Goal: Task Accomplishment & Management: Manage account settings

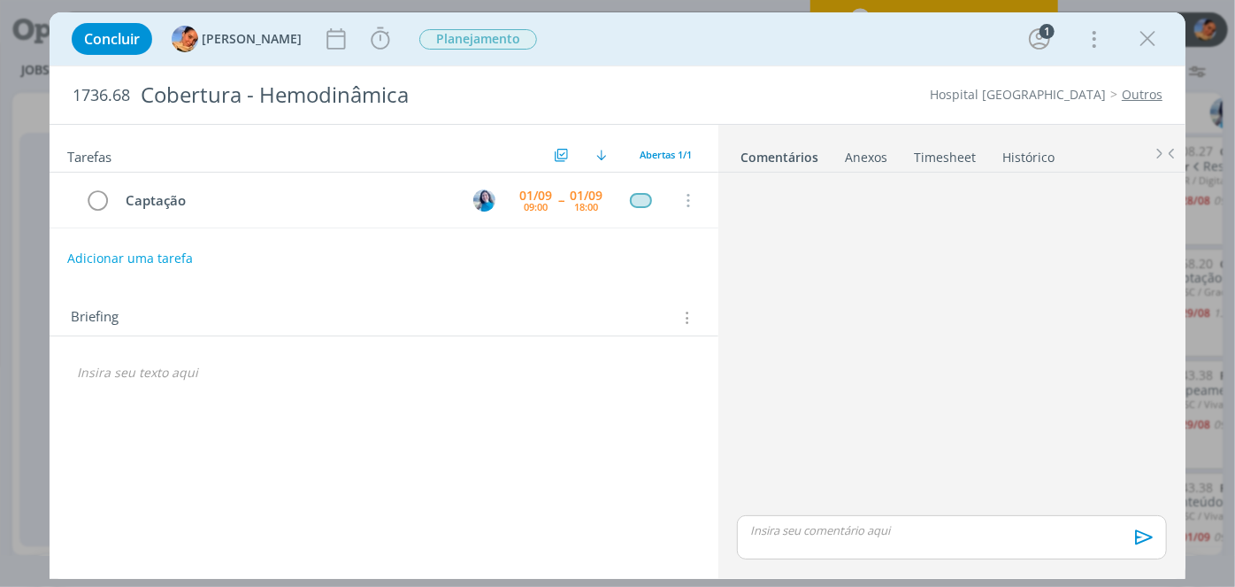
scroll to position [450, 0]
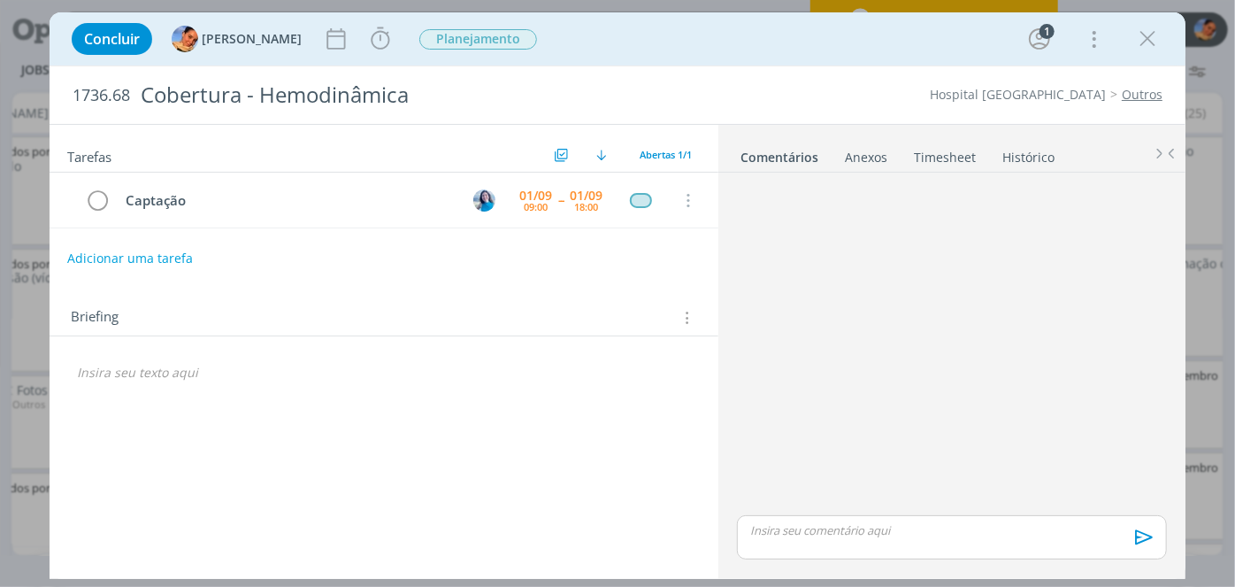
click at [693, 318] on icon "dialog" at bounding box center [686, 317] width 17 height 19
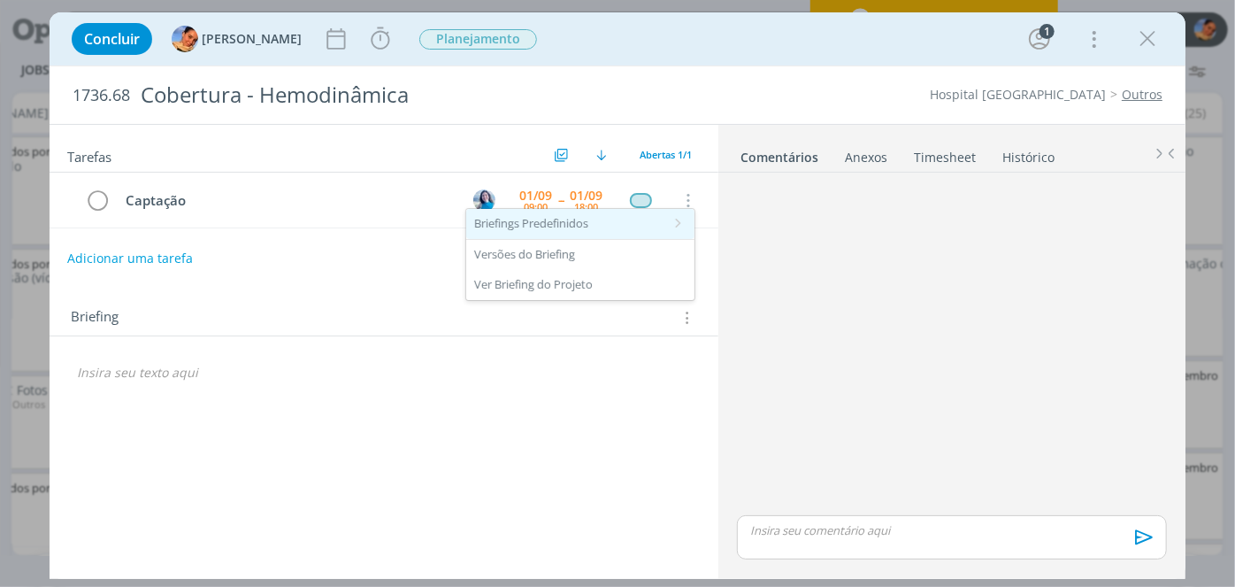
click at [666, 229] on div "Briefings Predefinidos" at bounding box center [580, 224] width 228 height 30
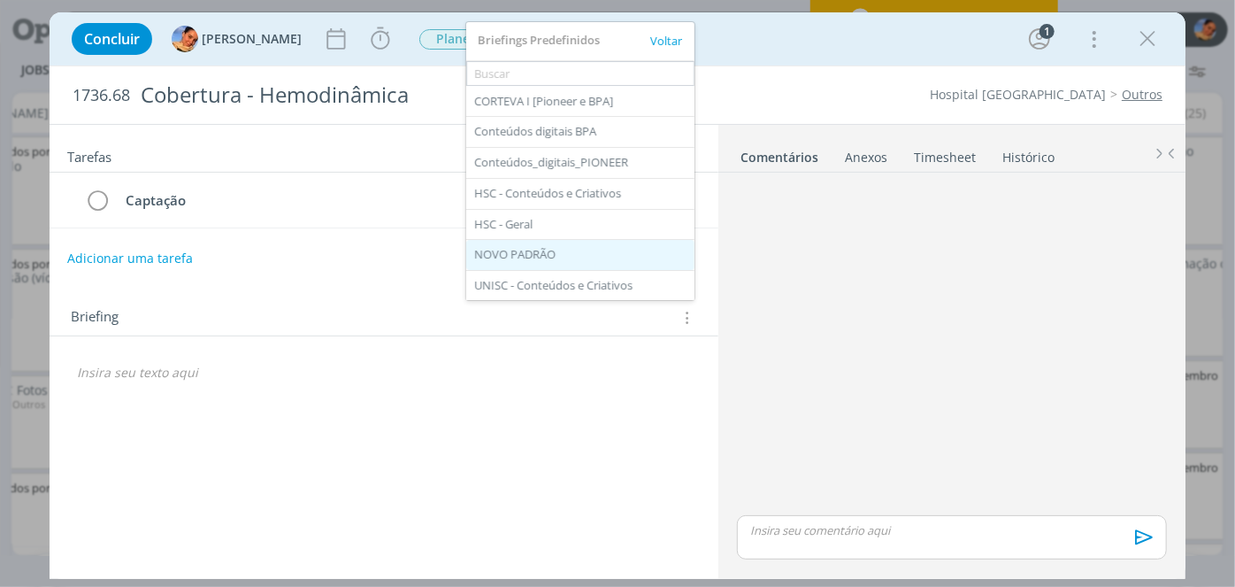
click at [624, 246] on div "NOVO PADRÃO" at bounding box center [580, 255] width 228 height 30
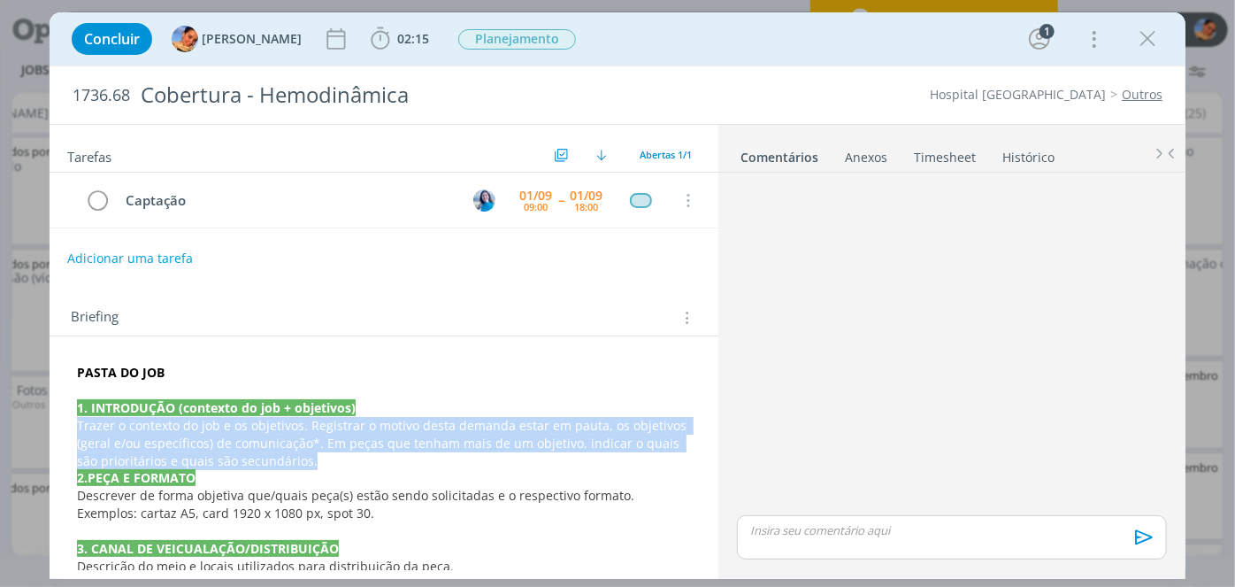
drag, startPoint x: 656, startPoint y: 452, endPoint x: 51, endPoint y: 423, distance: 604.9
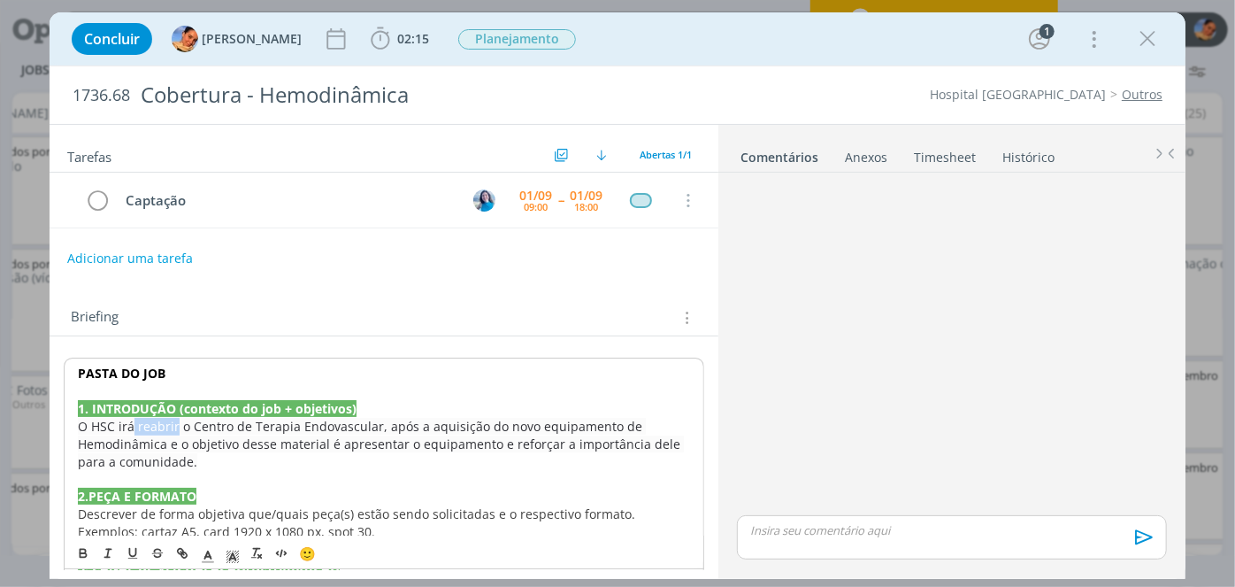
drag, startPoint x: 129, startPoint y: 422, endPoint x: 176, endPoint y: 418, distance: 47.0
click at [176, 418] on span "O HSC irá reabrir o Centro de Terapia Endovascular, após a aquisição do novo eq…" at bounding box center [381, 444] width 606 height 52
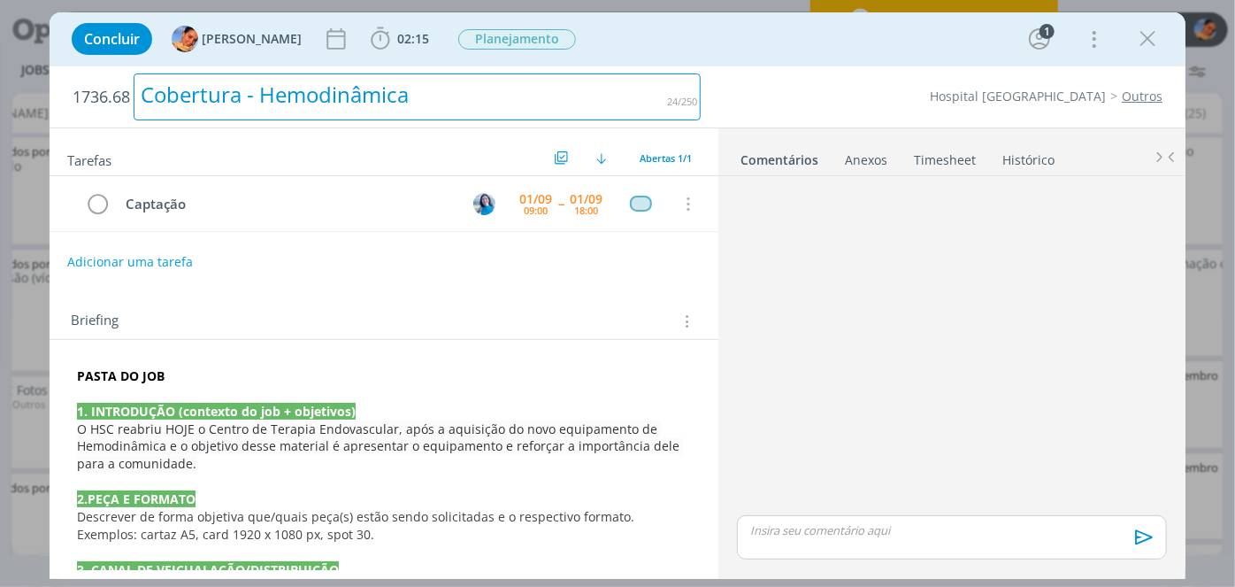
click at [136, 96] on div "Cobertura - Hemodinâmica" at bounding box center [418, 96] width 568 height 47
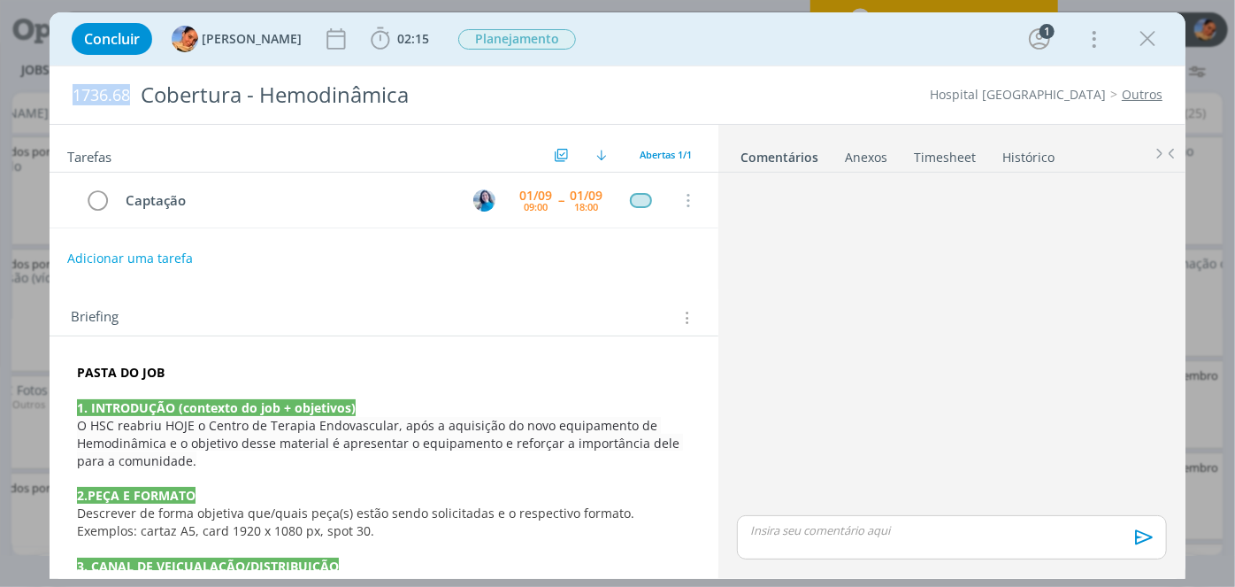
drag, startPoint x: 127, startPoint y: 96, endPoint x: 47, endPoint y: 92, distance: 80.6
click at [47, 92] on div "Concluir Luíza Santana 02:15 Iniciar Apontar Data * 01/09/2025 Horas * 00:00 Ta…" at bounding box center [617, 293] width 1235 height 587
copy span "1736.68"
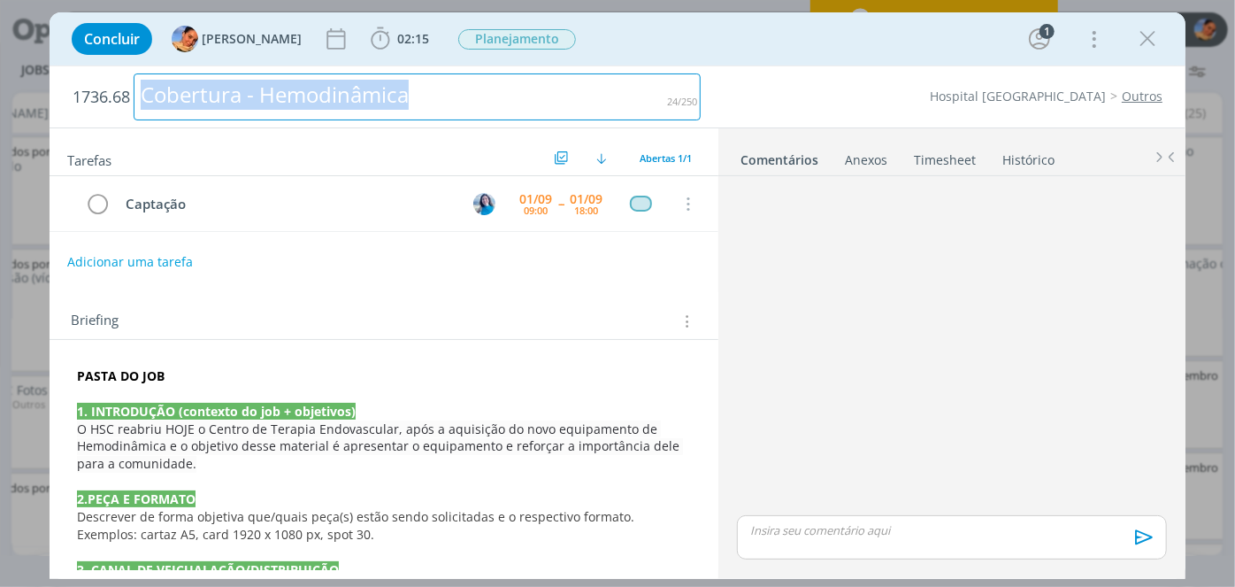
drag, startPoint x: 455, startPoint y: 106, endPoint x: 61, endPoint y: 91, distance: 394.0
click at [61, 91] on div "1736.68 Cobertura - Hemodinâmica Hospital Santa Cruz Outros" at bounding box center [618, 96] width 1136 height 61
copy div "Cobertura - Hemodinâmica"
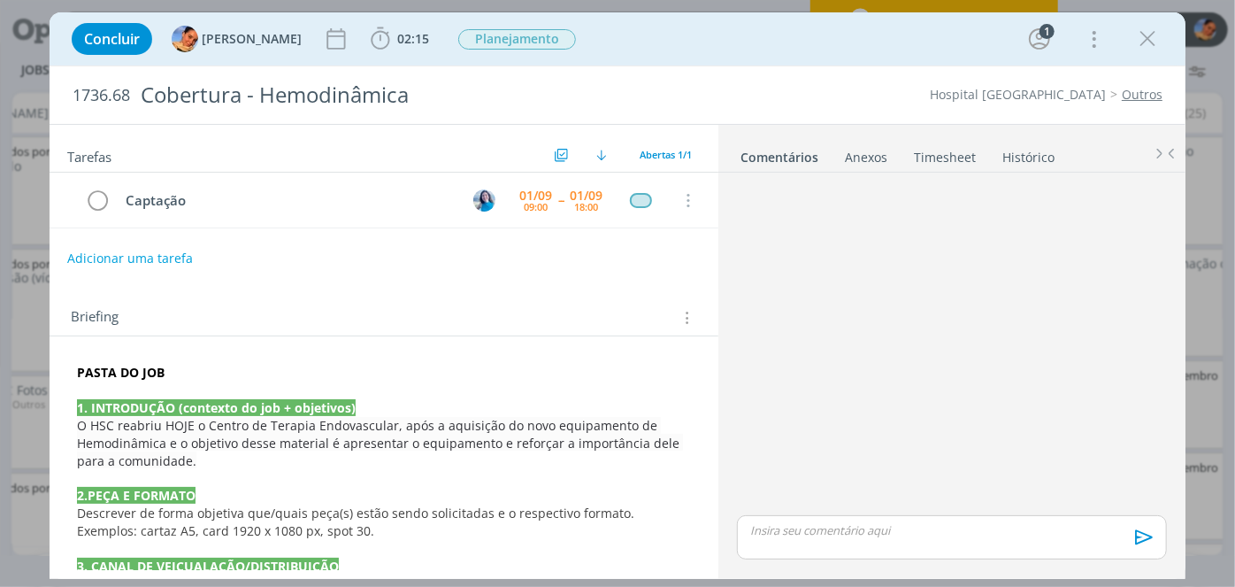
click at [423, 463] on p "O HSC reabriu HOJE o Centro de Terapia Endovascular, após a aquisição do novo e…" at bounding box center [384, 443] width 614 height 53
click at [364, 444] on span "O HSC reabriu HOJE o Centro de Terapia Endovascular, após a aquisição do novo e…" at bounding box center [381, 444] width 606 height 52
drag, startPoint x: 299, startPoint y: 444, endPoint x: 337, endPoint y: 460, distance: 41.2
click at [337, 460] on p "O HSC reabriu HOJE o Centro de Terapia Endovascular, após a aquisição do novo e…" at bounding box center [384, 444] width 612 height 53
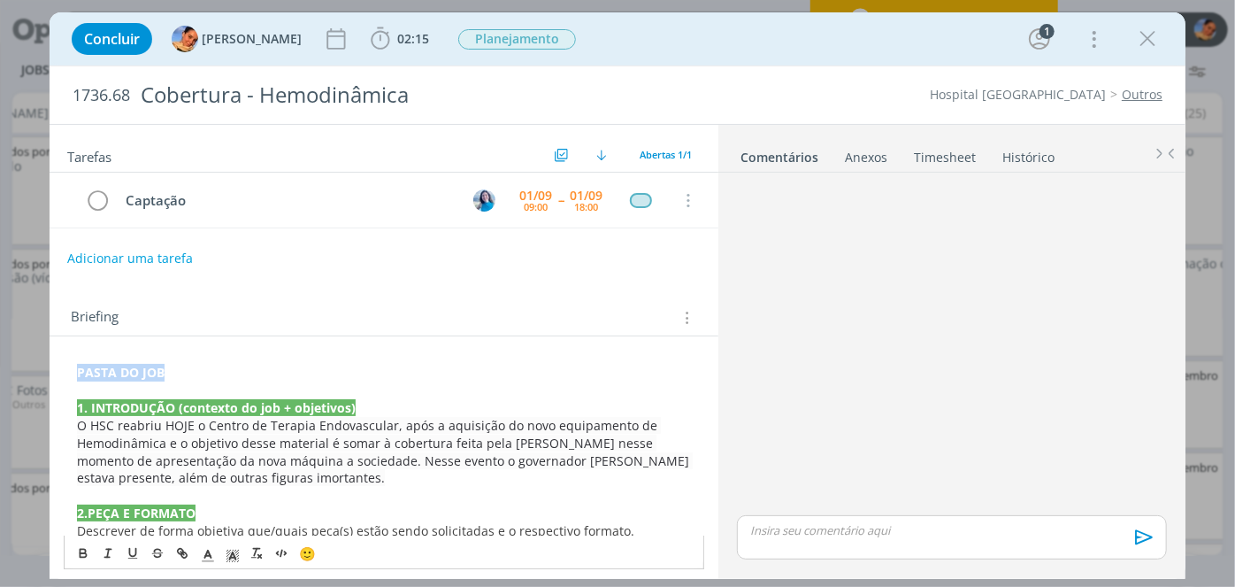
drag, startPoint x: 196, startPoint y: 360, endPoint x: 30, endPoint y: 373, distance: 166.0
click at [30, 373] on div "Concluir Luíza Santana 02:15 Iniciar Apontar Data * 01/09/2025 Horas * 00:00 Ta…" at bounding box center [617, 293] width 1235 height 587
click at [182, 553] on icon "dialog" at bounding box center [183, 555] width 5 height 5
paste input "https://sobeae.sharepoint.com/:f:/s/SOBEAE/EjSE4V9bKEZCgyphG4PZnbIBDyd6WJH99zac…"
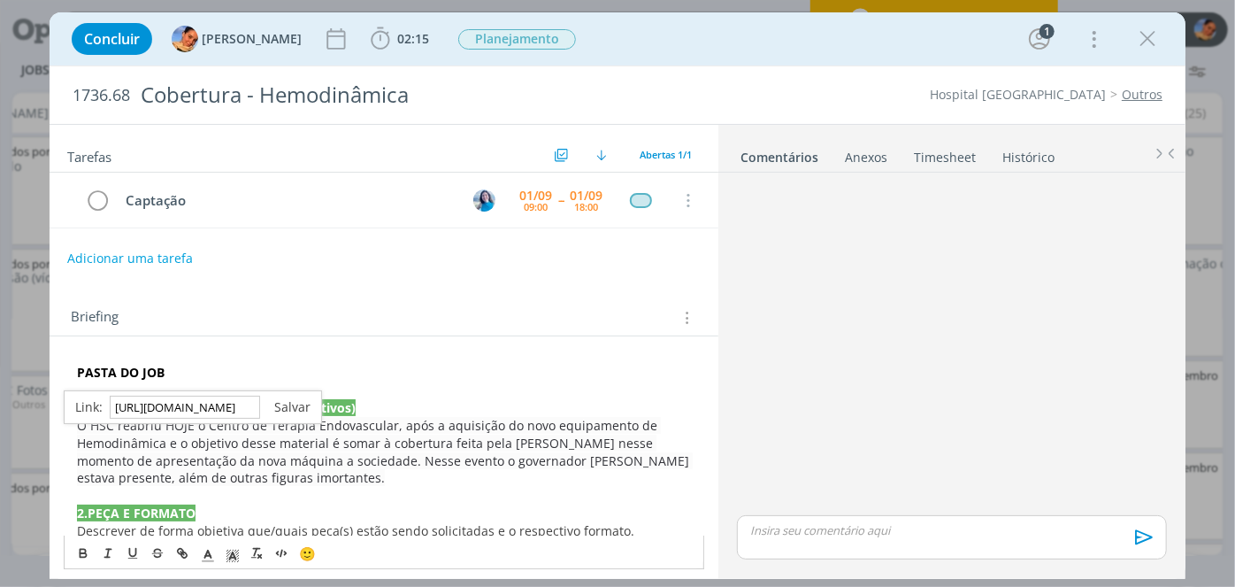
type input "https://sobeae.sharepoint.com/:f:/s/SOBEAE/EjSE4V9bKEZCgyphG4PZnbIBDyd6WJH99zac…"
click at [296, 407] on link "dialog" at bounding box center [285, 406] width 50 height 17
click at [385, 487] on p "dialog" at bounding box center [384, 496] width 614 height 18
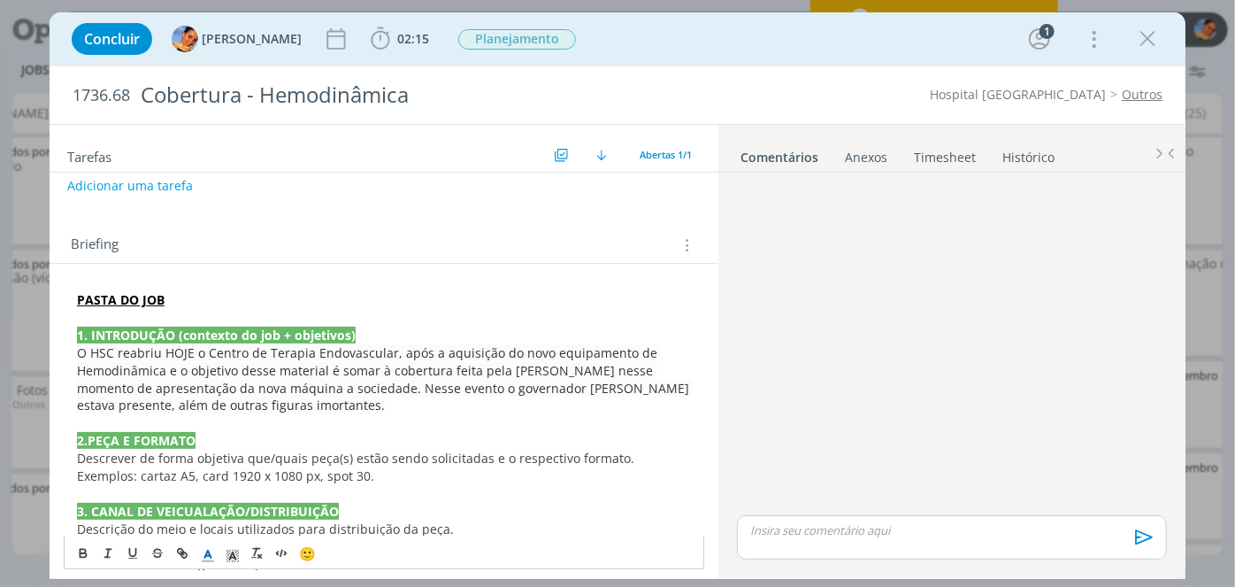
scroll to position [126, 0]
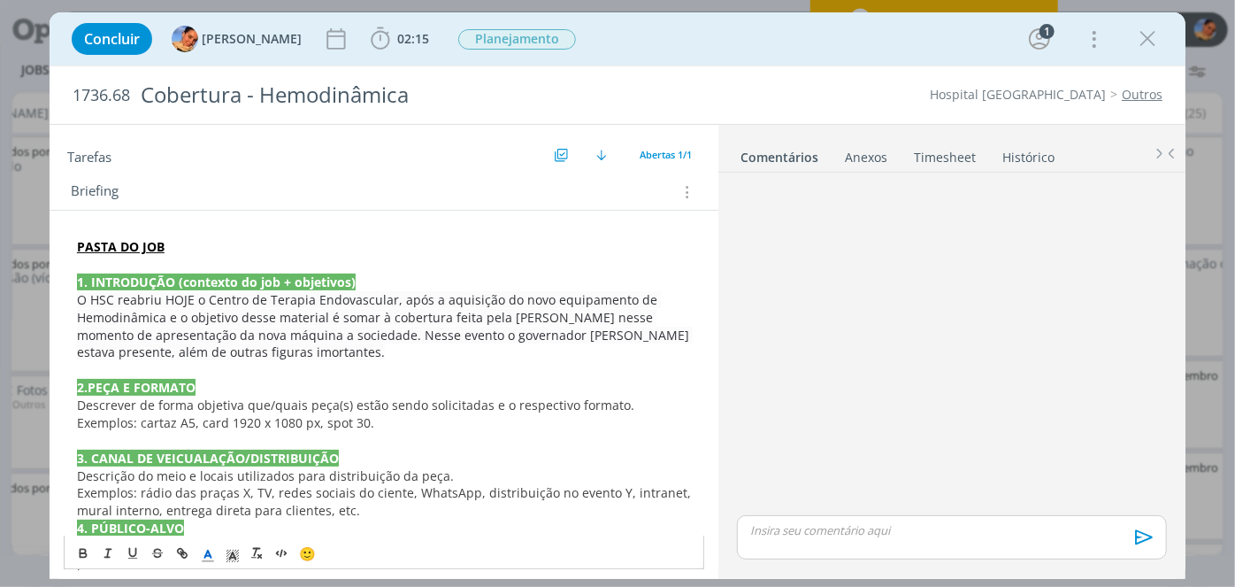
click at [158, 310] on span "O HSC reabriu HOJE o Centro de Terapia Endovascular, após a aquisição do novo e…" at bounding box center [385, 326] width 616 height 70
click at [335, 313] on span "O HSC reabriu HOJE o Centro de Terapia Endovascular, após a aquisição do novo e…" at bounding box center [385, 326] width 616 height 70
click at [206, 352] on span "O HSC reabriu HOJE o Centro de Terapia Endovascular, após a aquisição do novo e…" at bounding box center [385, 326] width 616 height 70
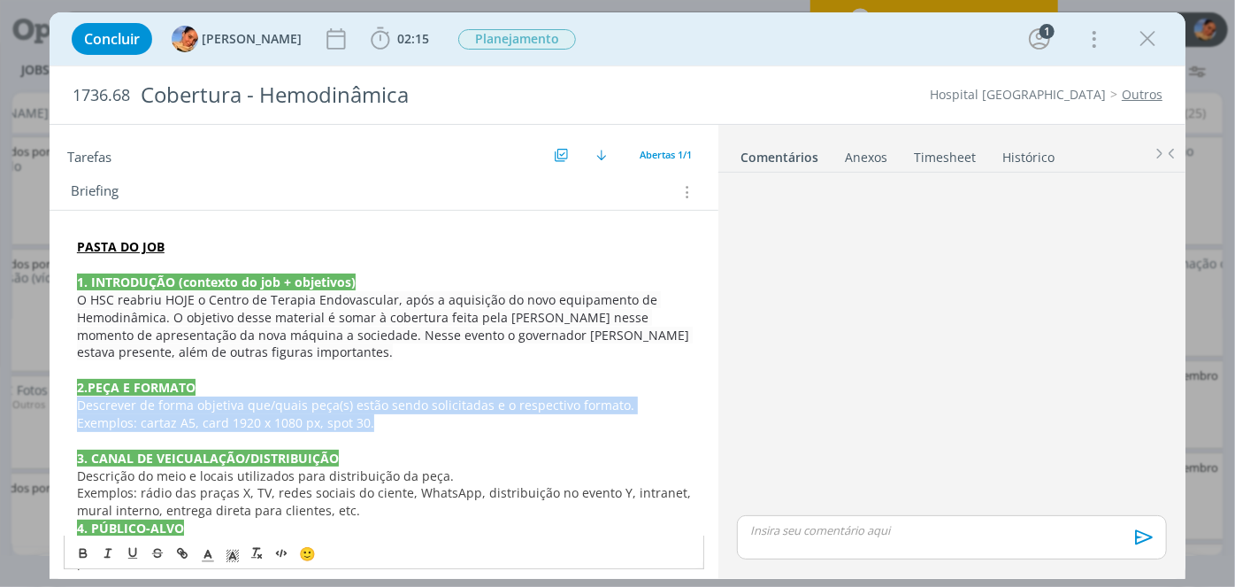
drag, startPoint x: 393, startPoint y: 422, endPoint x: 73, endPoint y: 403, distance: 320.8
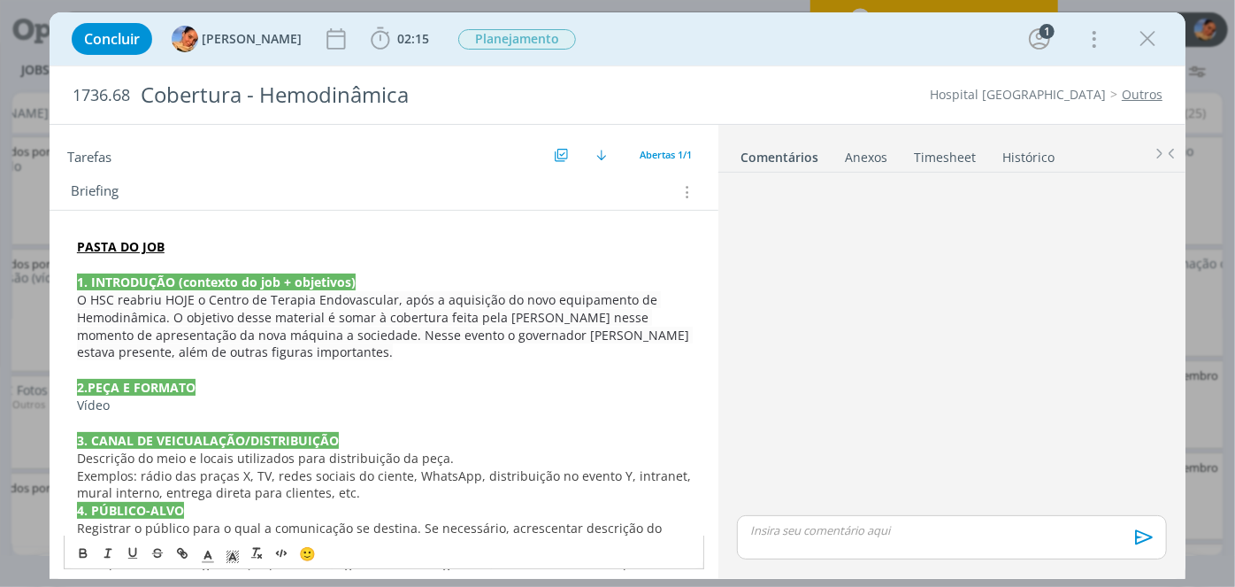
click at [287, 314] on span "O HSC reabriu HOJE o Centro de Terapia Endovascular, após a aquisição do novo e…" at bounding box center [385, 326] width 616 height 70
drag, startPoint x: 525, startPoint y: 315, endPoint x: 311, endPoint y: 318, distance: 213.2
click at [311, 318] on span "O HSC reabriu HOJE o Centro de Terapia Endovascular, após a aquisição do novo e…" at bounding box center [385, 326] width 616 height 70
click at [399, 334] on span "O HSC reabriu HOJE o Centro de Terapia Endovascular, após a aquisição do novo e…" at bounding box center [375, 326] width 597 height 70
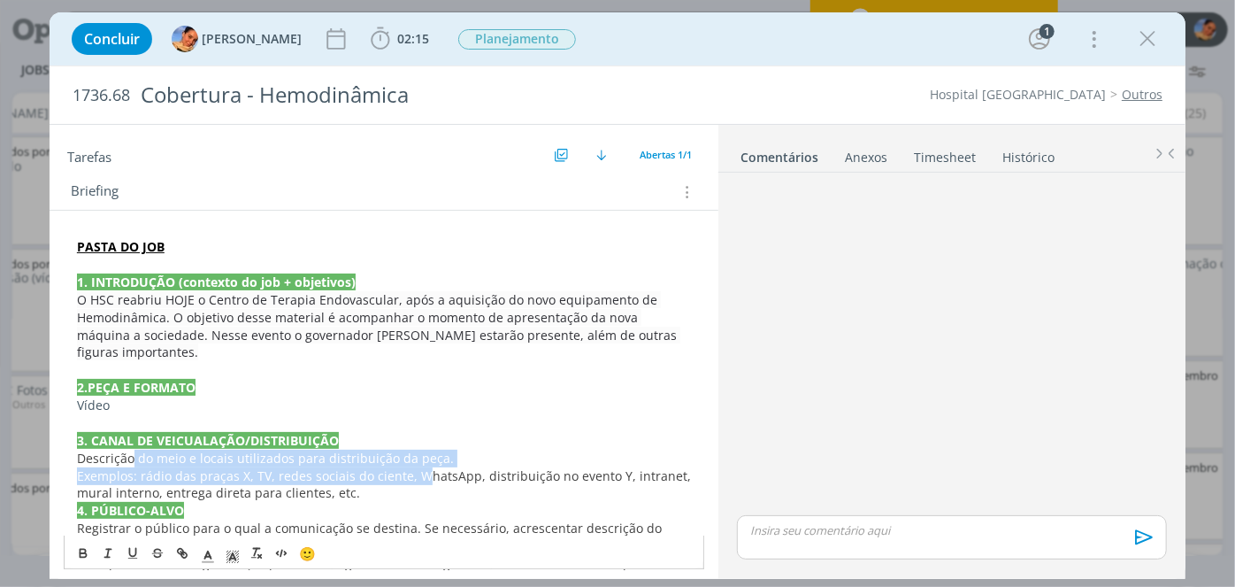
drag, startPoint x: 416, startPoint y: 463, endPoint x: 129, endPoint y: 444, distance: 287.2
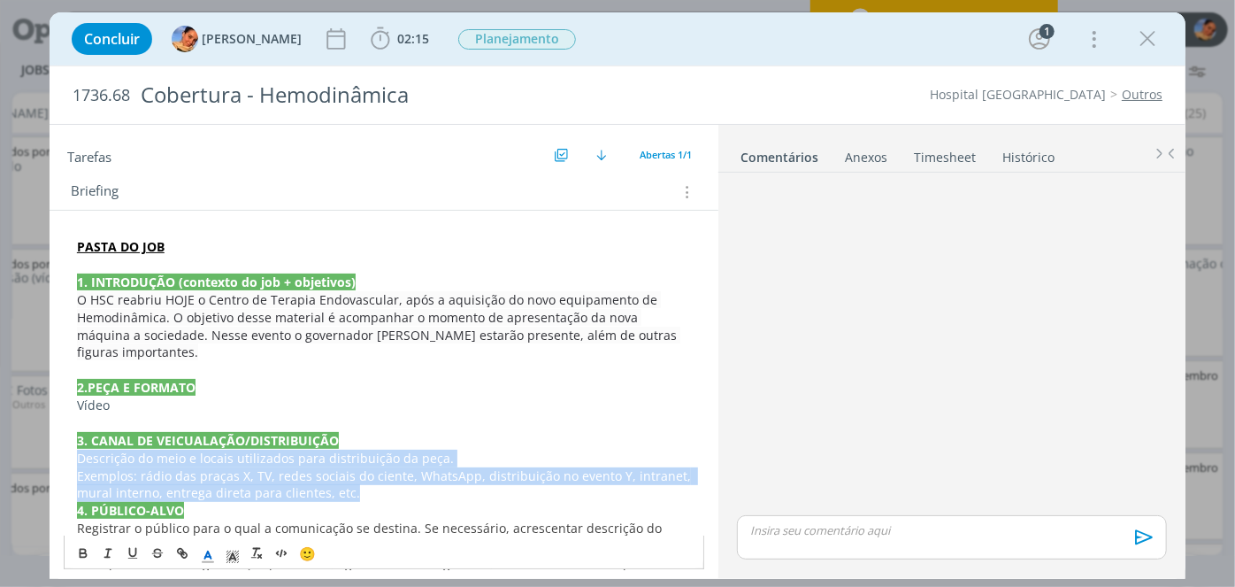
drag, startPoint x: 347, startPoint y: 478, endPoint x: 63, endPoint y: 441, distance: 286.4
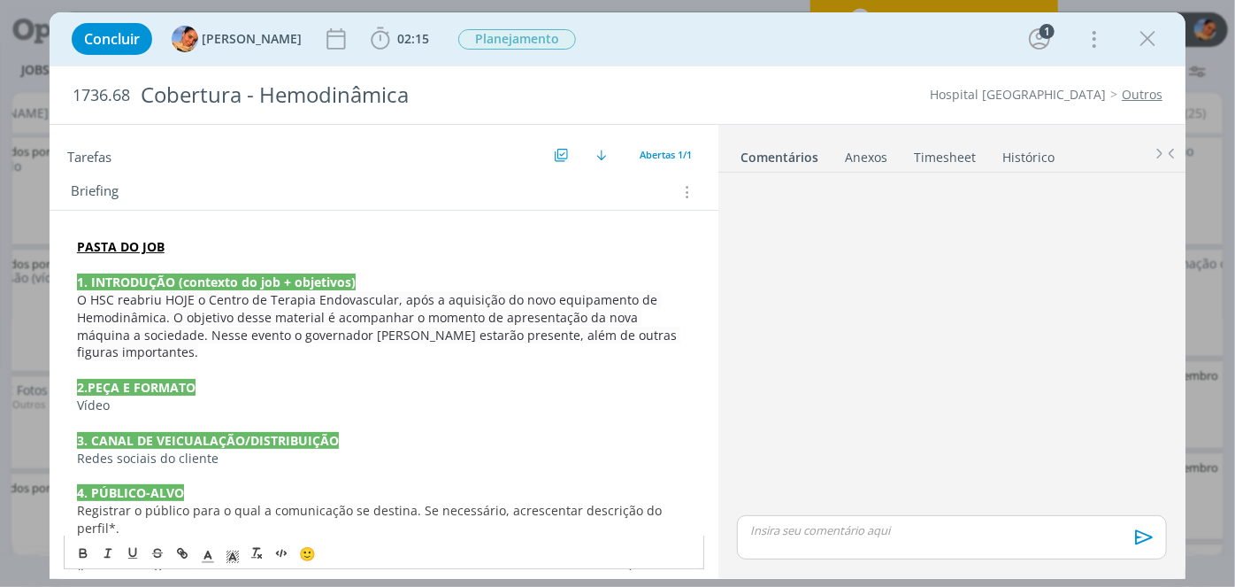
click at [158, 291] on span "O HSC reabriu HOJE o Centro de Terapia Endovascular, após a aquisição do novo e…" at bounding box center [378, 326] width 603 height 70
click at [196, 299] on span "O HSC reabre HOJE (01/09) o Centro de Terapia Endovascular, após a aquisição do…" at bounding box center [379, 326] width 604 height 70
click at [232, 298] on span "O HSC reabre no dia 01/09) o Centro de Terapia Endovascular, após a aquisição d…" at bounding box center [381, 326] width 609 height 70
click at [348, 399] on p "Vídeo" at bounding box center [384, 405] width 614 height 18
click at [142, 331] on span "O HSC reabre no dia 01/09 o Centro de Terapia Endovascular, após a aquisição do…" at bounding box center [379, 326] width 605 height 70
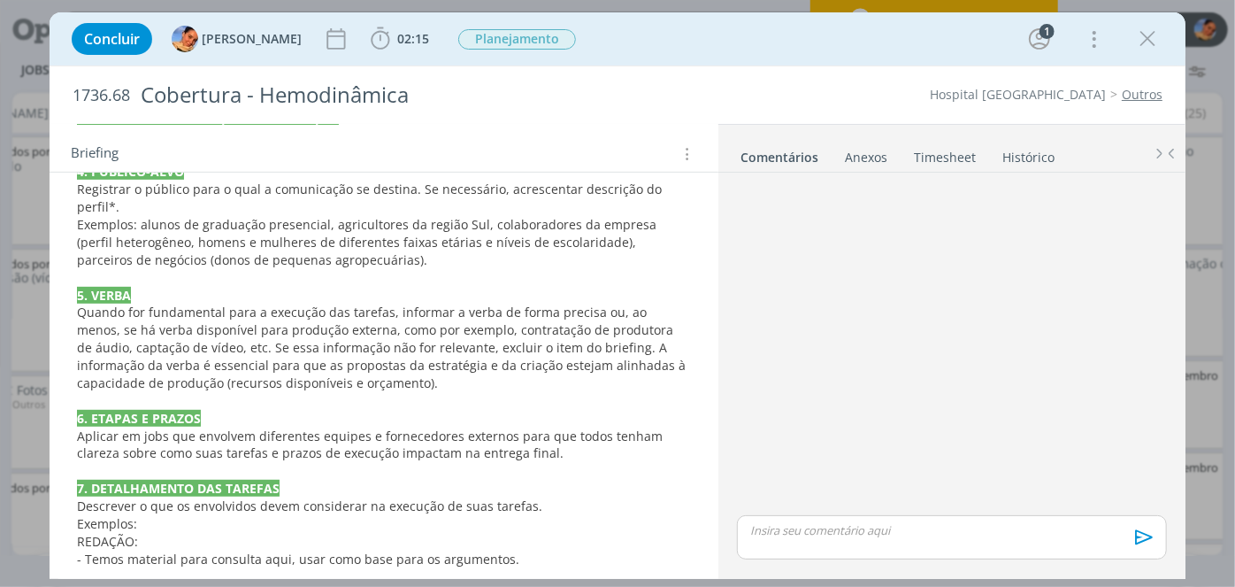
scroll to position [450, 0]
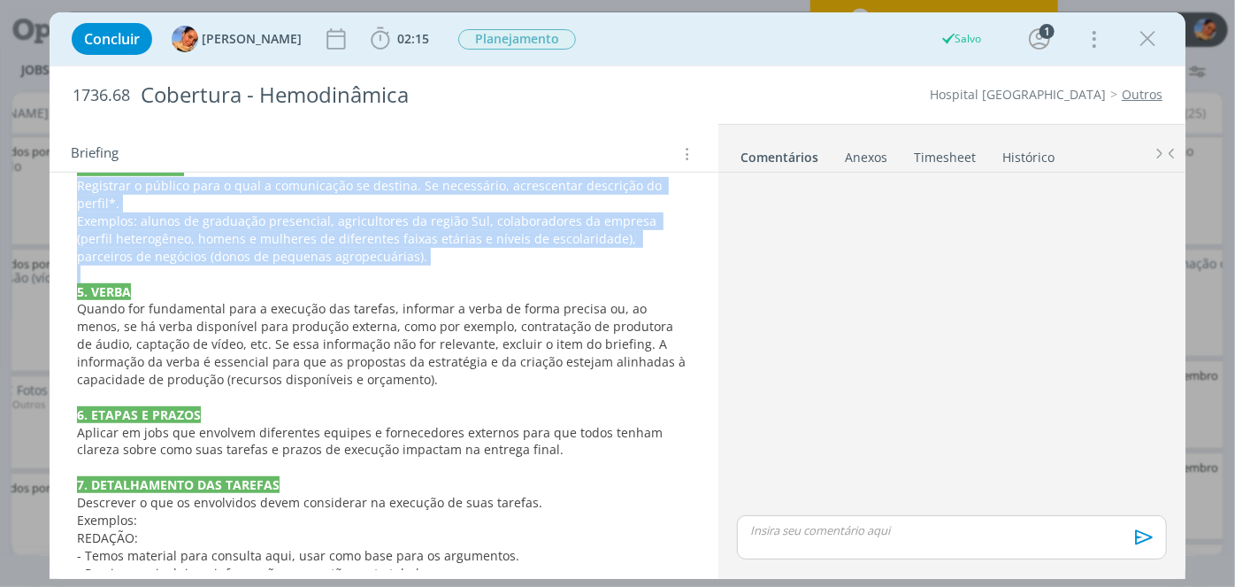
drag, startPoint x: 326, startPoint y: 265, endPoint x: 71, endPoint y: 184, distance: 268.1
click at [71, 184] on div "PASTA DO JOB 1. INTRODUÇÃO (contexto do job + objetivos) O HSC reabre no dia 01…" at bounding box center [384, 388] width 641 height 962
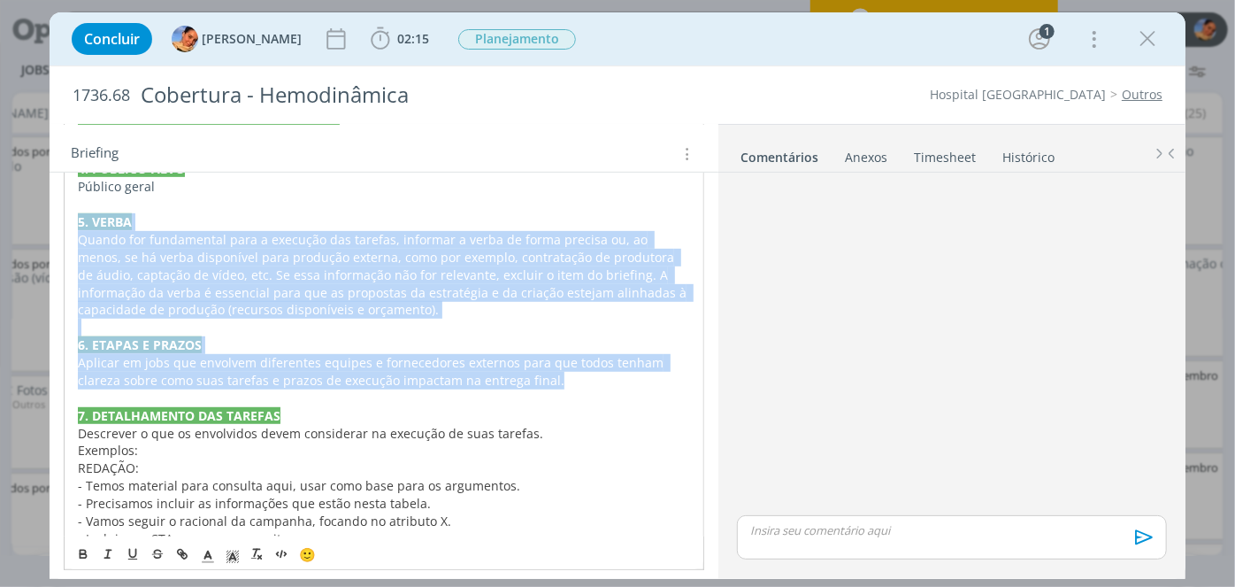
drag, startPoint x: 556, startPoint y: 375, endPoint x: 54, endPoint y: 222, distance: 525.3
click at [54, 222] on div "PASTA DO JOB 1. INTRODUÇÃO (contexto do job + objetivos) O HSC reabre no dia 01…" at bounding box center [384, 363] width 669 height 955
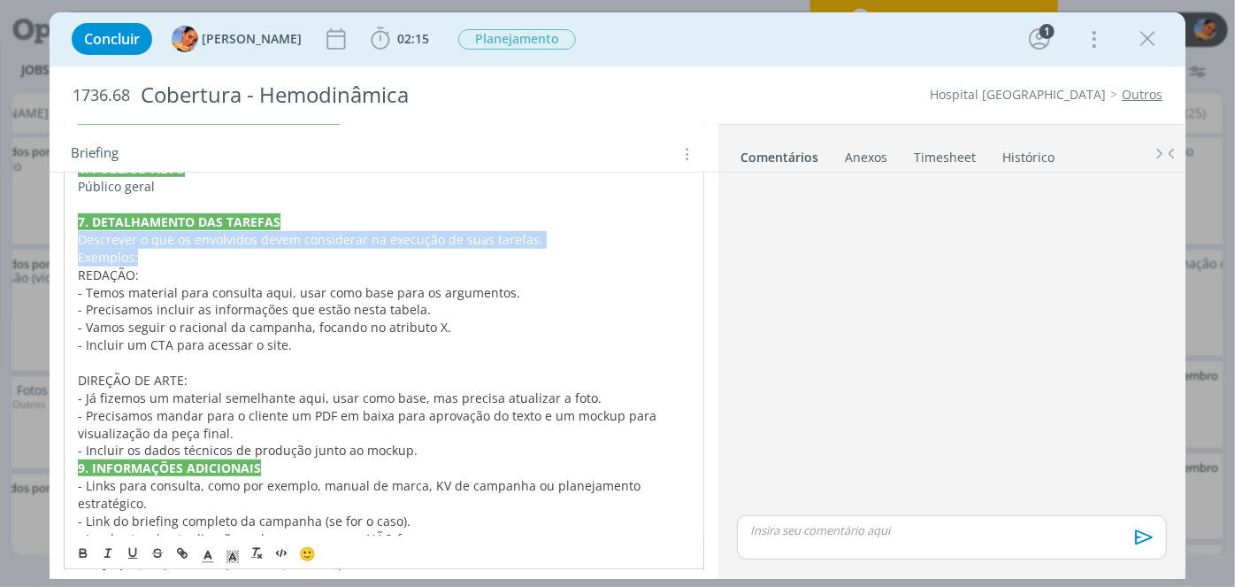
drag, startPoint x: 147, startPoint y: 258, endPoint x: 46, endPoint y: 234, distance: 103.9
click at [46, 234] on div "Concluir Luíza Santana 02:15 Iniciar Apontar Data * 01/09/2025 Horas * 00:00 Ta…" at bounding box center [617, 293] width 1235 height 587
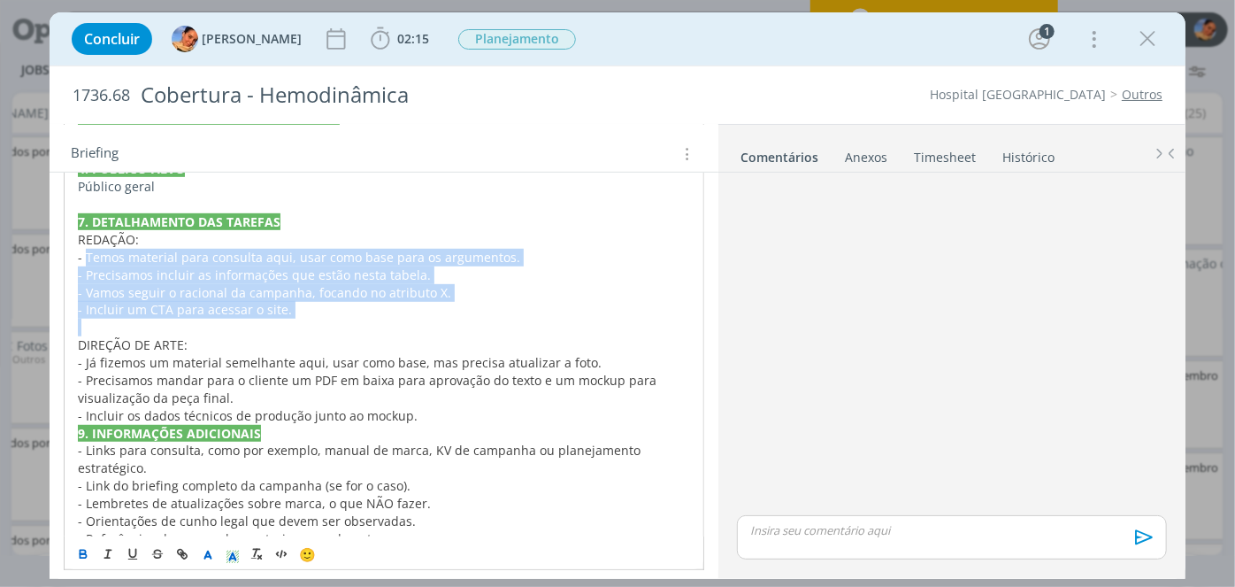
drag, startPoint x: 326, startPoint y: 323, endPoint x: 87, endPoint y: 253, distance: 249.7
click at [87, 253] on div "PASTA DO JOB 1. INTRODUÇÃO (contexto do job + objetivos) O HSC reabre no dia 01…" at bounding box center [384, 239] width 641 height 664
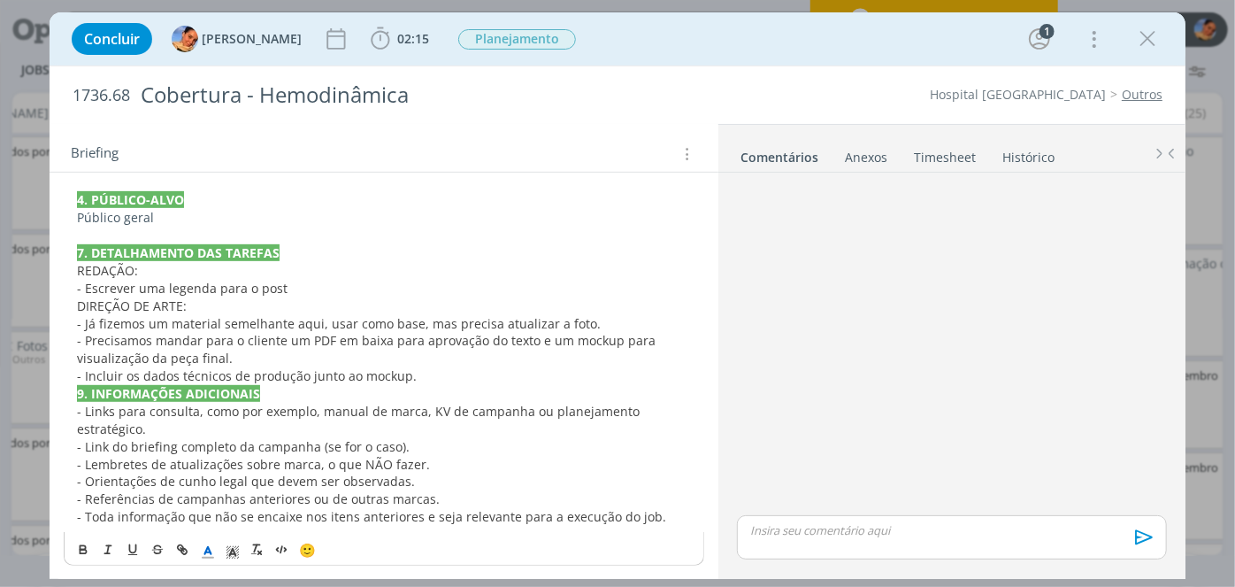
scroll to position [418, 0]
click at [337, 275] on p "REDAÇÃO:" at bounding box center [384, 272] width 614 height 18
click at [295, 286] on p "- Escrever uma legenda para o post" at bounding box center [384, 289] width 614 height 18
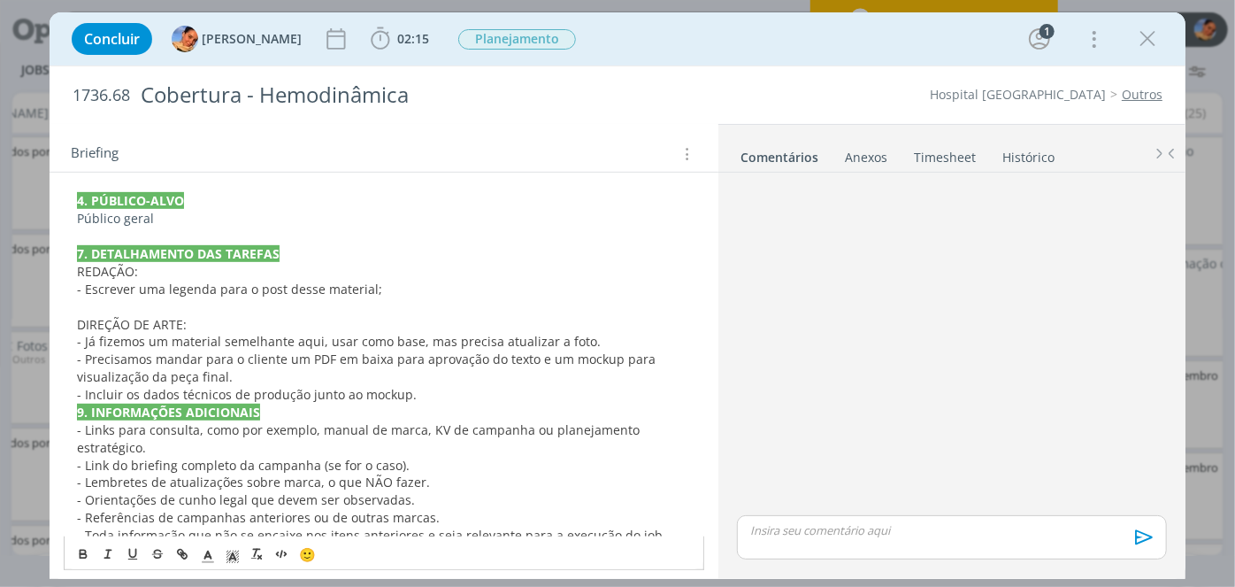
click at [368, 281] on span "- Escrever uma legenda para o post desse material;" at bounding box center [229, 288] width 305 height 17
click at [412, 284] on span "- Escrever uma legenda para o post desse material a partir ;" at bounding box center [255, 288] width 357 height 17
click at [456, 388] on p "- Incluir os dados técnicos de produção junto ao mockup." at bounding box center [384, 395] width 614 height 18
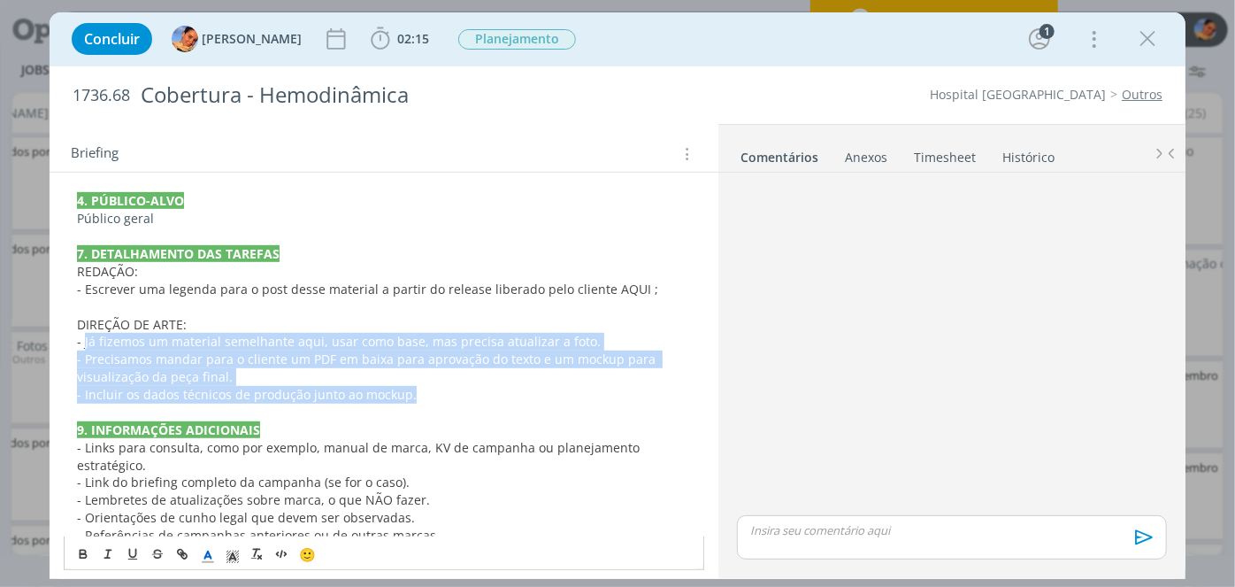
drag, startPoint x: 456, startPoint y: 388, endPoint x: 83, endPoint y: 333, distance: 377.5
click at [83, 333] on div "PASTA DO JOB 1. INTRODUÇÃO (contexto do job + objetivos) O HSC reabre no dia 01…" at bounding box center [384, 254] width 641 height 628
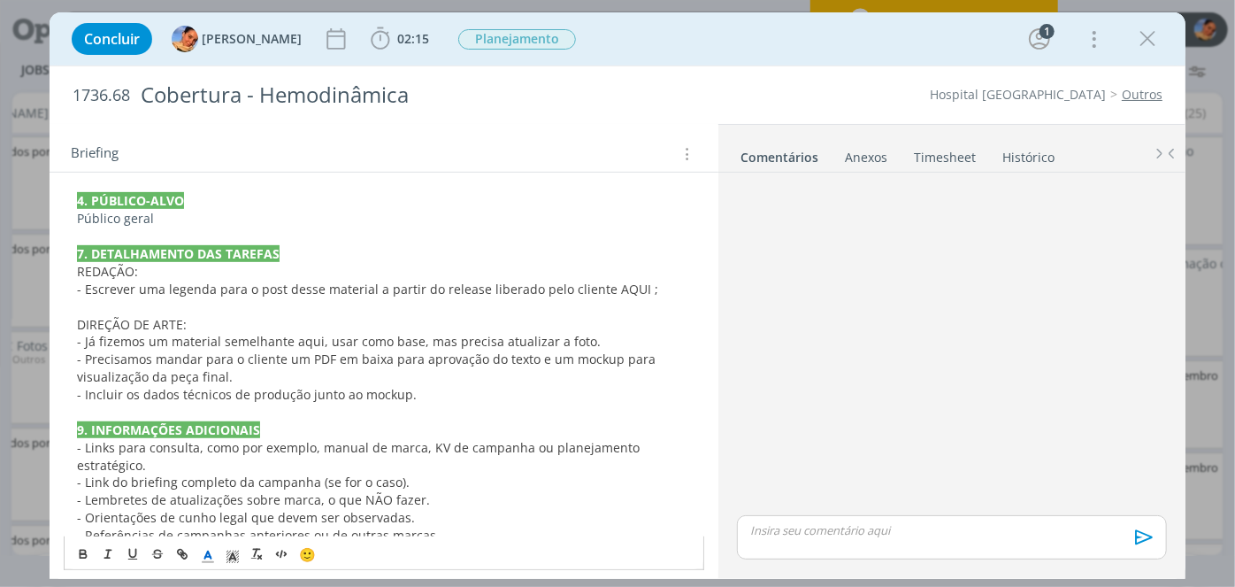
scroll to position [401, 0]
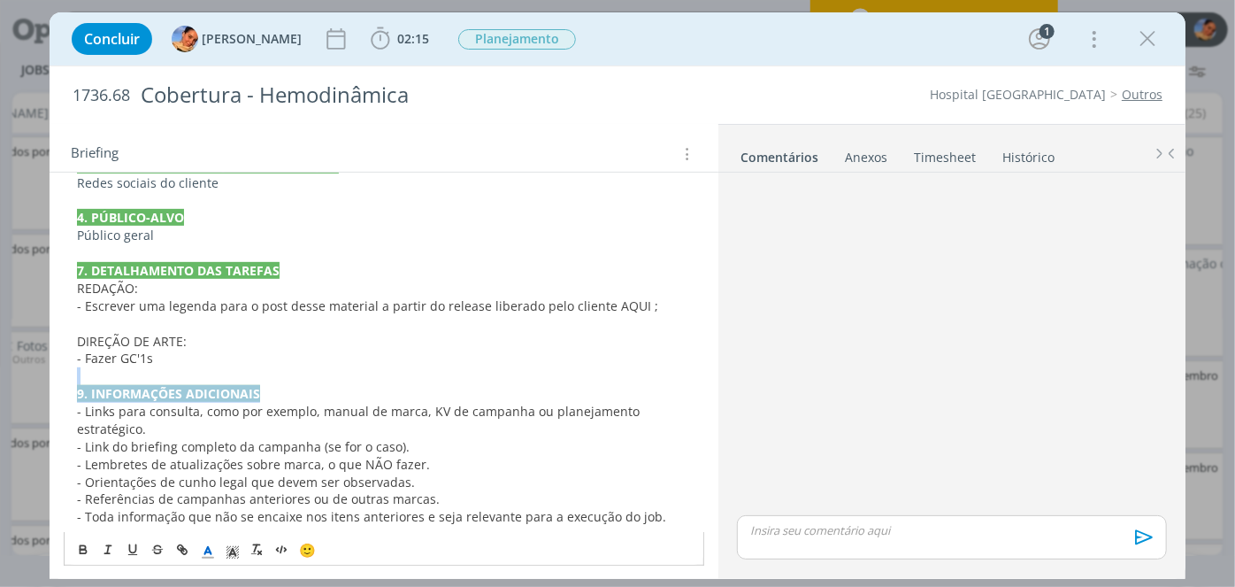
drag, startPoint x: 367, startPoint y: 384, endPoint x: 283, endPoint y: 349, distance: 90.9
click at [283, 349] on div "PASTA DO JOB 1. INTRODUÇÃO (contexto do job + objetivos) O HSC reabre no dia 01…" at bounding box center [384, 244] width 641 height 575
click at [283, 349] on p "- Fazer GC'1s" at bounding box center [384, 358] width 614 height 18
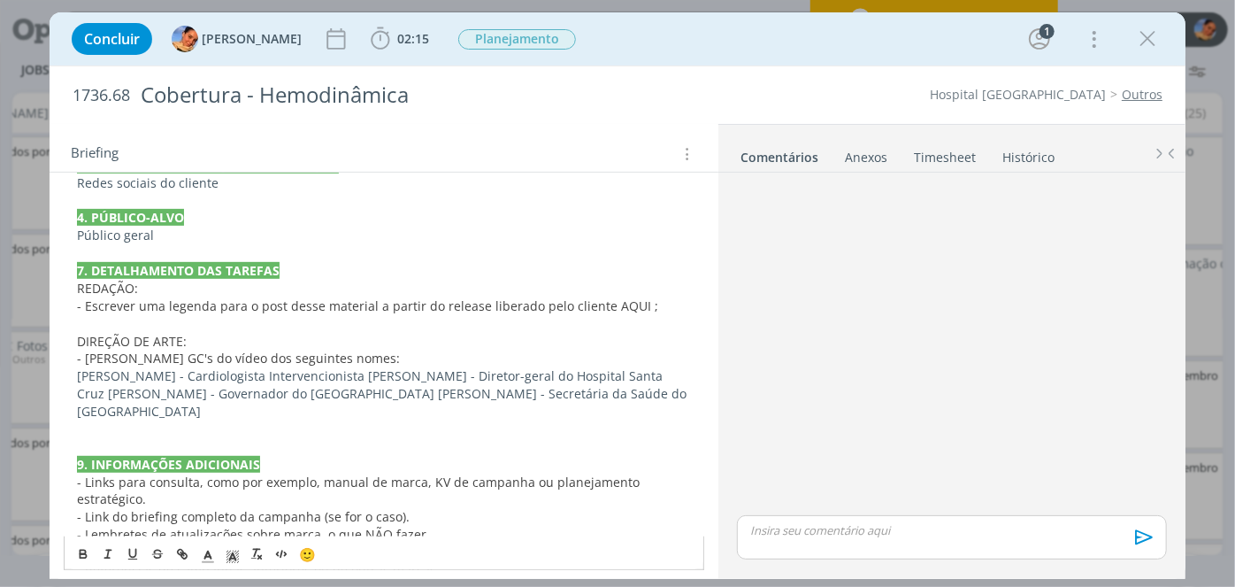
click at [360, 372] on p "Nelson Thomas Jr - Cardiologista Intervencionista Rolf Fredi Molz - Diretor-ger…" at bounding box center [384, 393] width 614 height 53
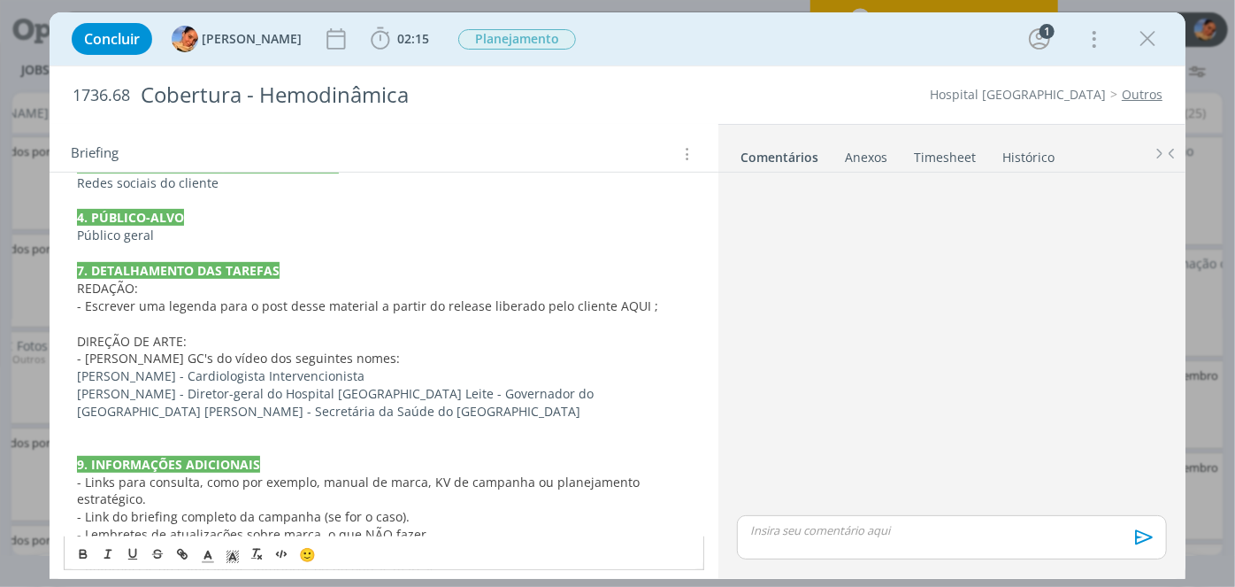
click at [378, 392] on p "Rolf Fredi Molz - Diretor-geral do Hospital Santa Cruz Eduardo Leite - Governad…" at bounding box center [384, 402] width 614 height 35
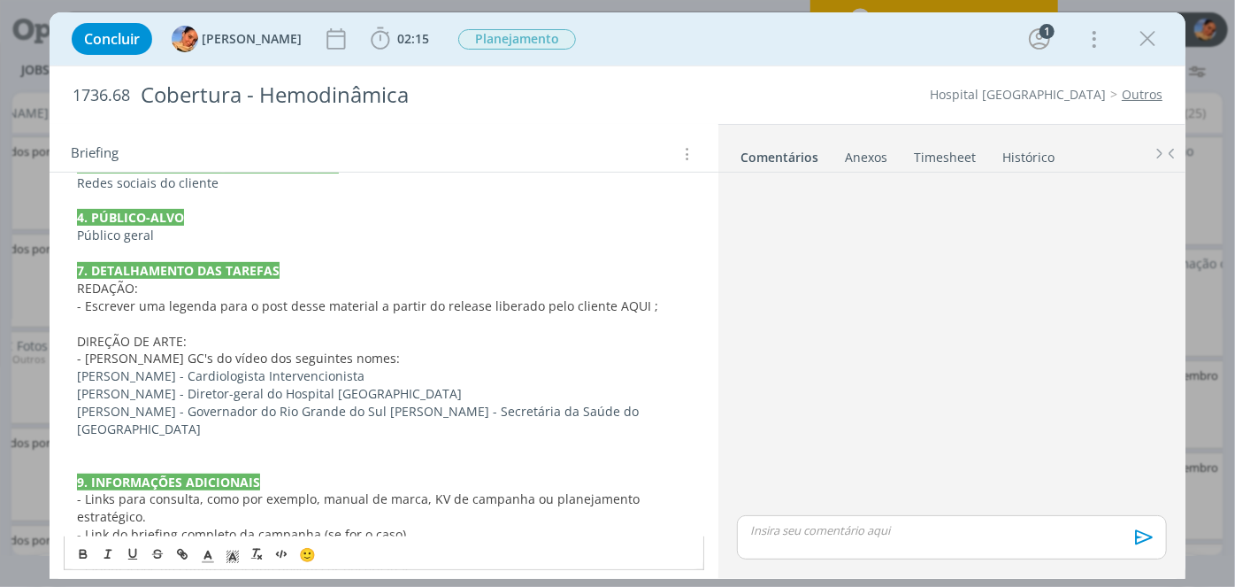
click at [361, 404] on p "Eduardo Leite - Governador do Rio Grande do Sul Arita Bergmann - Secretária da …" at bounding box center [384, 420] width 614 height 35
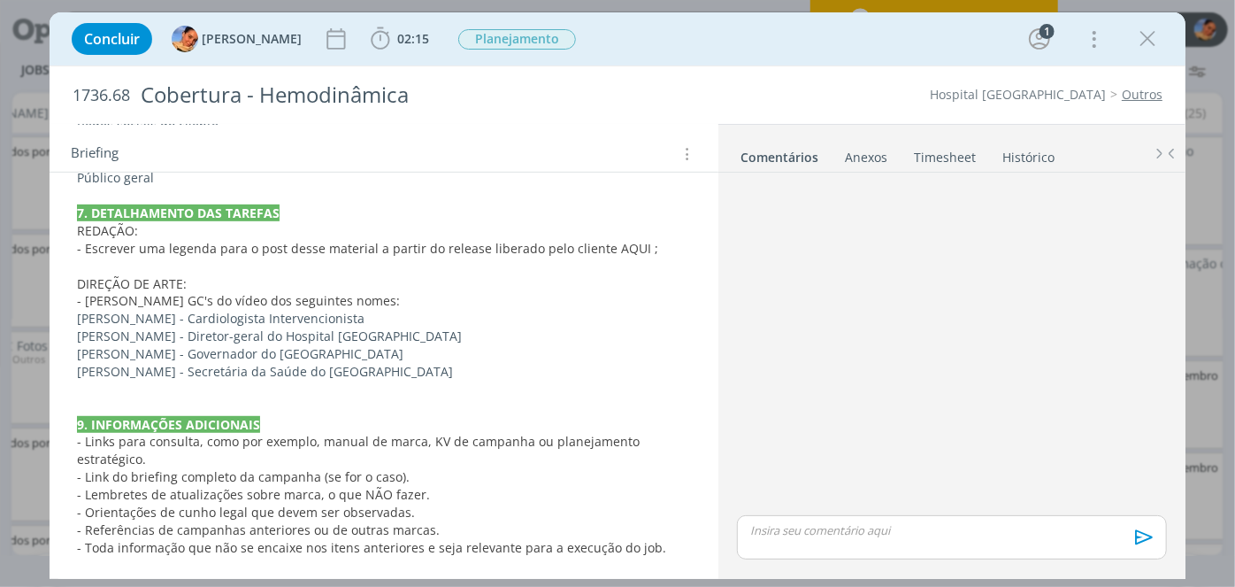
scroll to position [455, 0]
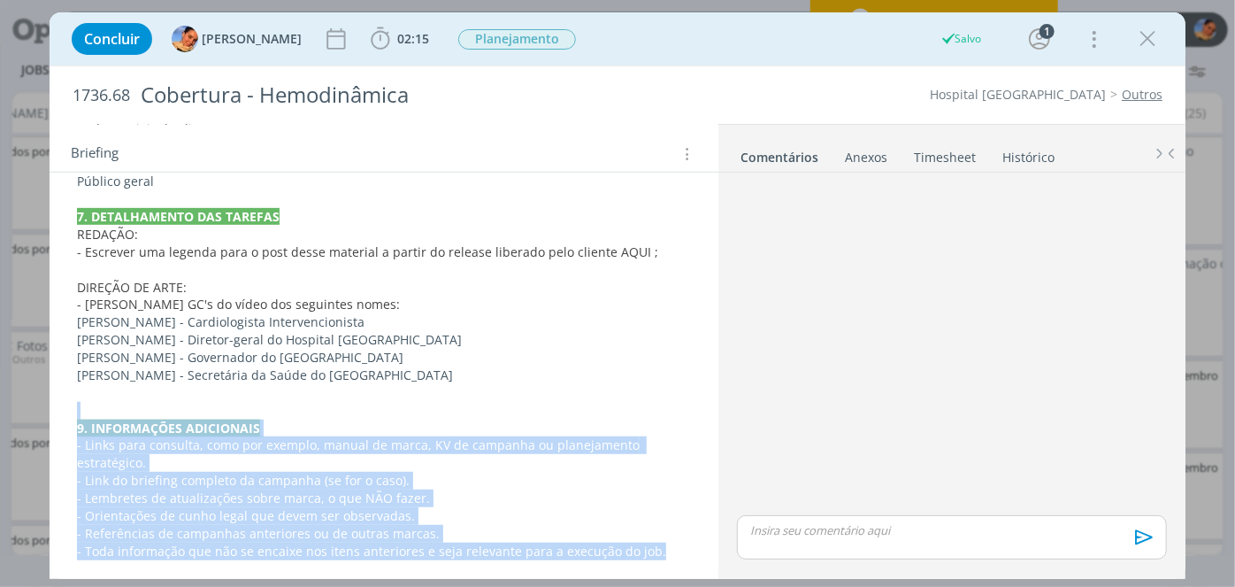
drag, startPoint x: 571, startPoint y: 531, endPoint x: 71, endPoint y: 415, distance: 513.1
click at [71, 415] on div "PASTA DO JOB 1. INTRODUÇÃO (contexto do job + objetivos) O HSC reabre no dia 01…" at bounding box center [384, 234] width 641 height 663
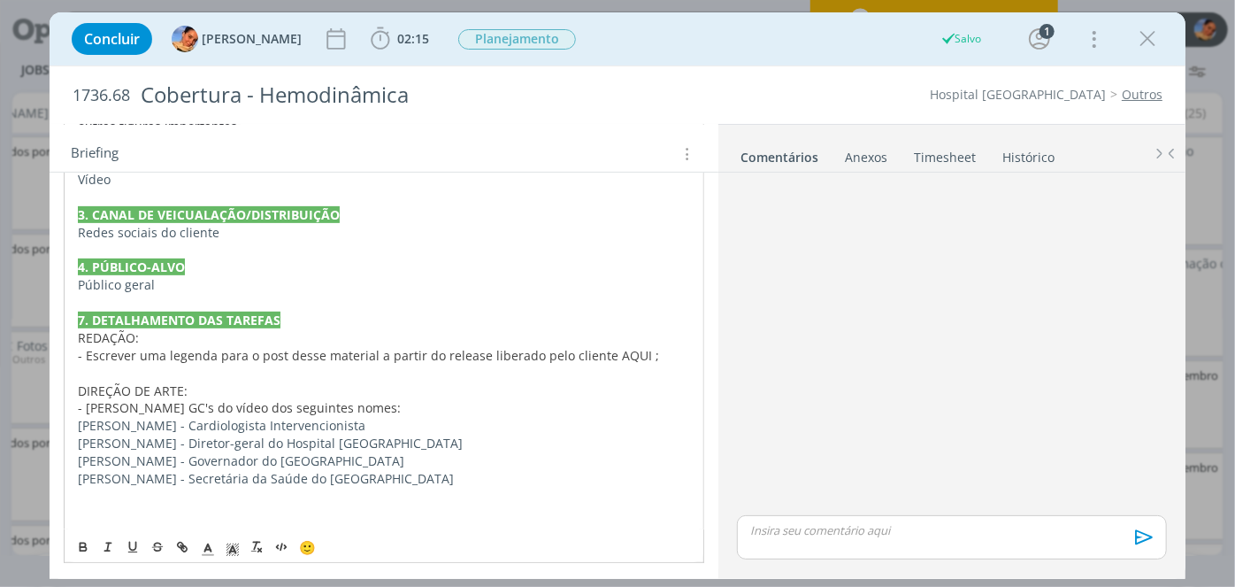
scroll to position [349, 0]
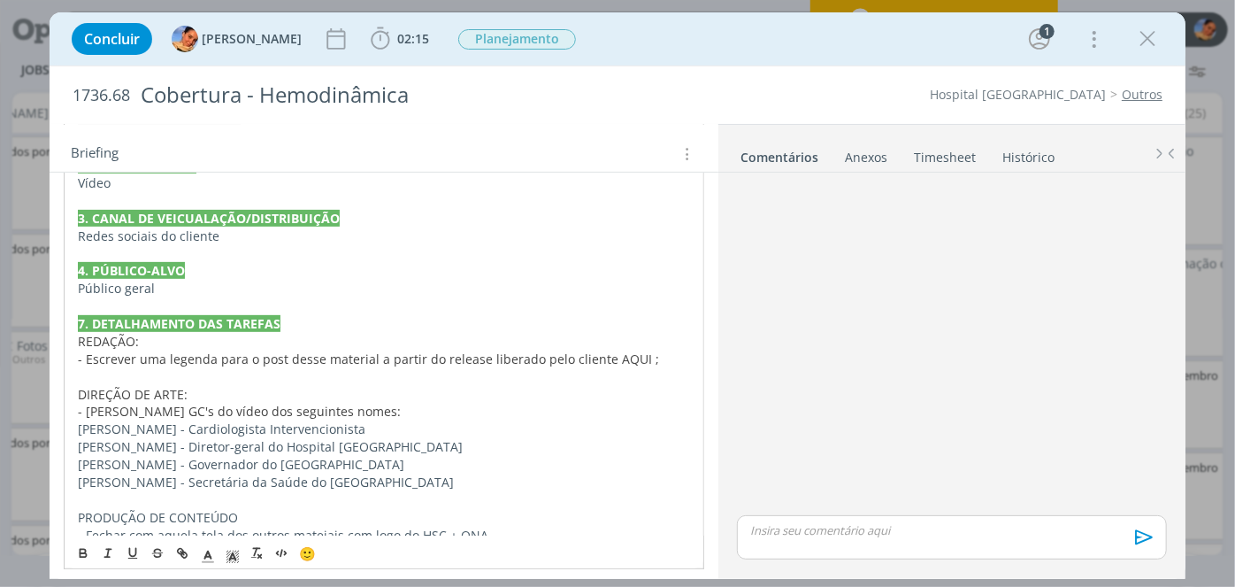
click at [368, 533] on p "- Fechar com aquela tela dos outros mateiais com logo do HSC + ONA" at bounding box center [384, 535] width 612 height 18
click at [613, 526] on p "- Fechar com aquela tela dos outros mateiais com aquela animação de logo do HSC…" at bounding box center [384, 535] width 612 height 18
click at [534, 530] on p "- Fechar com aquela tela dos outros mateiais com aquela animação de logo do HSC…" at bounding box center [384, 535] width 612 height 18
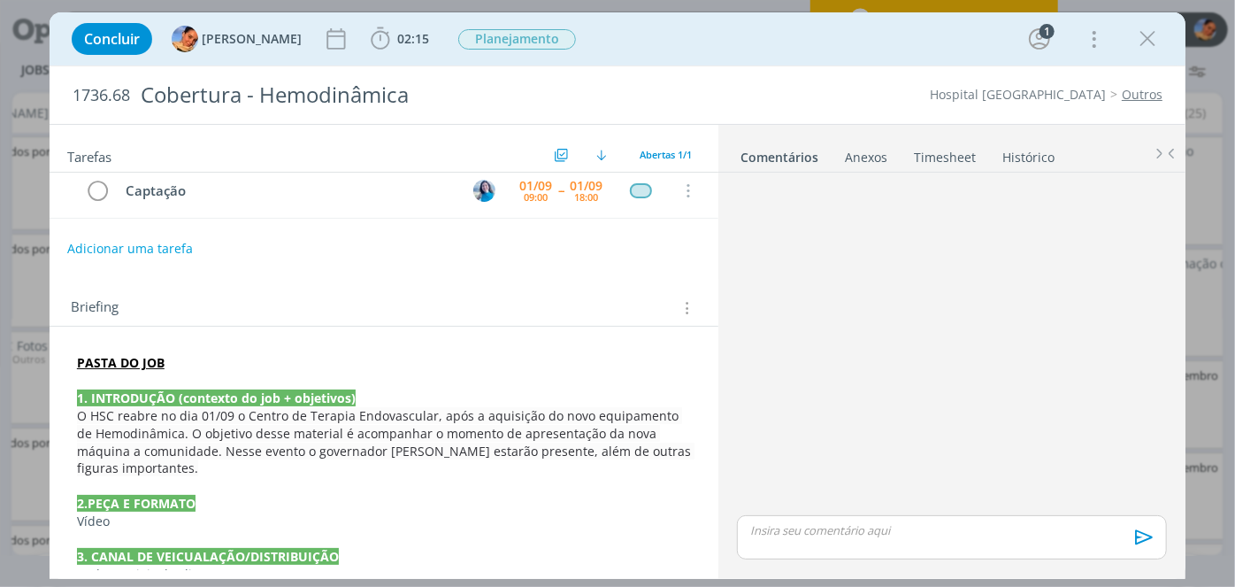
scroll to position [0, 0]
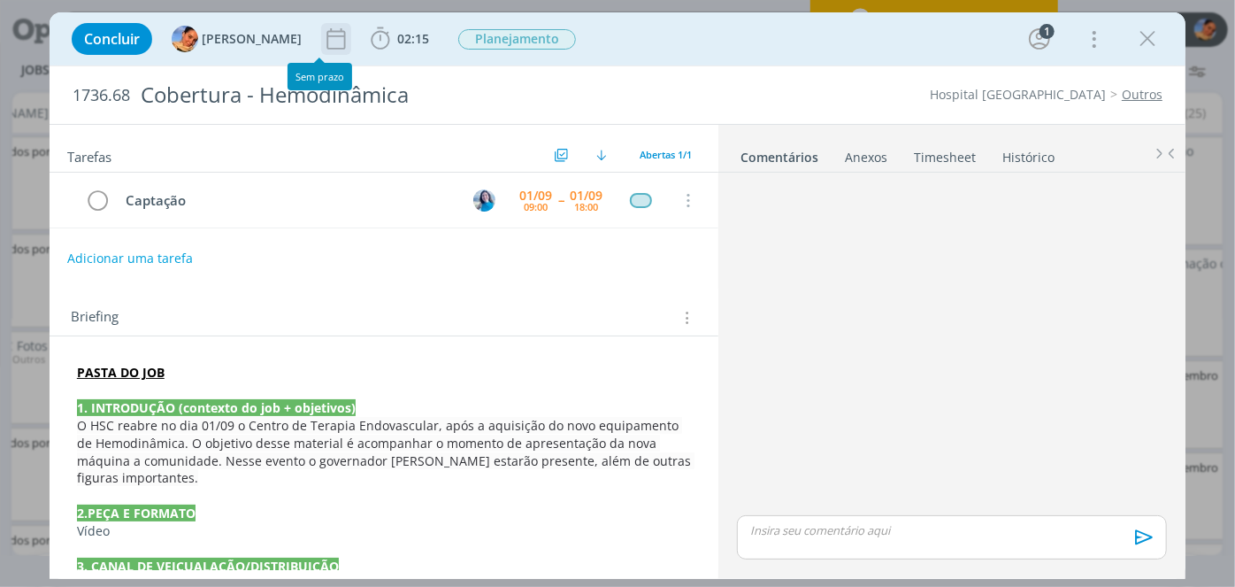
click at [326, 43] on icon "dialog" at bounding box center [335, 38] width 19 height 21
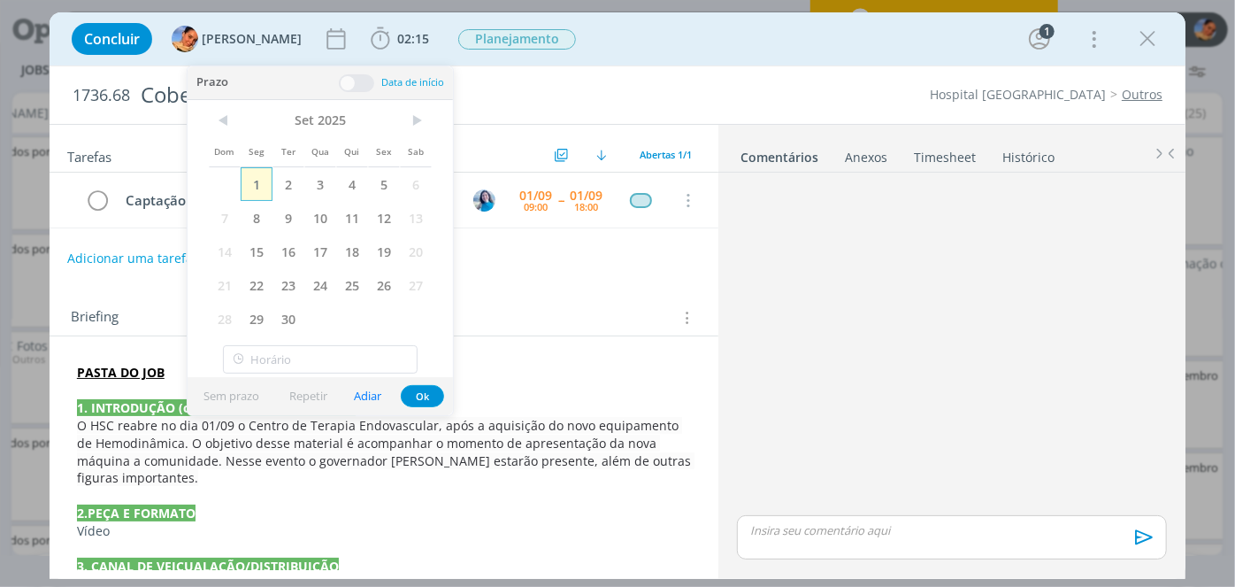
click at [247, 178] on span "1" at bounding box center [257, 184] width 32 height 34
click at [426, 399] on button "Ok" at bounding box center [422, 396] width 43 height 22
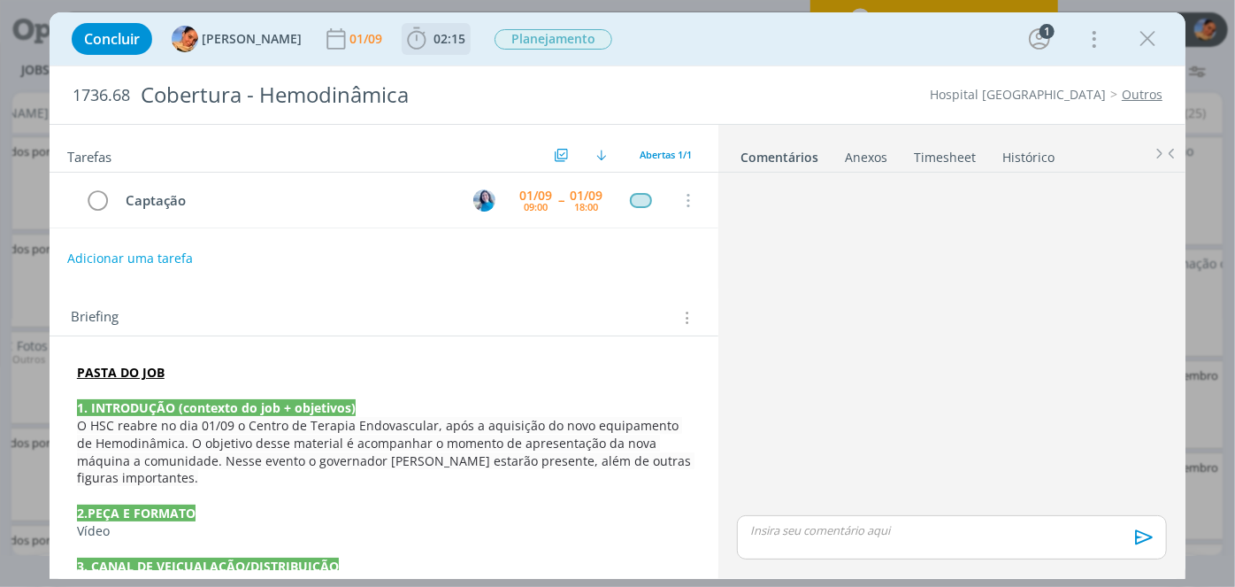
click at [430, 37] on b "02:15" at bounding box center [449, 39] width 39 height 12
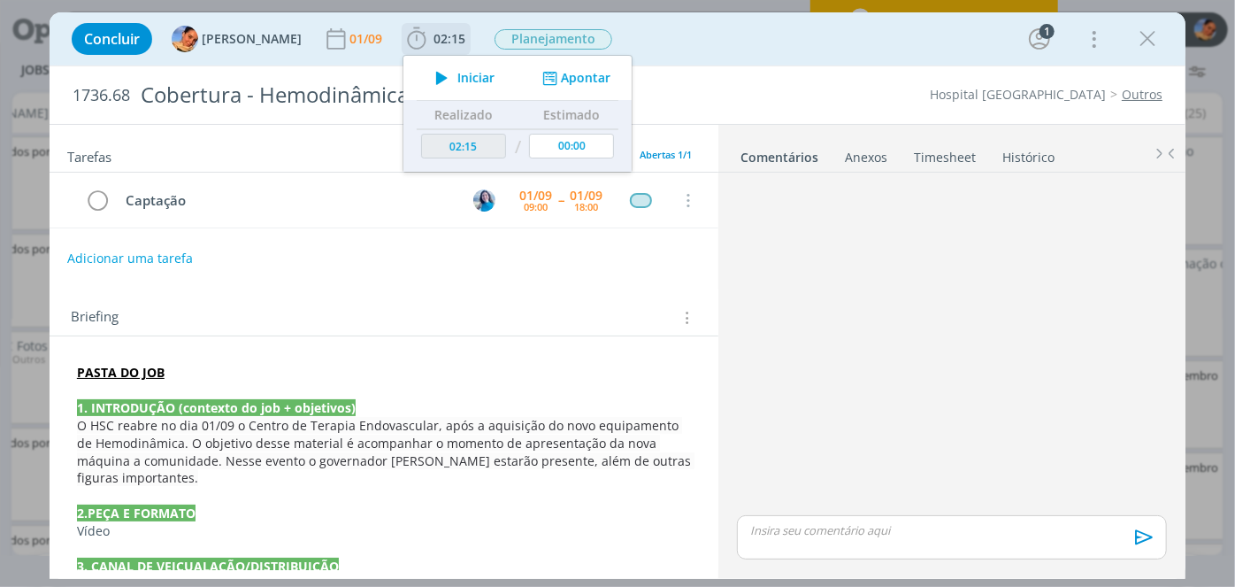
click at [552, 84] on button "Apontar" at bounding box center [574, 78] width 73 height 19
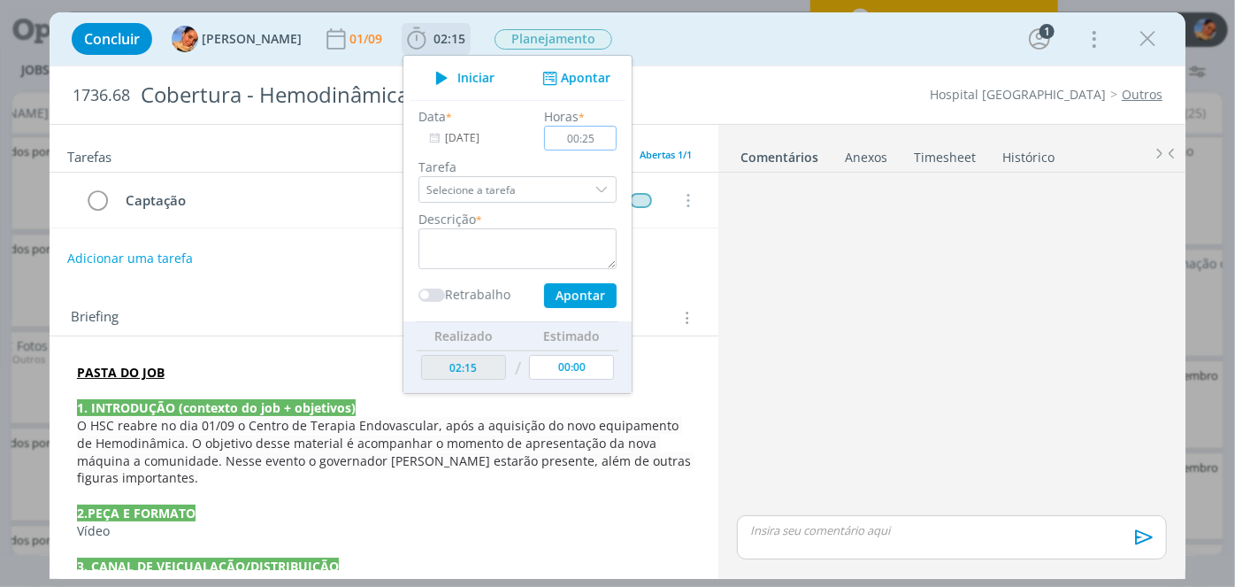
type input "00:25"
click at [486, 226] on div "Descrição *" at bounding box center [518, 239] width 216 height 59
click at [469, 251] on textarea "dialog" at bounding box center [517, 248] width 198 height 41
type textarea "abertura de job + briefing +pautas"
click at [561, 296] on button "Apontar" at bounding box center [580, 295] width 73 height 25
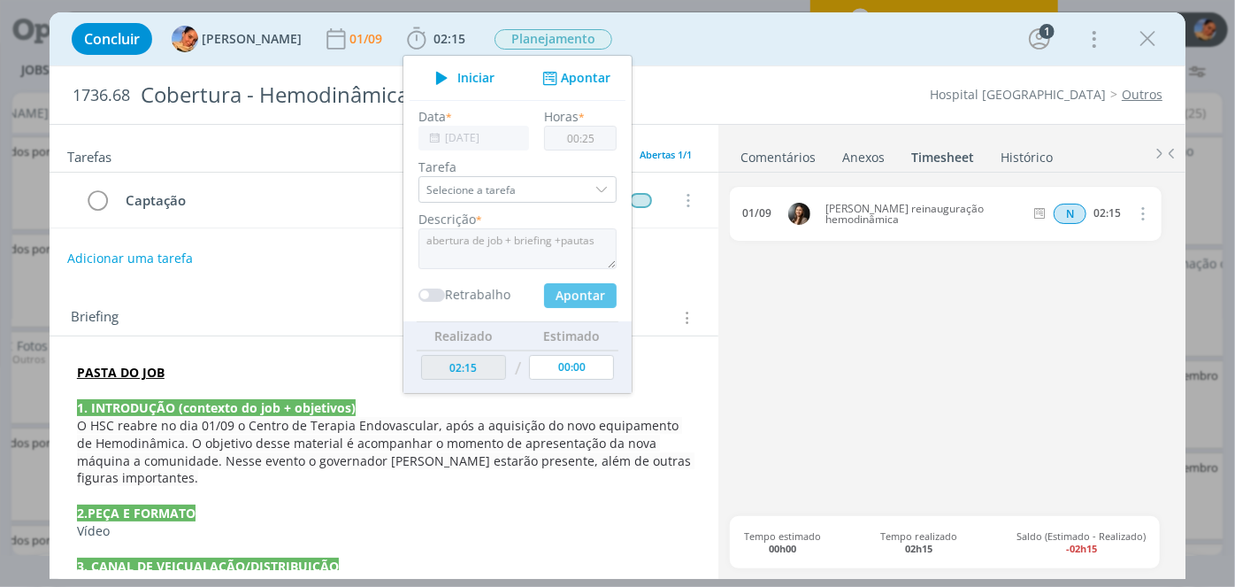
type input "02:40"
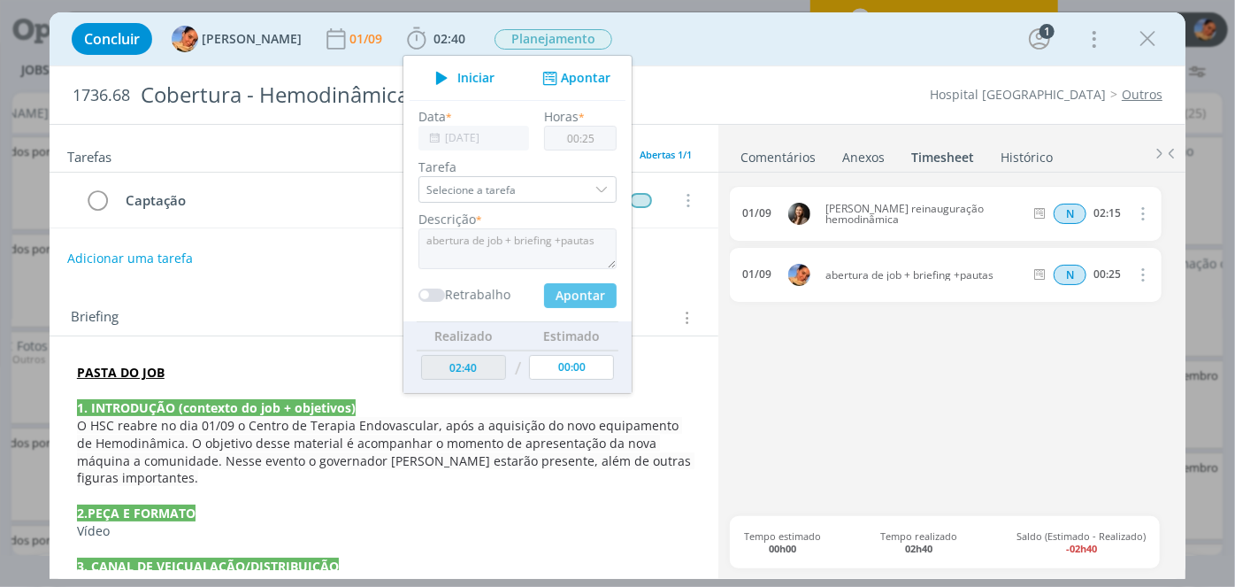
type input "00:00"
click at [231, 250] on div "Adicionar uma tarefa" at bounding box center [384, 258] width 669 height 32
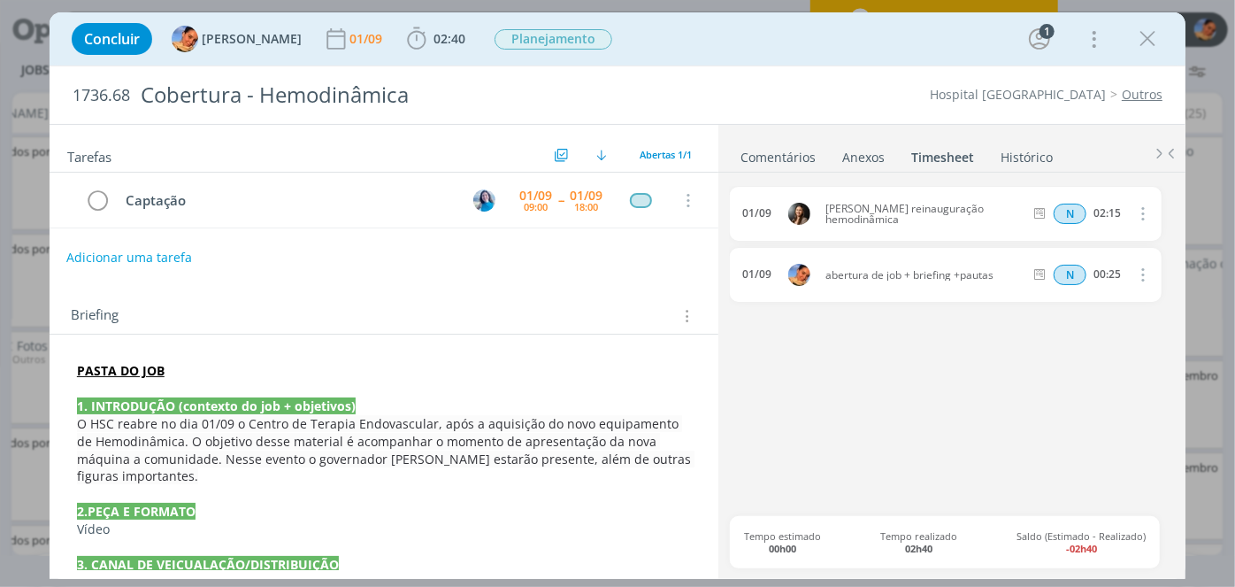
click at [148, 260] on button "Adicionar uma tarefa" at bounding box center [129, 257] width 126 height 30
click at [148, 260] on input "dialog" at bounding box center [266, 256] width 373 height 25
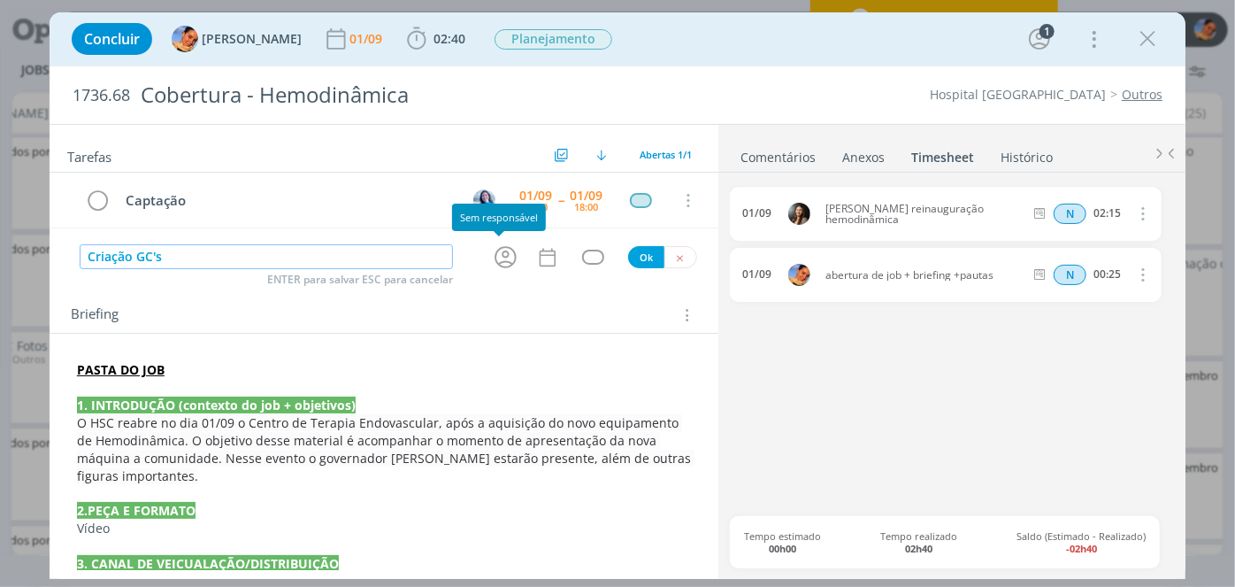
click at [494, 256] on icon "dialog" at bounding box center [505, 256] width 27 height 27
type input "Criação GC's"
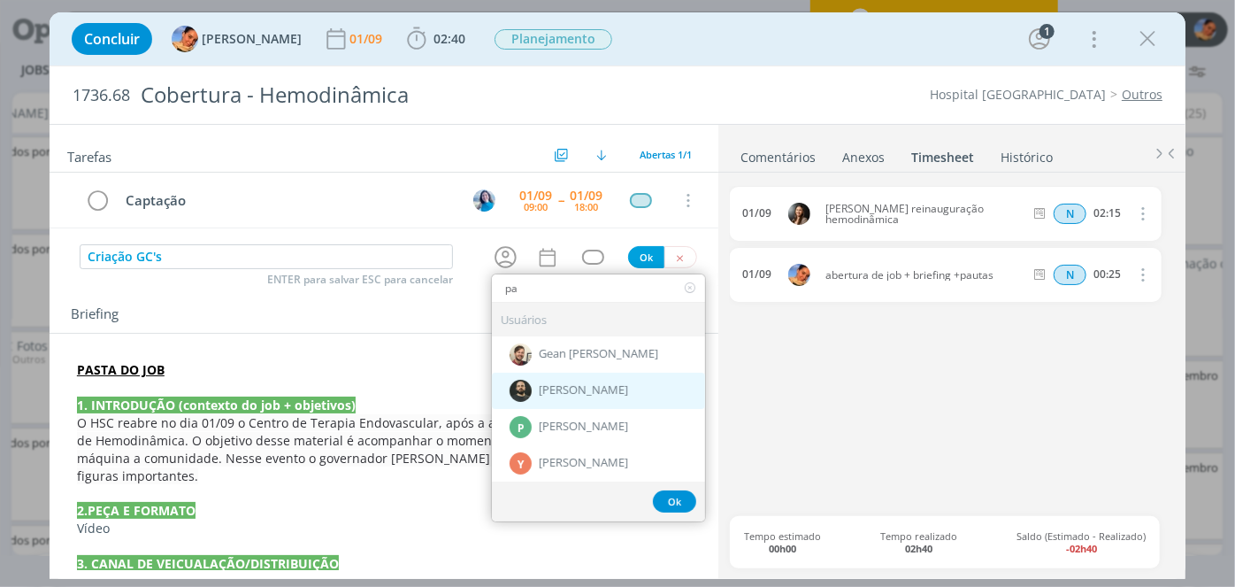
type input "pa"
click at [553, 384] on span "[PERSON_NAME]" at bounding box center [583, 391] width 89 height 14
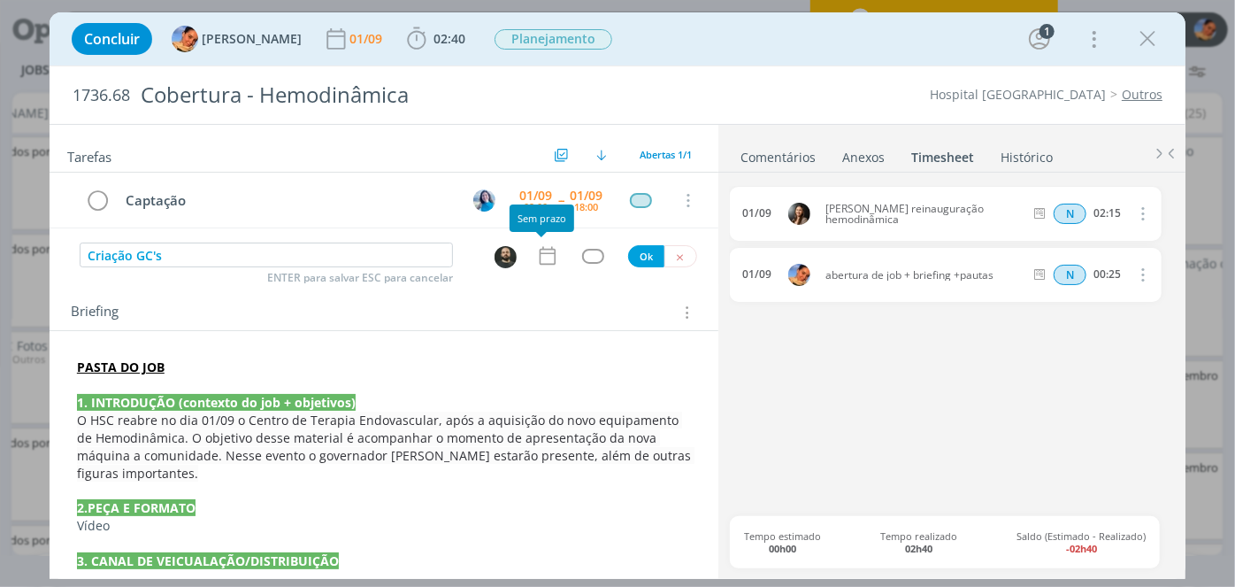
click at [545, 255] on icon "dialog" at bounding box center [547, 255] width 23 height 23
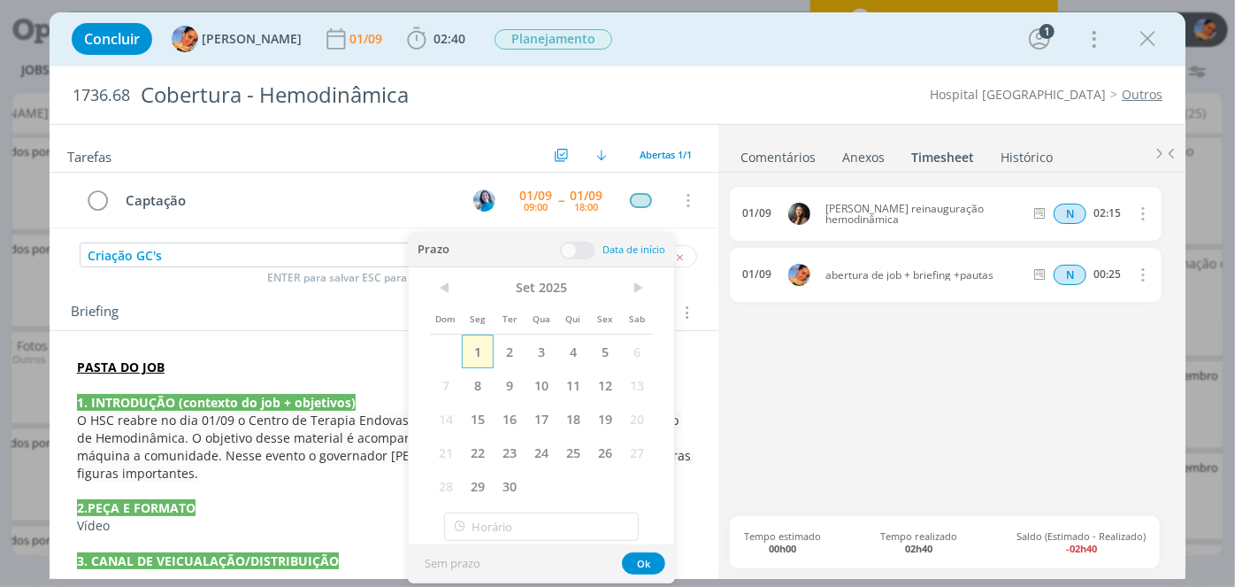
click at [483, 354] on span "1" at bounding box center [478, 351] width 32 height 34
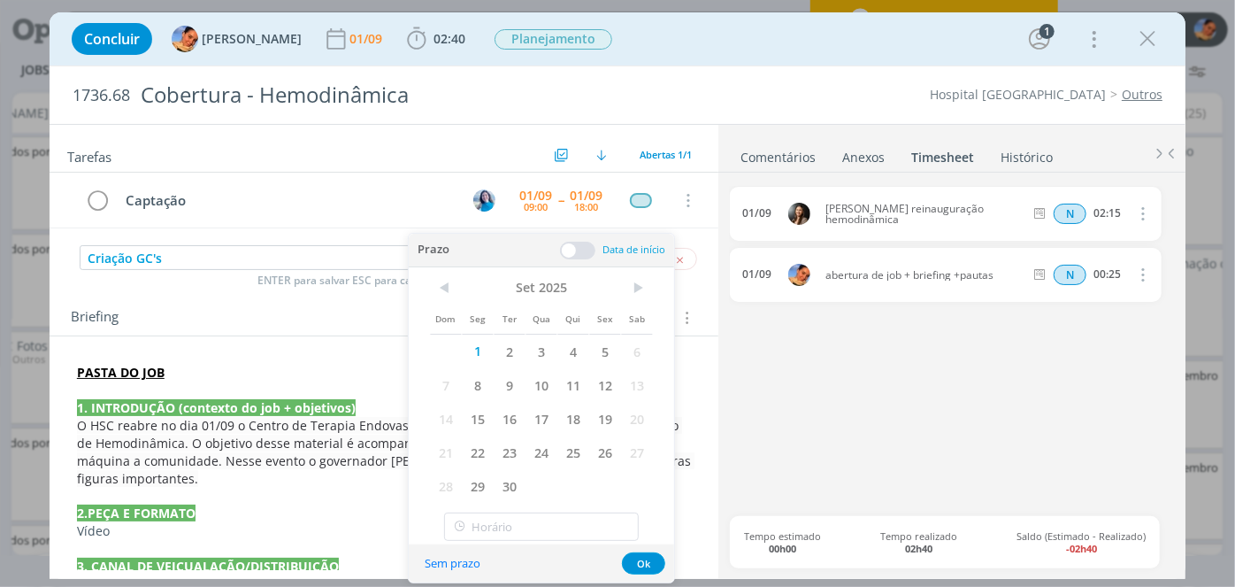
click at [579, 254] on span at bounding box center [577, 251] width 35 height 18
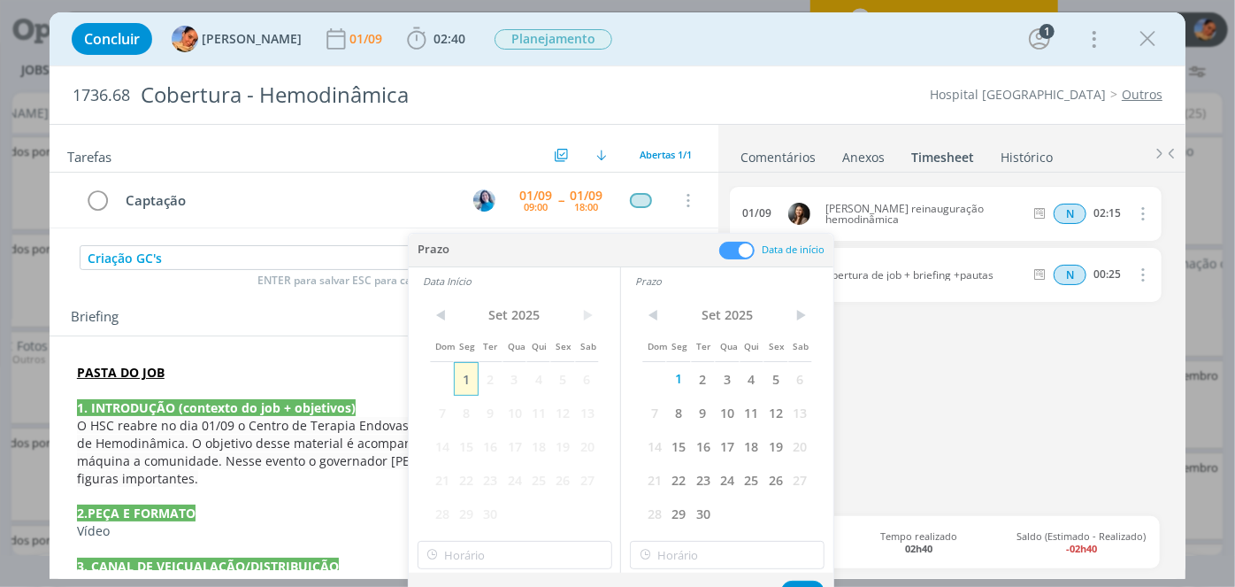
click at [460, 382] on span "1" at bounding box center [466, 379] width 24 height 34
click at [526, 554] on input "15:00" at bounding box center [515, 555] width 195 height 28
click at [548, 444] on div "14:30" at bounding box center [517, 444] width 198 height 32
type input "14:30"
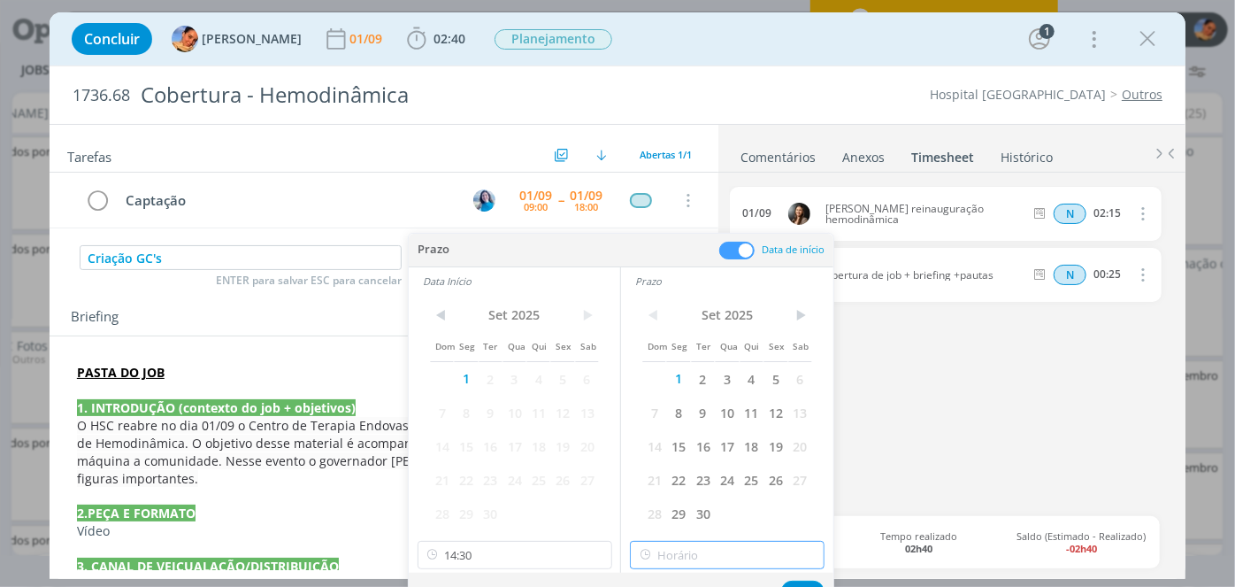
type input "15:00"
click at [699, 550] on input "15:00" at bounding box center [727, 555] width 195 height 28
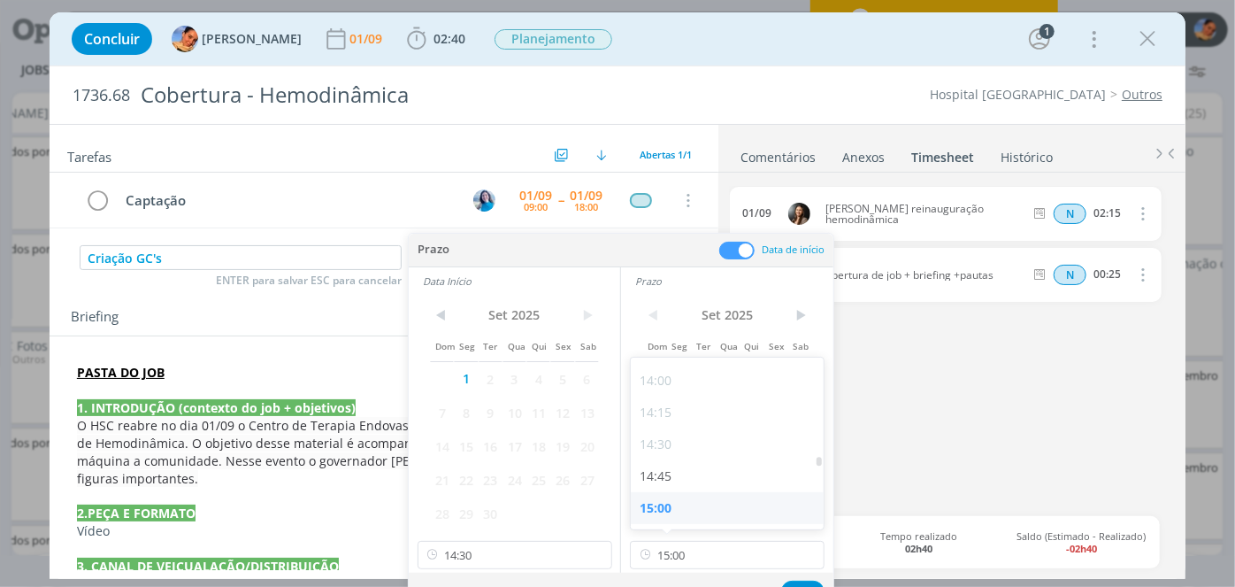
click at [725, 503] on div "15:00" at bounding box center [730, 508] width 198 height 32
click at [790, 581] on button "Ok" at bounding box center [802, 591] width 43 height 22
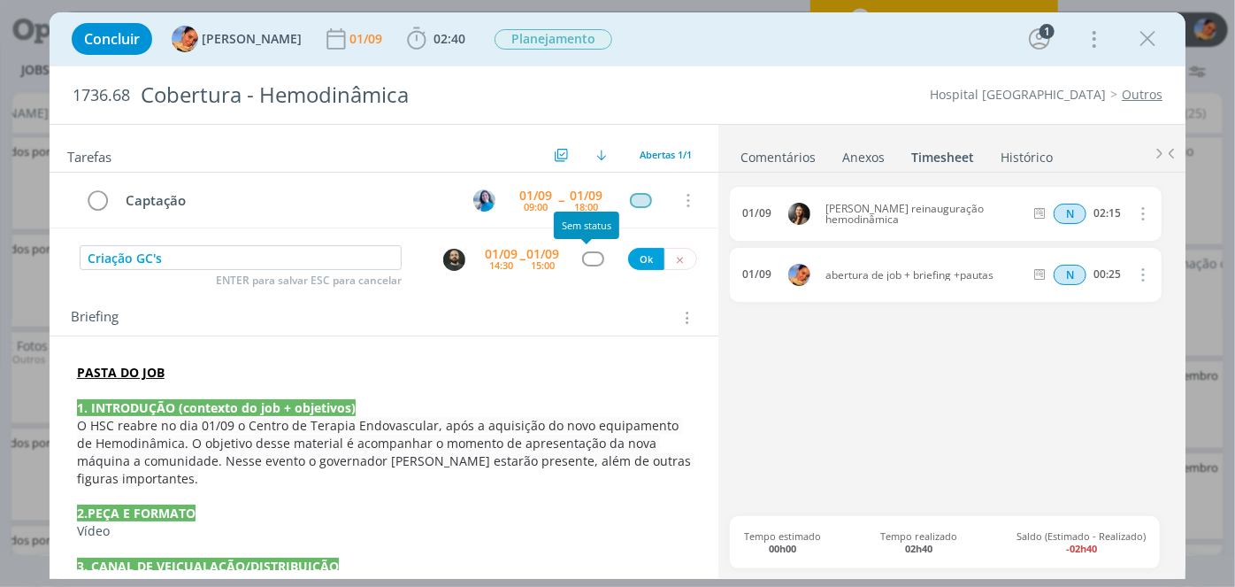
click at [585, 257] on div "dialog" at bounding box center [593, 258] width 22 height 15
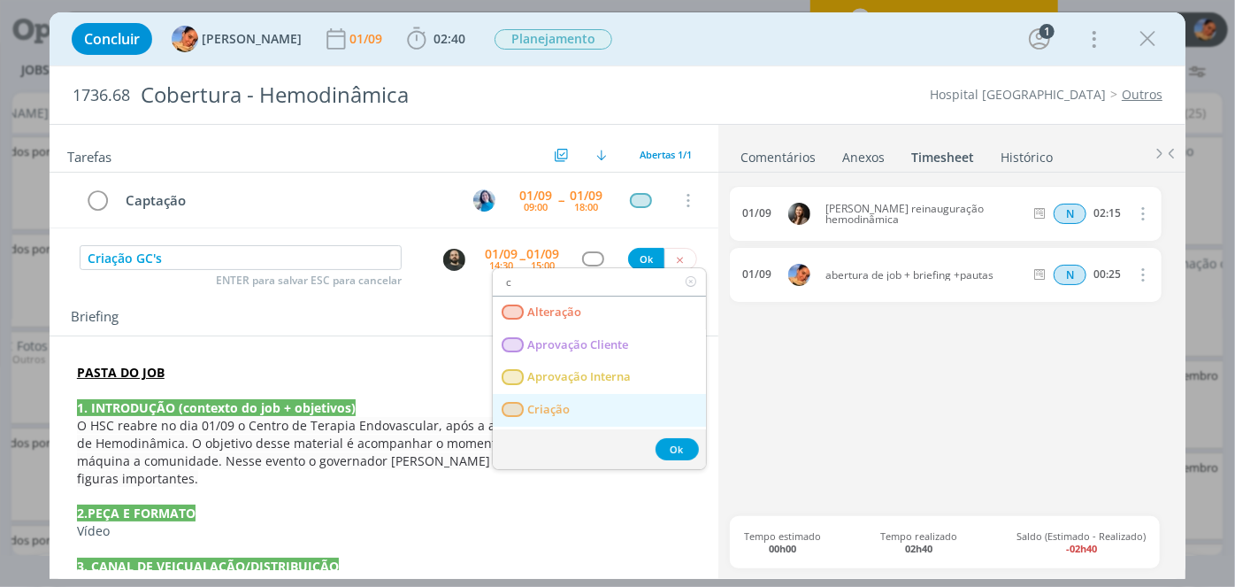
type input "c"
click at [538, 403] on span "Criação" at bounding box center [548, 410] width 42 height 14
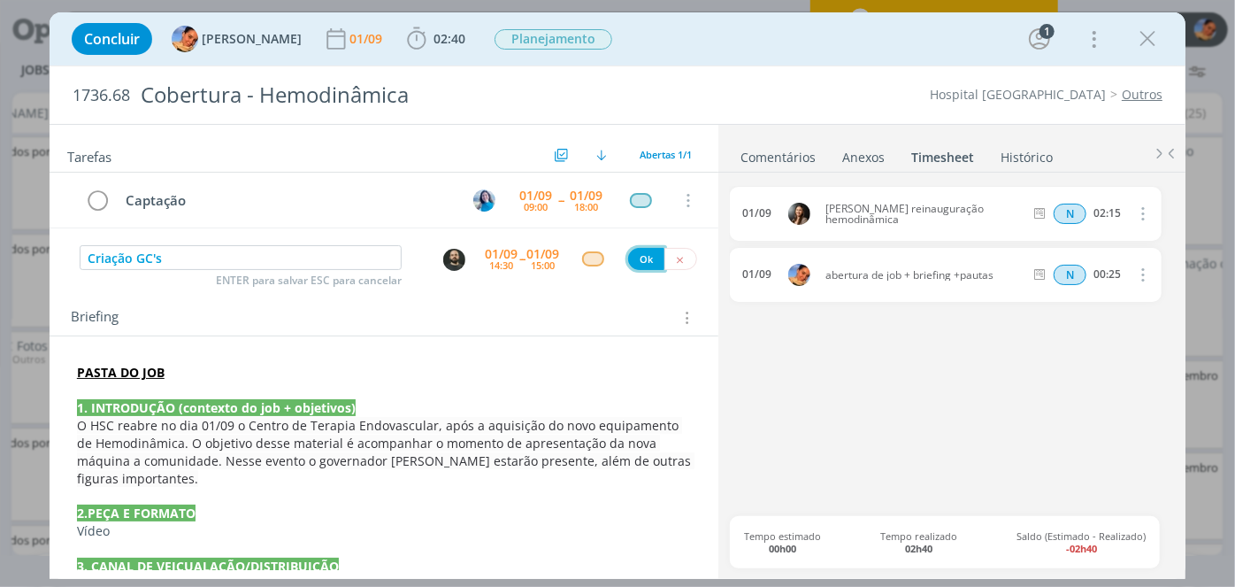
click at [630, 254] on button "Ok" at bounding box center [646, 259] width 36 height 22
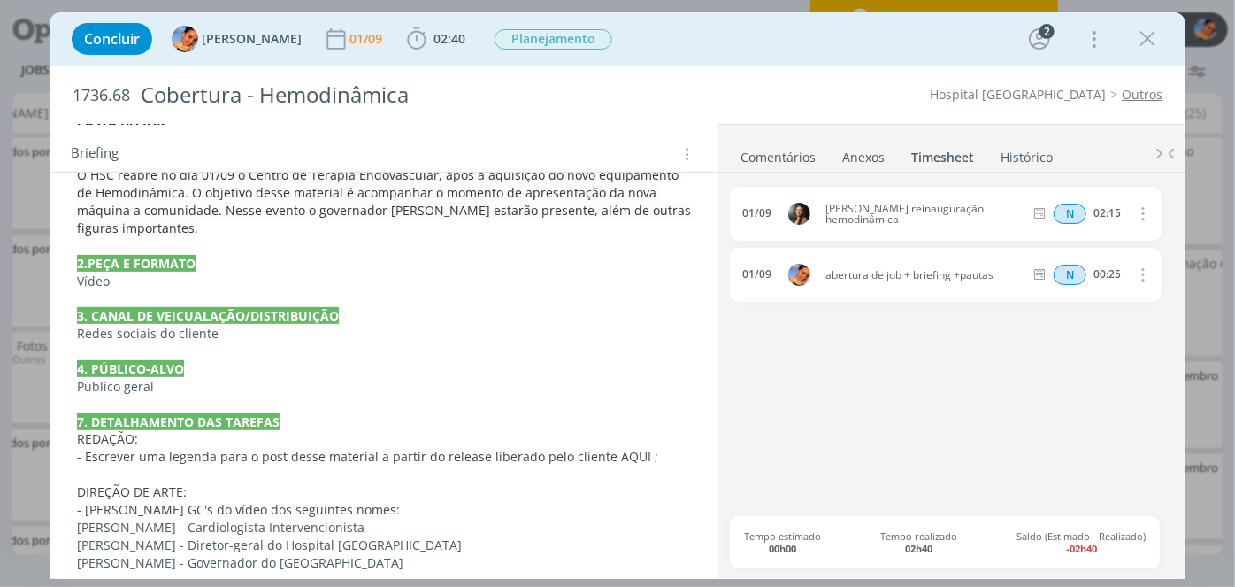
scroll to position [320, 0]
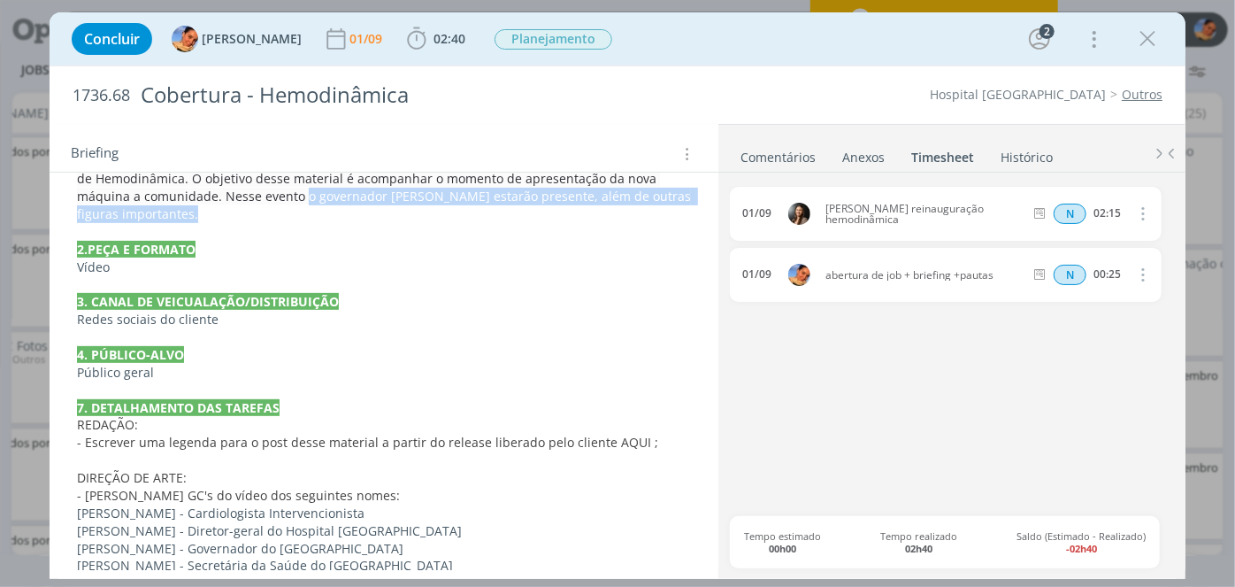
drag, startPoint x: 342, startPoint y: 205, endPoint x: 246, endPoint y: 190, distance: 97.6
click at [246, 190] on p "O HSC reabre no dia 01/09 o Centro de Terapia Endovascular, após a aquisição do…" at bounding box center [384, 187] width 614 height 71
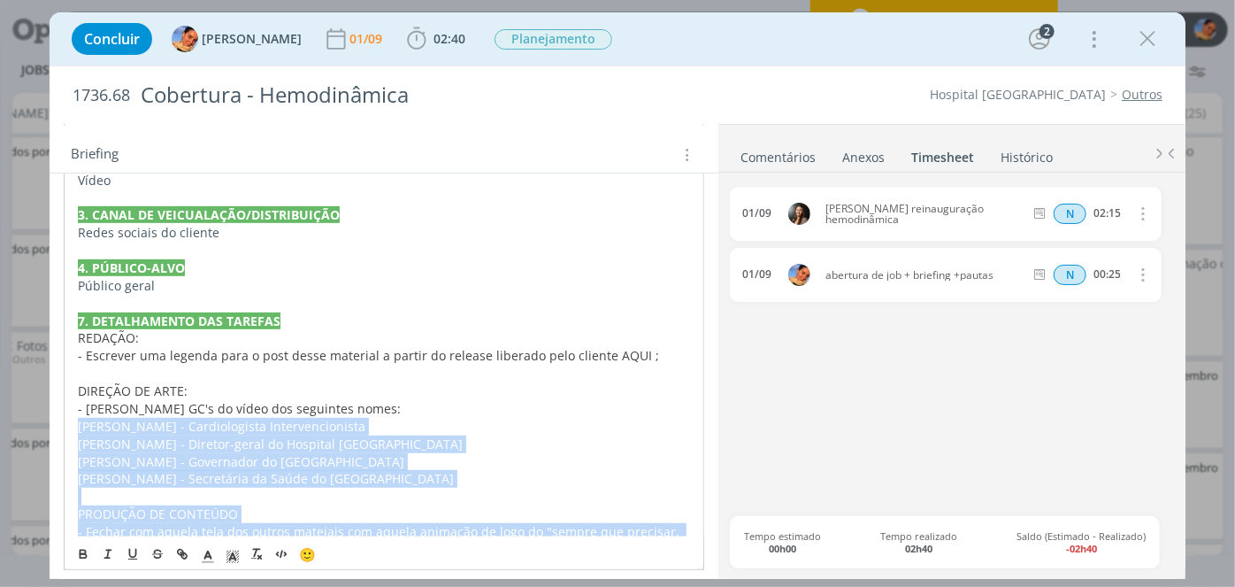
scroll to position [439, 0]
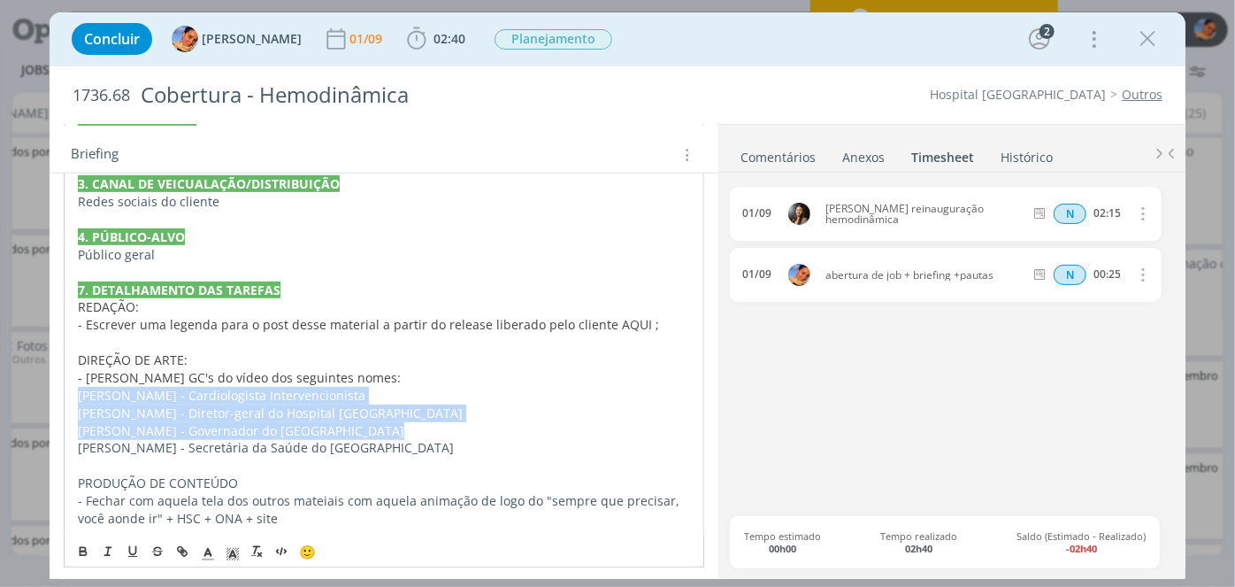
drag, startPoint x: 75, startPoint y: 512, endPoint x: 426, endPoint y: 431, distance: 359.7
click at [426, 431] on div "PASTA DO JOB 1. INTRODUÇÃO (contexto do job + objetivos) O HSC reabre no dia 01…" at bounding box center [384, 254] width 641 height 558
drag, startPoint x: 429, startPoint y: 437, endPoint x: 59, endPoint y: 395, distance: 372.2
click at [59, 395] on div "PASTA DO JOB 1. INTRODUÇÃO (contexto do job + objetivos) O HSC reabre no dia 01…" at bounding box center [384, 264] width 669 height 620
copy div "Nelson Thomas Jr - Cardiologista Intervencionista Rolf Fredi Molz - Diretor-ger…"
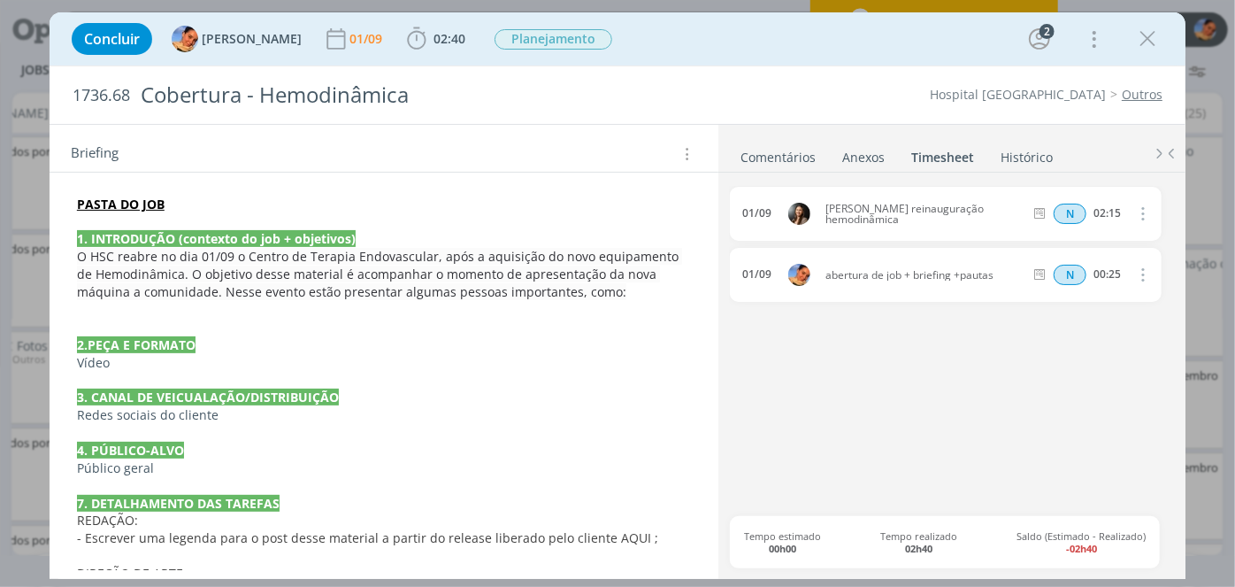
scroll to position [223, 0]
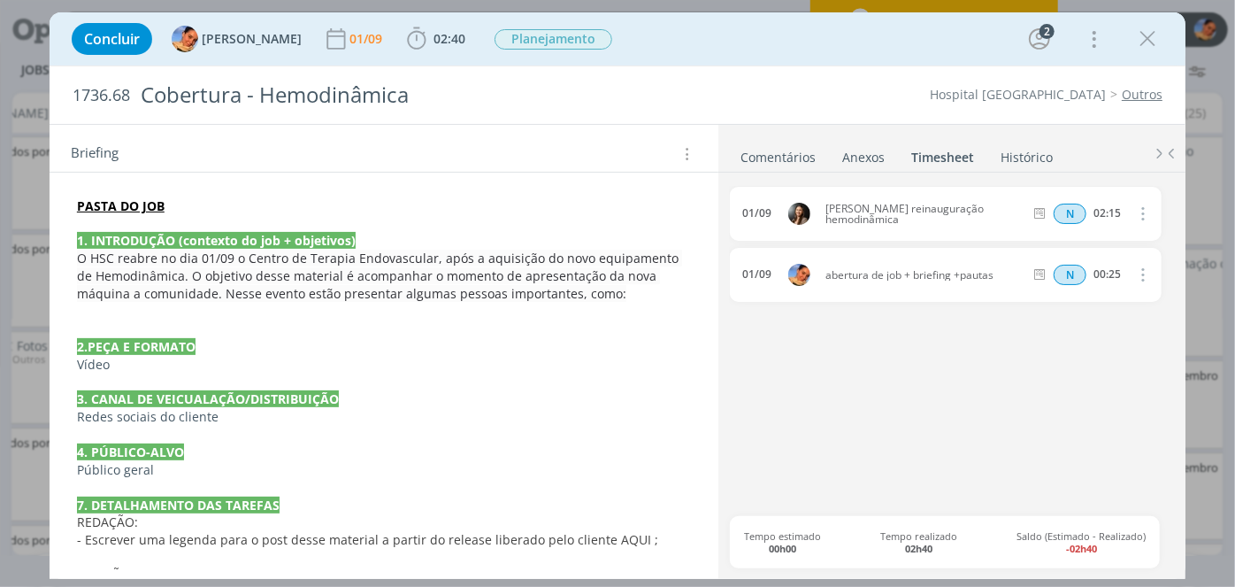
click at [539, 306] on p "﻿" at bounding box center [384, 312] width 614 height 18
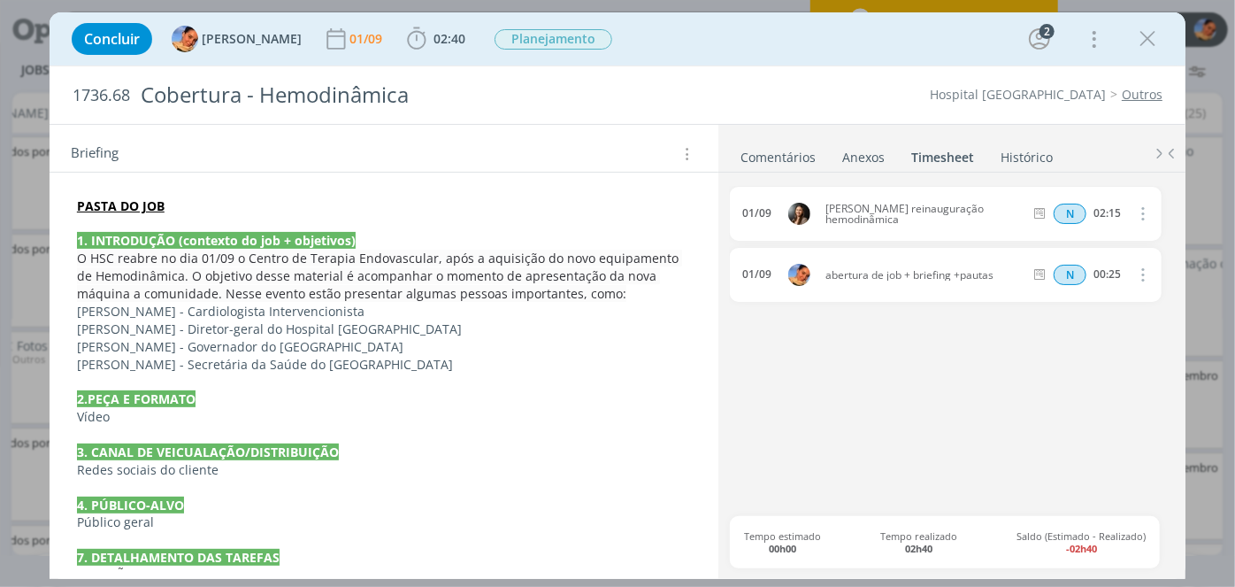
click at [433, 356] on p "Arita Bergmann - Secretária da Saúde do Rio Grande do Sul" at bounding box center [384, 365] width 614 height 18
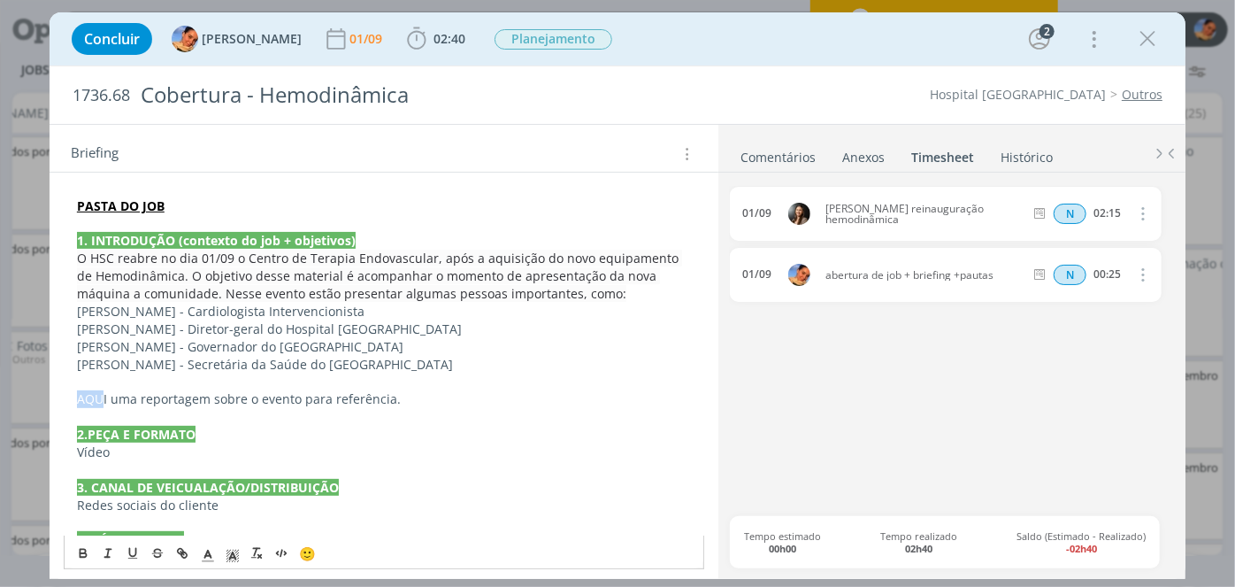
drag, startPoint x: 104, startPoint y: 395, endPoint x: 78, endPoint y: 395, distance: 25.7
click at [78, 395] on p "AQUI uma reportagem sobre o evento para referência." at bounding box center [384, 399] width 614 height 18
drag, startPoint x: 106, startPoint y: 396, endPoint x: 65, endPoint y: 395, distance: 41.6
click at [65, 395] on div "PASTA DO JOB 1. INTRODUÇÃO (contexto do job + objetivos) O HSC reabre no dia 01…" at bounding box center [384, 514] width 641 height 646
drag, startPoint x: 422, startPoint y: 399, endPoint x: 61, endPoint y: 383, distance: 361.3
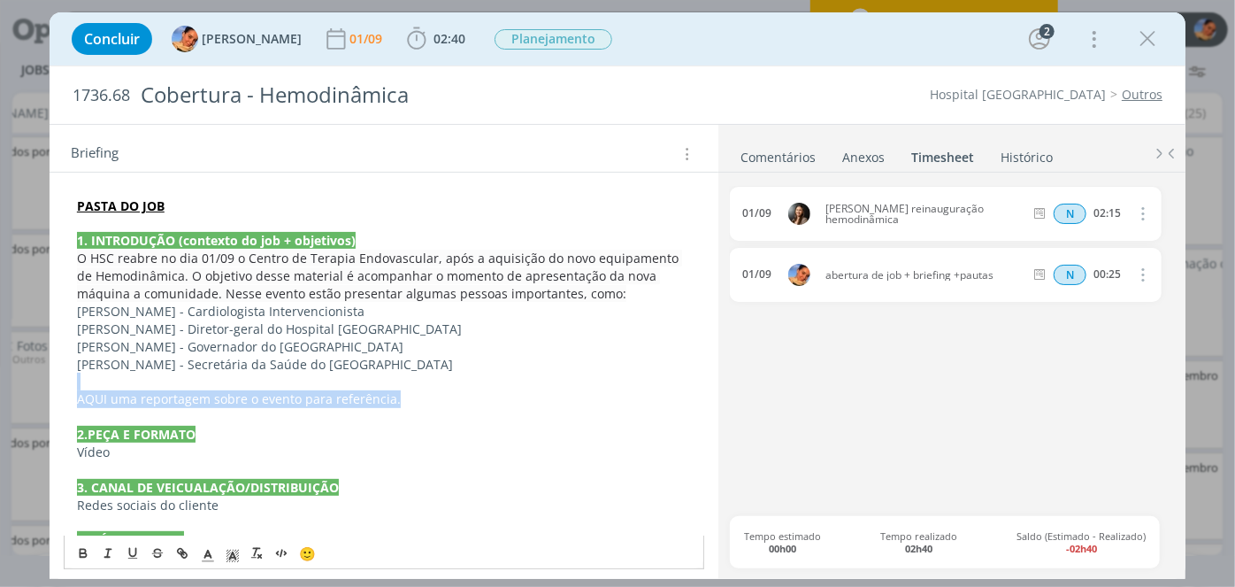
click at [61, 383] on div "PASTA DO JOB 1. INTRODUÇÃO (contexto do job + objetivos) O HSC reabre no dia 01…" at bounding box center [384, 524] width 669 height 708
click at [284, 378] on p "dialog" at bounding box center [384, 381] width 614 height 18
drag, startPoint x: 105, startPoint y: 397, endPoint x: 61, endPoint y: 397, distance: 44.2
click at [61, 397] on div "PASTA DO JOB 1. INTRODUÇÃO (contexto do job + objetivos) O HSC reabre no dia 01…" at bounding box center [384, 524] width 669 height 708
click at [180, 548] on icon "dialog" at bounding box center [182, 554] width 14 height 14
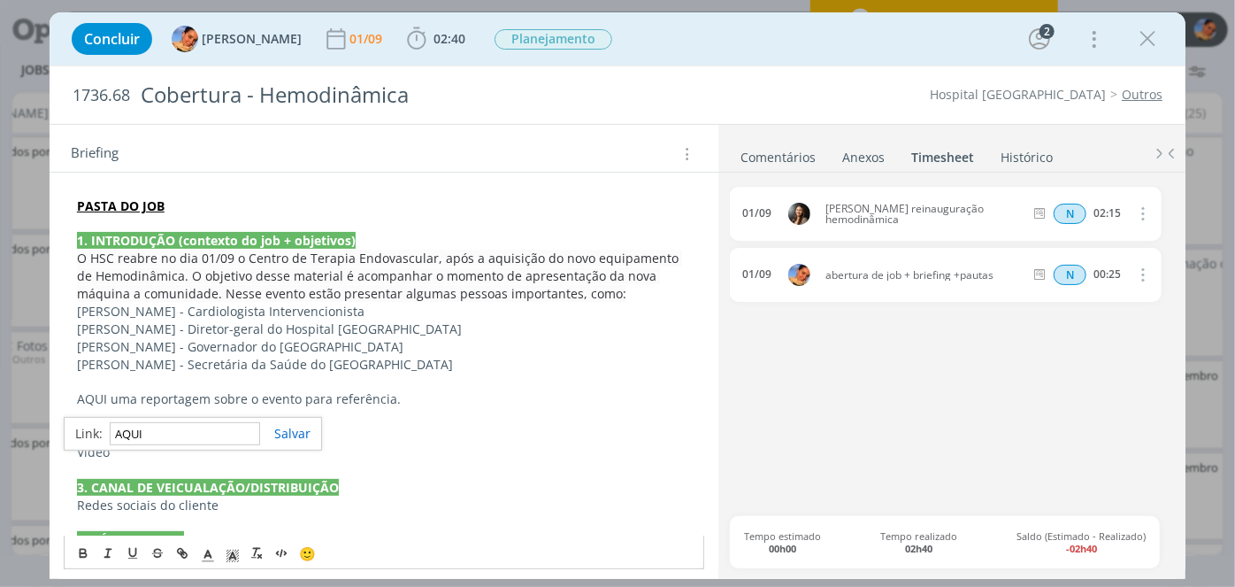
paste input "https://www.gaz.com.br/estado-entrega-angiografo-ao-hospital-santa-cruz/"
type input "https://www.gaz.com.br/estado-entrega-angiografo-ao-hospital-santa-cruz/"
click at [295, 425] on link "dialog" at bounding box center [285, 433] width 50 height 17
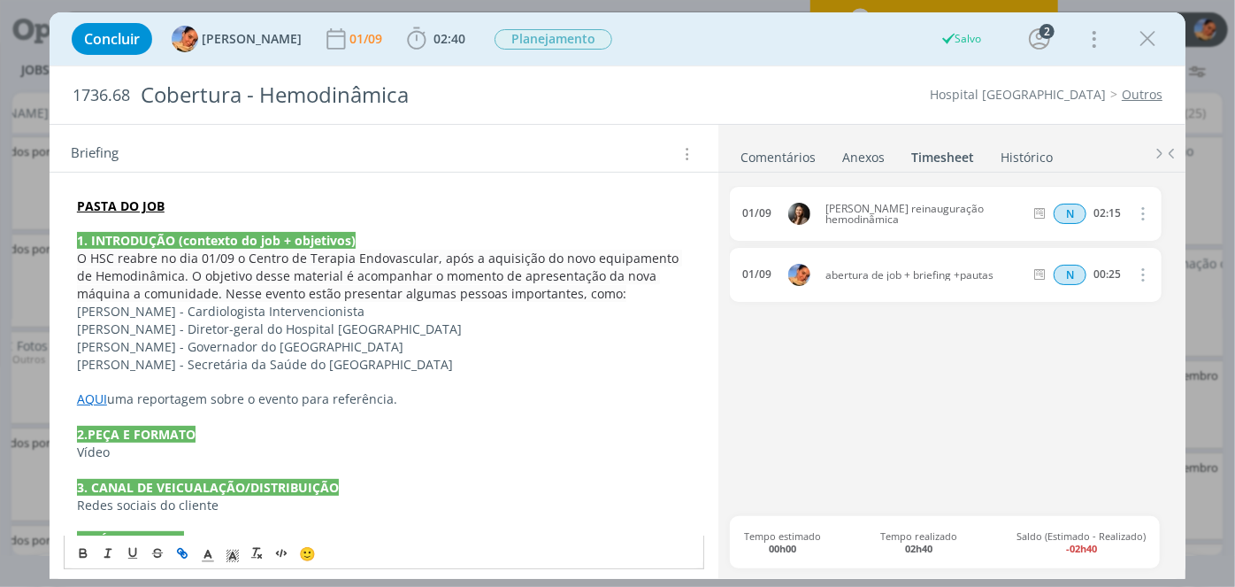
click at [295, 426] on p "2.PEÇA E FORMATO" at bounding box center [384, 435] width 614 height 18
drag, startPoint x: 427, startPoint y: 403, endPoint x: 51, endPoint y: 395, distance: 376.1
click at [51, 395] on div "PASTA DO JOB 1. INTRODUÇÃO (contexto do job + objetivos) O HSC reabre no dia 01…" at bounding box center [384, 524] width 669 height 708
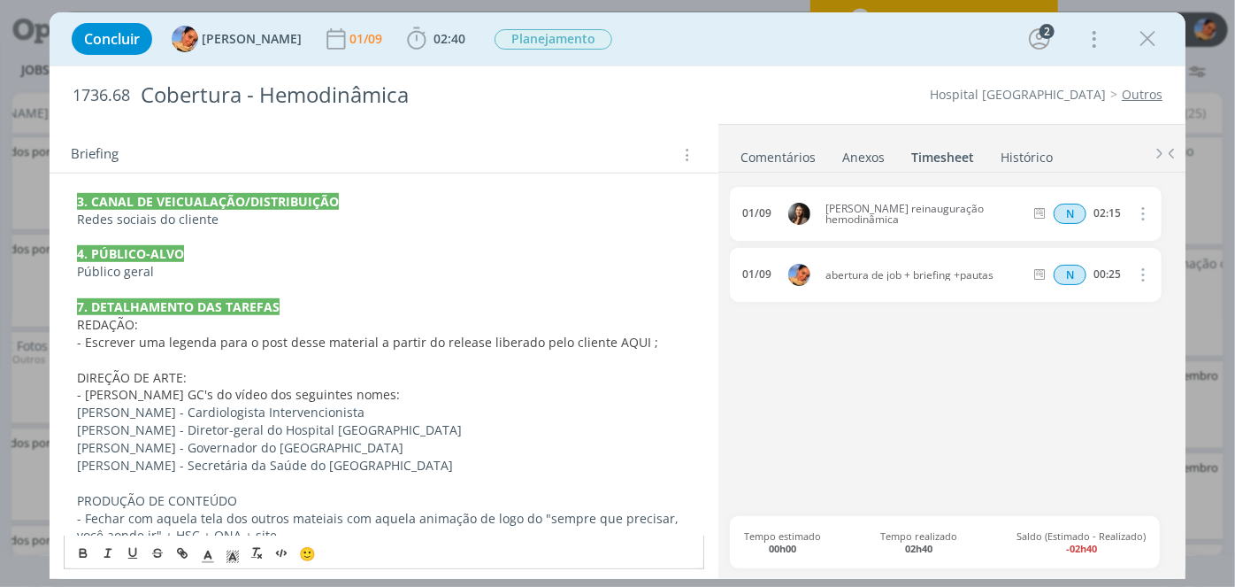
scroll to position [475, 0]
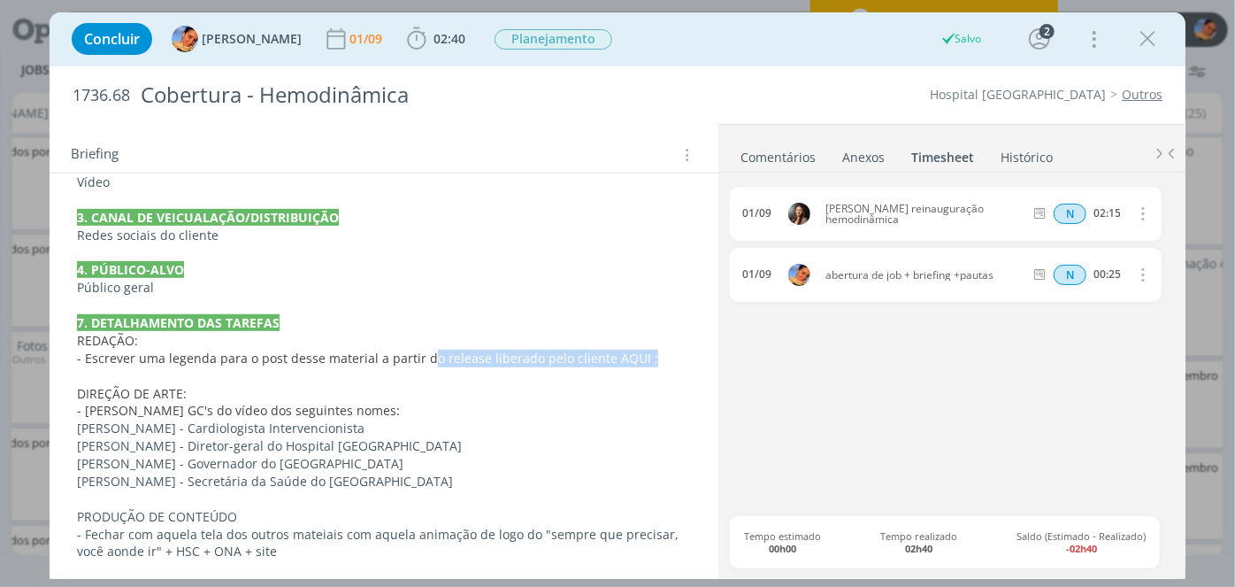
drag, startPoint x: 430, startPoint y: 357, endPoint x: 421, endPoint y: 355, distance: 9.0
click at [421, 355] on p "- Escrever uma legenda para o post desse material a partir do release liberado …" at bounding box center [384, 358] width 614 height 18
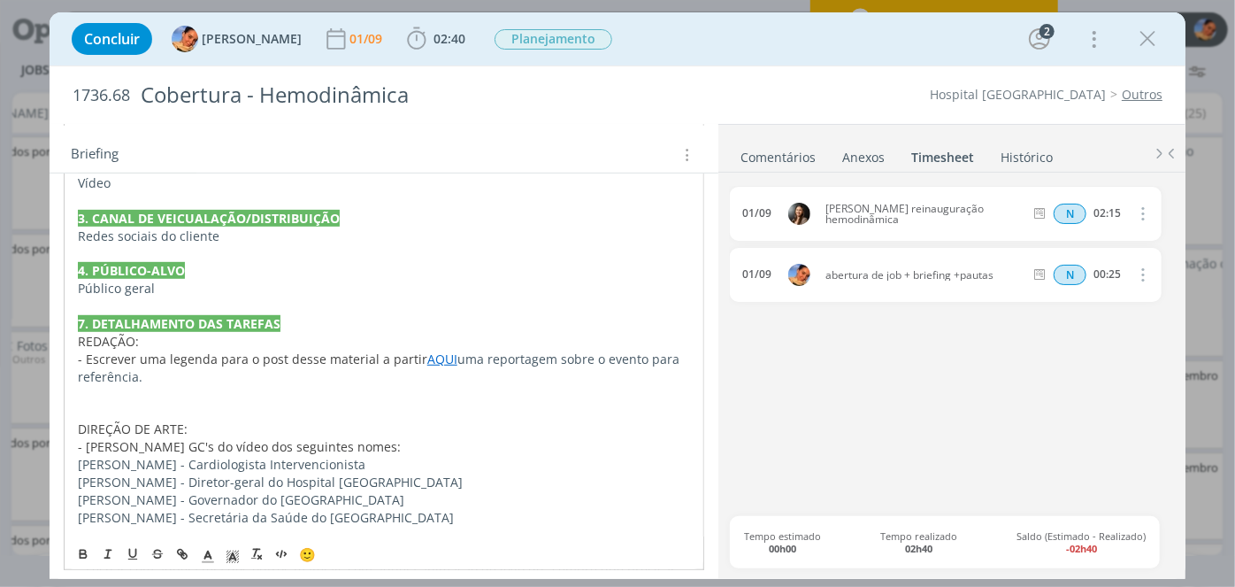
click at [410, 356] on span "- Escrever uma legenda para o post desse material a partir" at bounding box center [252, 358] width 349 height 17
click at [465, 368] on p "- Escrever uma legenda para o post desse material a partir AQUI uma reportagem …" at bounding box center [384, 367] width 612 height 35
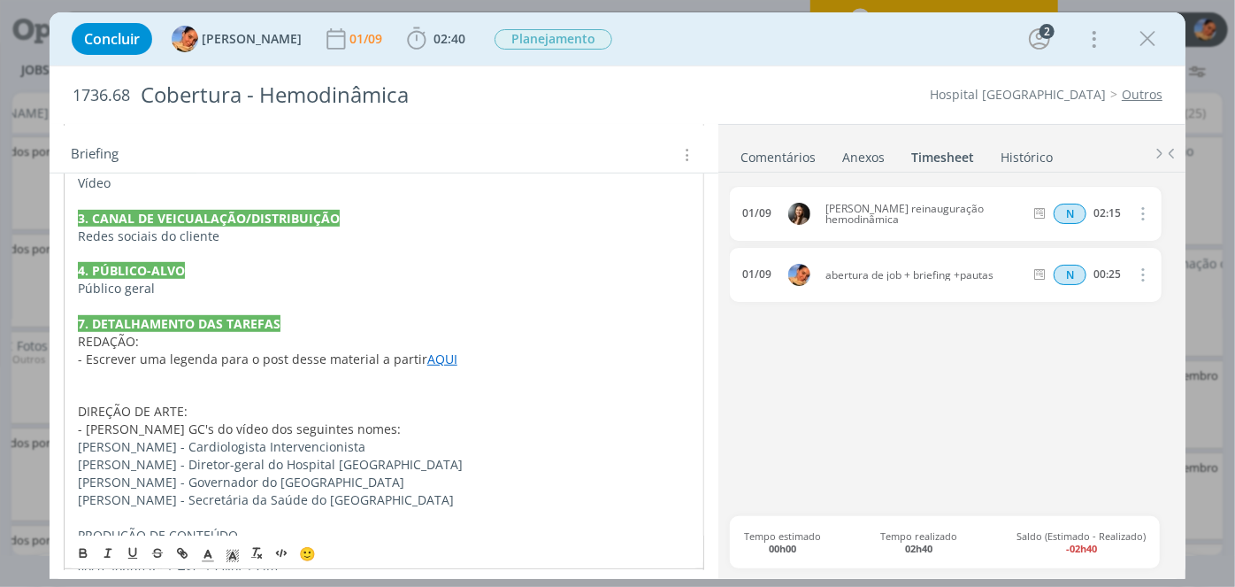
click at [414, 355] on span "- Escrever uma legenda para o post desse material a partir" at bounding box center [252, 358] width 349 height 17
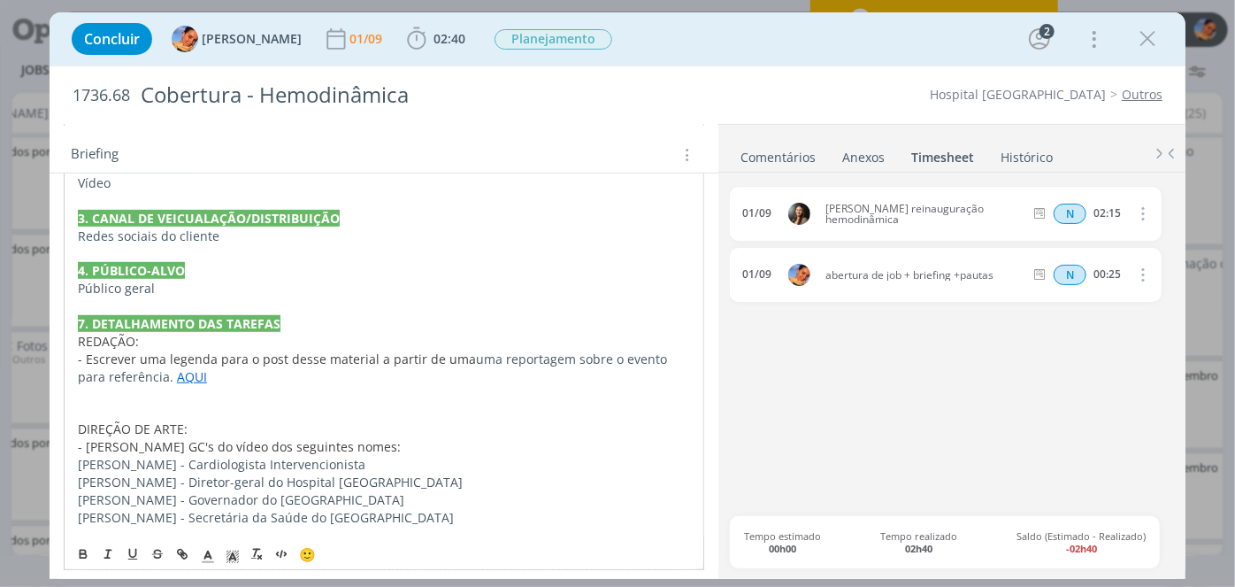
click at [465, 357] on span "uma reportagem sobre o evento para referência." at bounding box center [374, 367] width 593 height 35
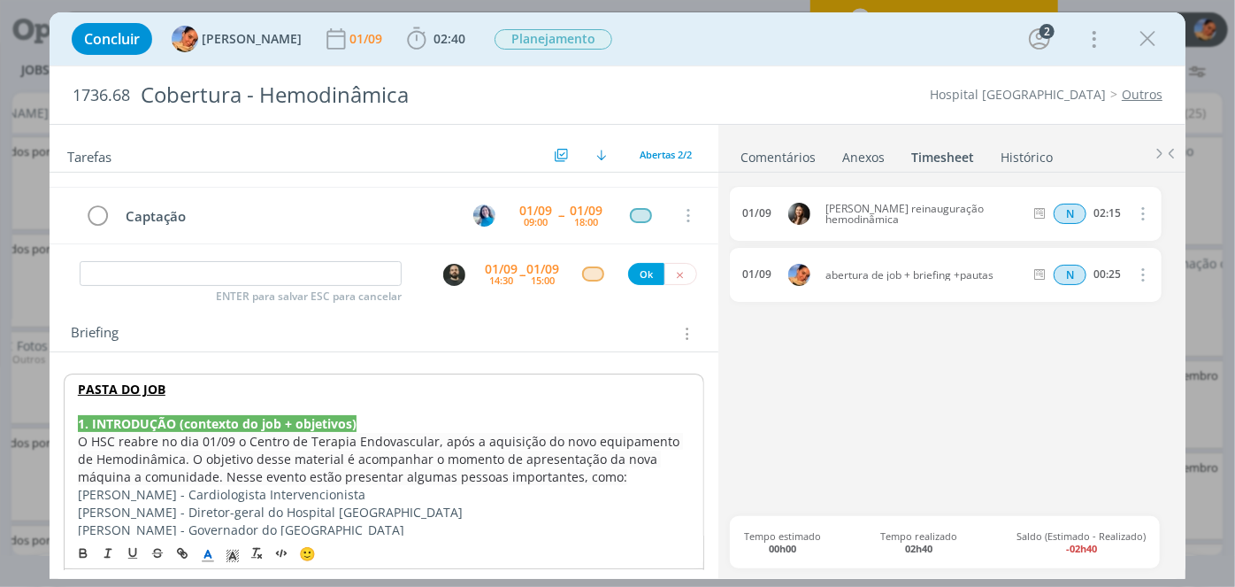
scroll to position [0, 0]
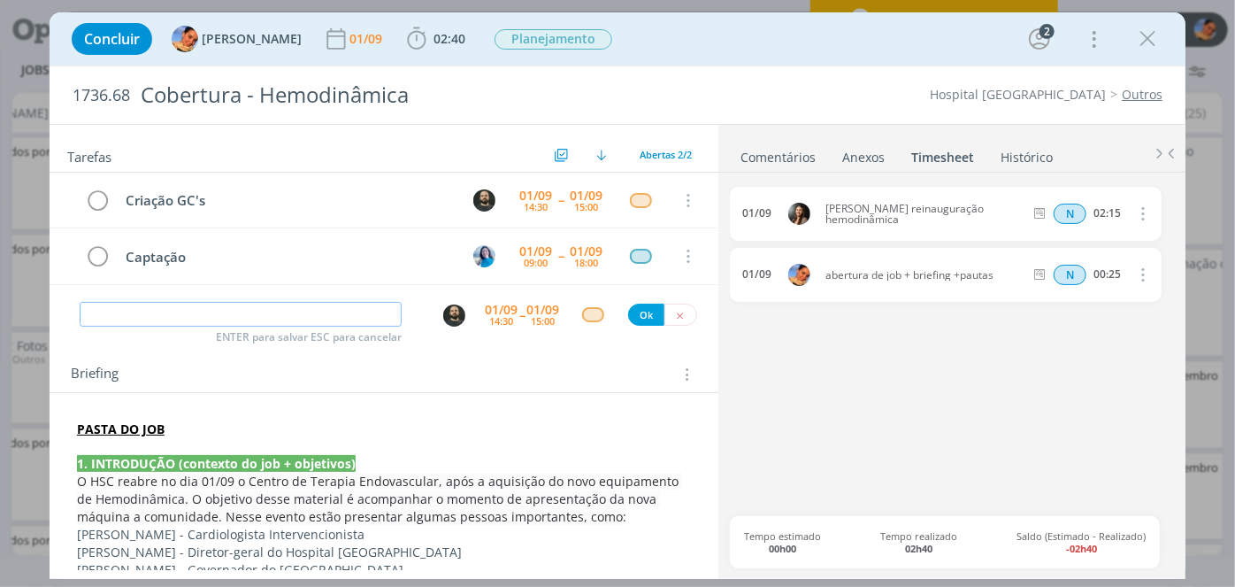
click at [235, 307] on input "dialog" at bounding box center [241, 314] width 322 height 25
click at [243, 307] on input "dialog" at bounding box center [241, 314] width 322 height 25
type input "Redação - legendas"
click at [447, 311] on img "dialog" at bounding box center [454, 315] width 22 height 22
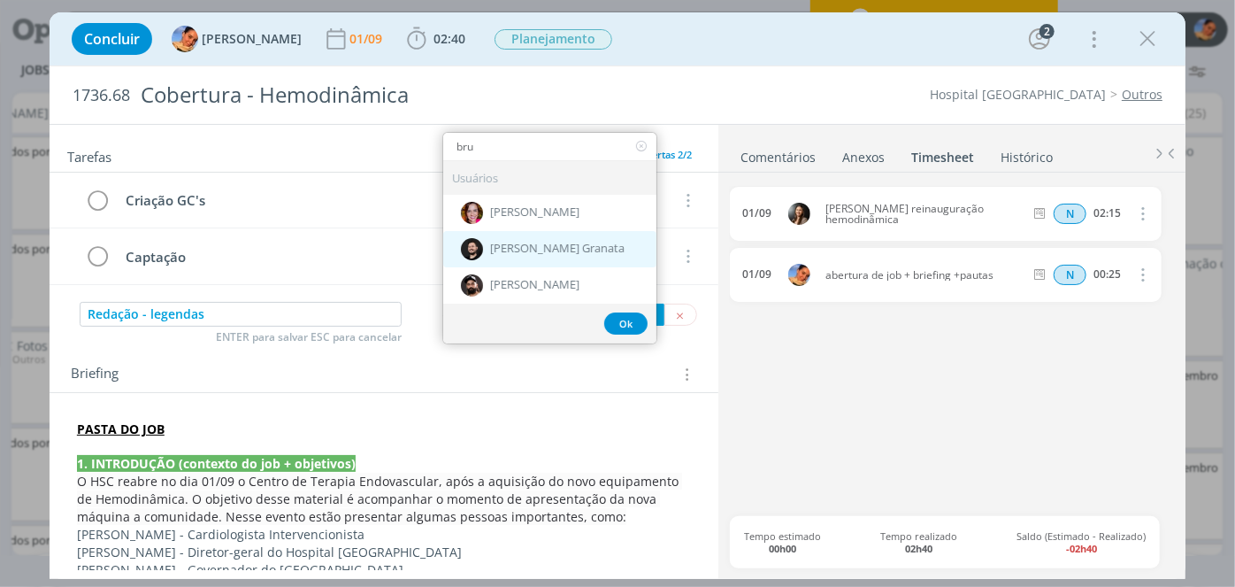
type input "bru"
click at [522, 259] on div "[PERSON_NAME] Granata" at bounding box center [549, 249] width 213 height 36
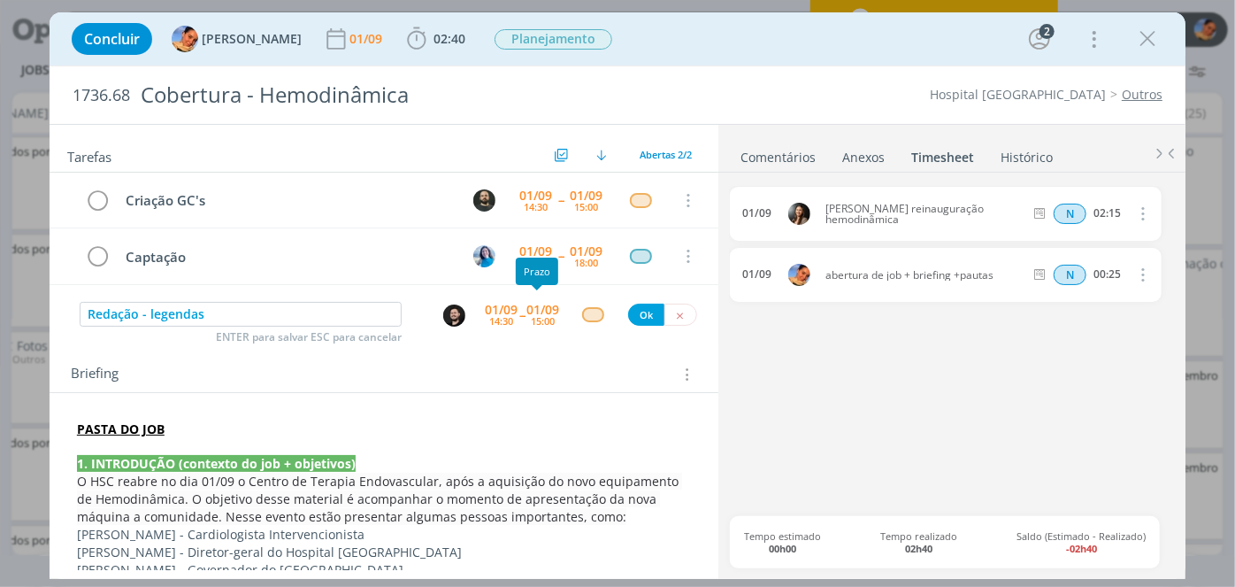
click at [535, 316] on div "15:00" at bounding box center [543, 321] width 24 height 10
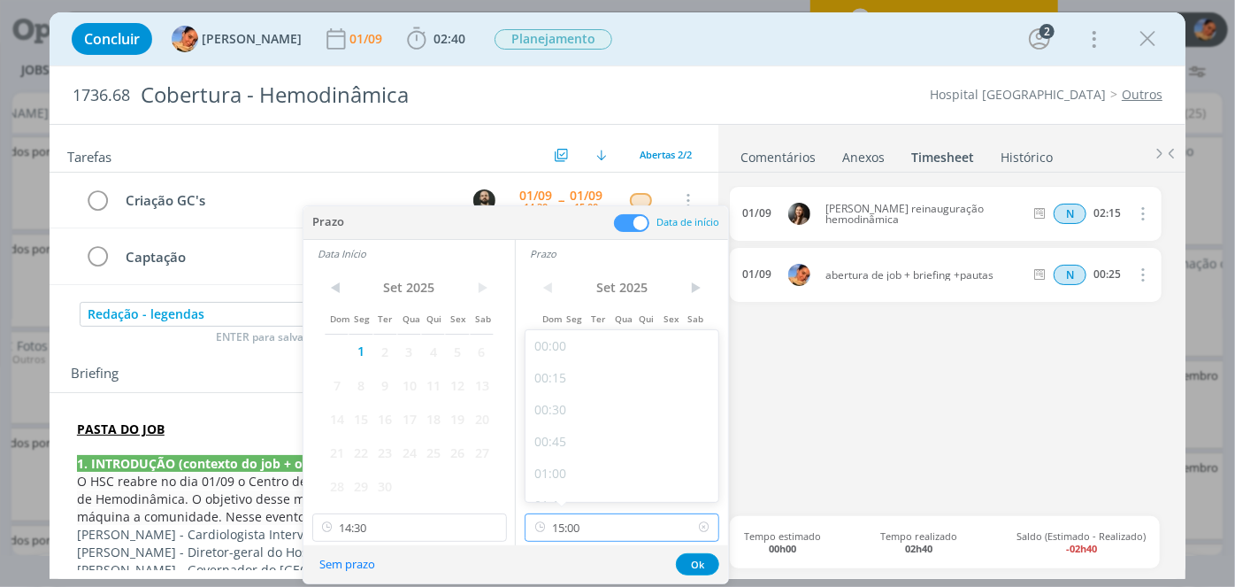
click at [658, 524] on input "15:00" at bounding box center [622, 527] width 195 height 28
type input "15:30"
click at [679, 493] on div "15:30" at bounding box center [625, 480] width 198 height 32
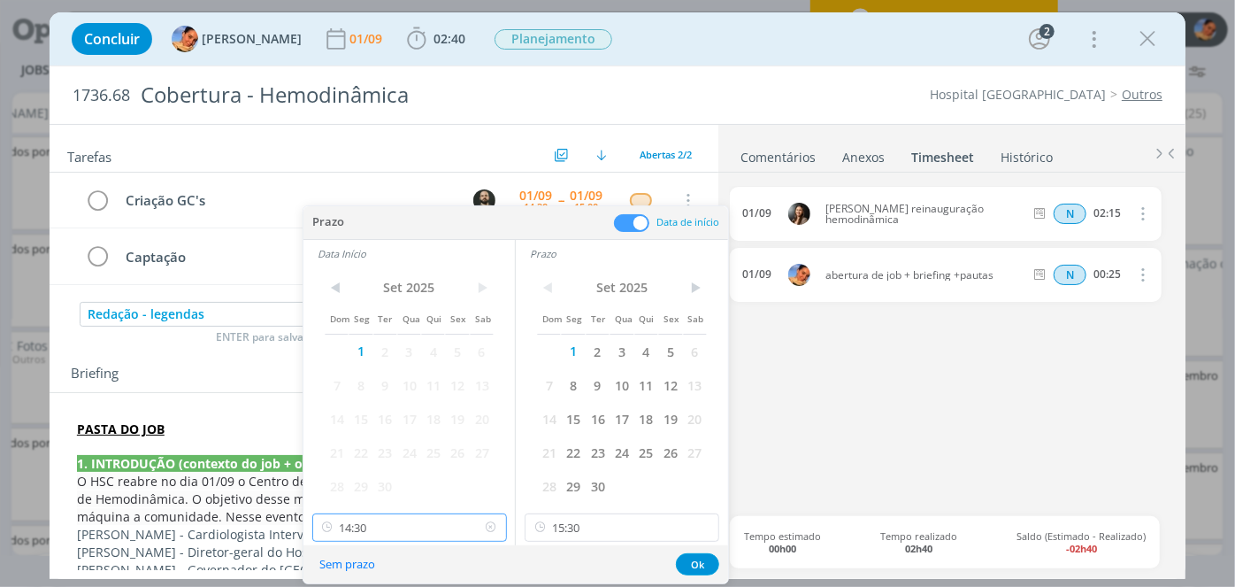
click at [429, 518] on input "14:30" at bounding box center [409, 527] width 195 height 28
type input "15:00"
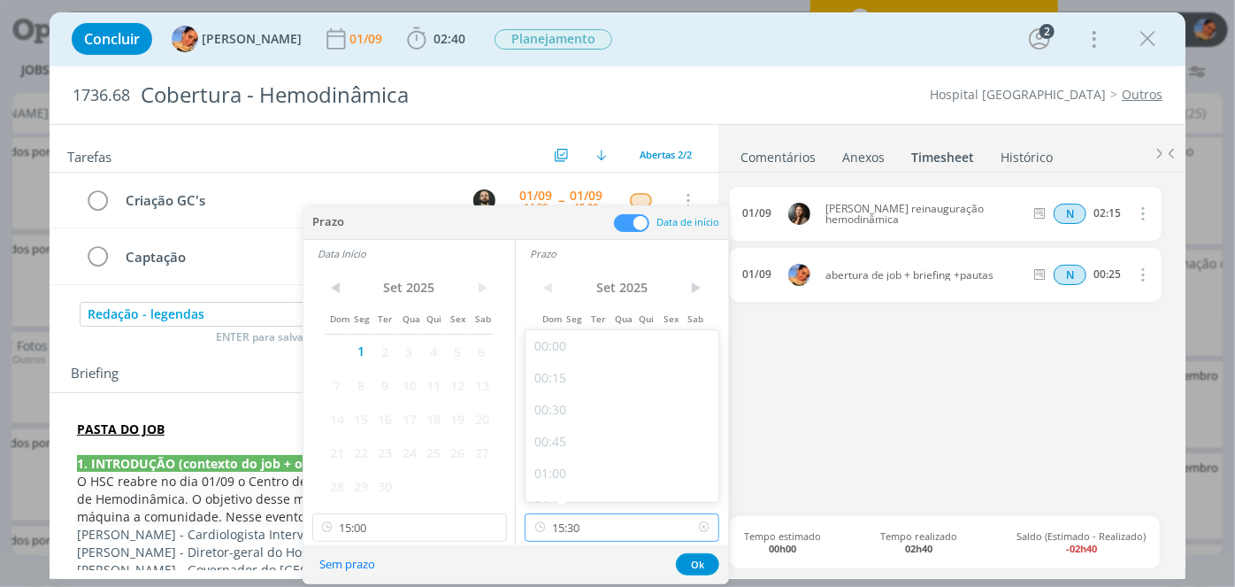
click at [568, 525] on input "15:30" at bounding box center [622, 527] width 195 height 28
type input "15:45"
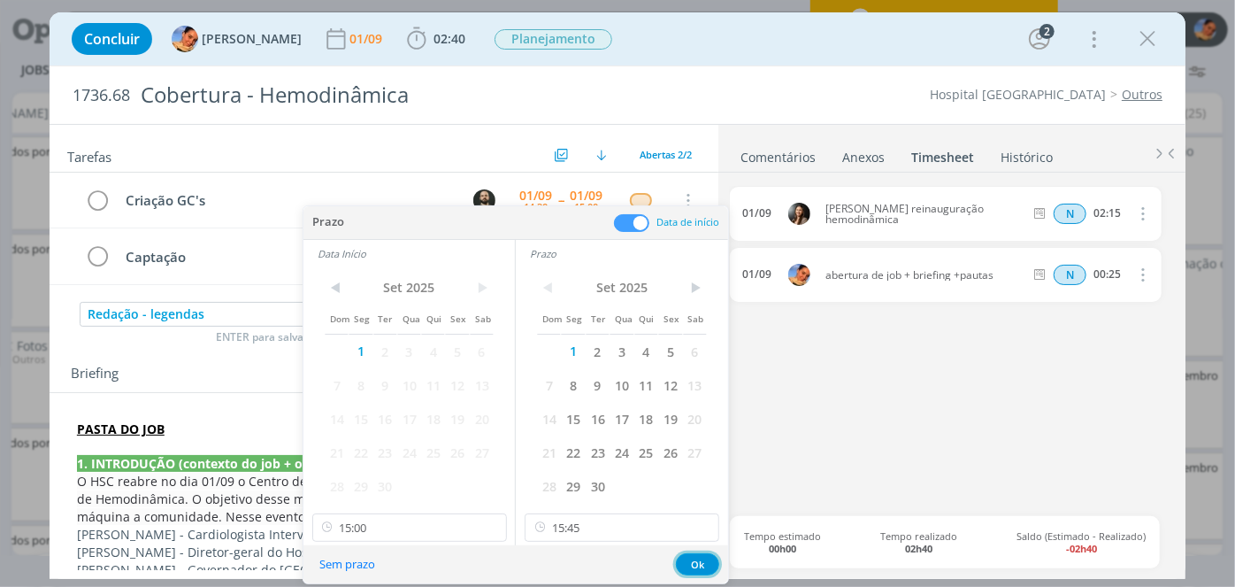
click at [696, 562] on button "Ok" at bounding box center [697, 564] width 43 height 22
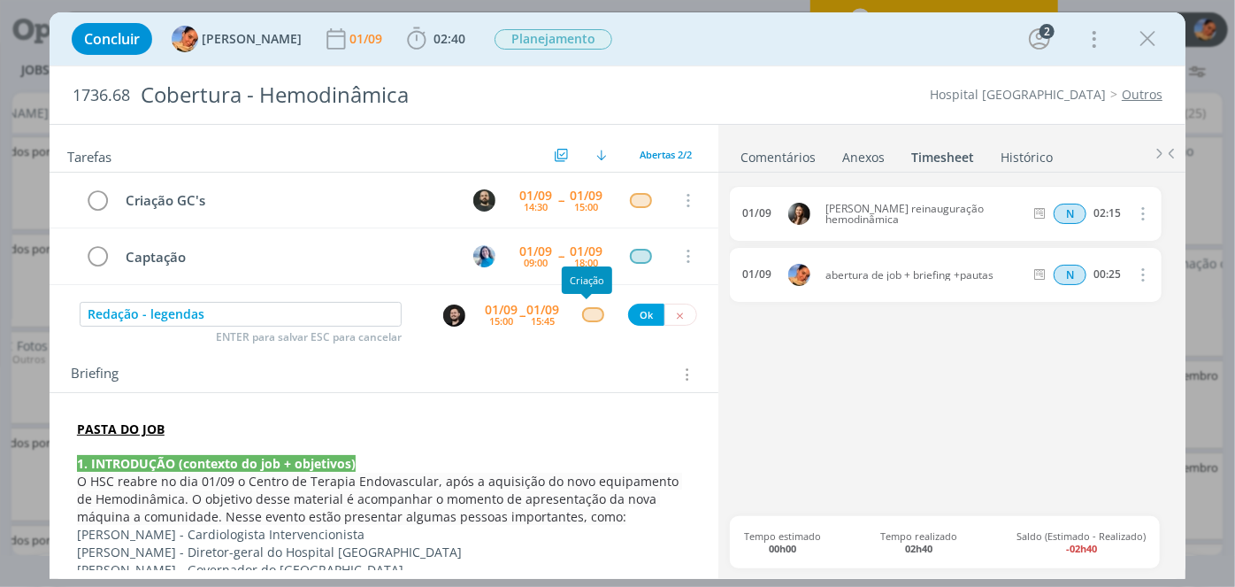
click at [587, 317] on div "dialog" at bounding box center [593, 314] width 22 height 15
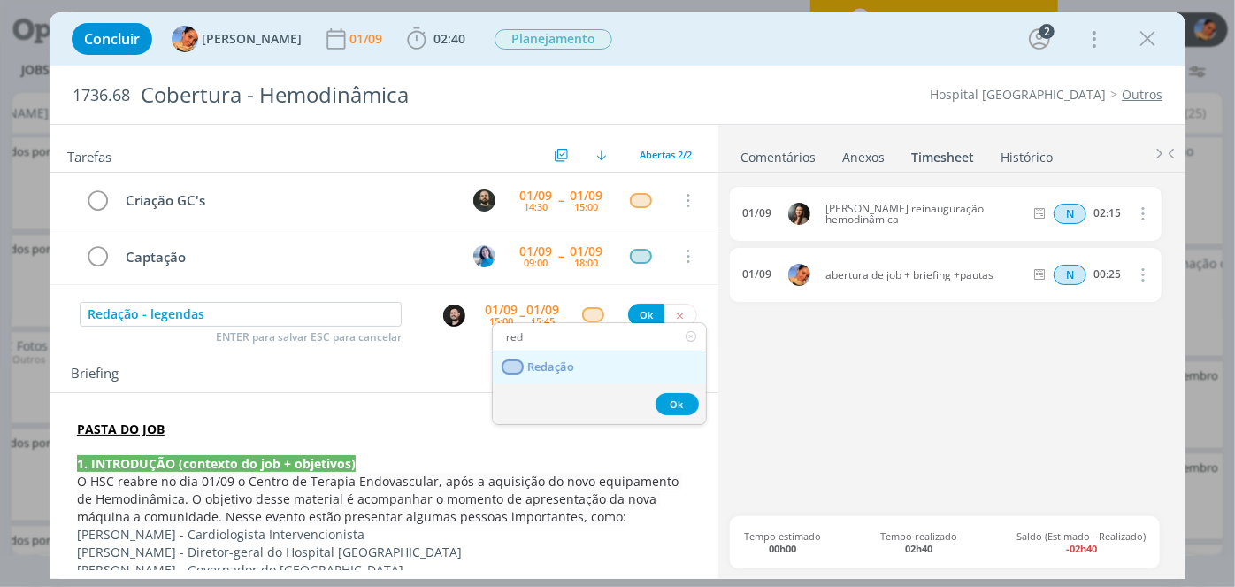
type input "red"
click at [565, 355] on link "Redação" at bounding box center [599, 367] width 213 height 33
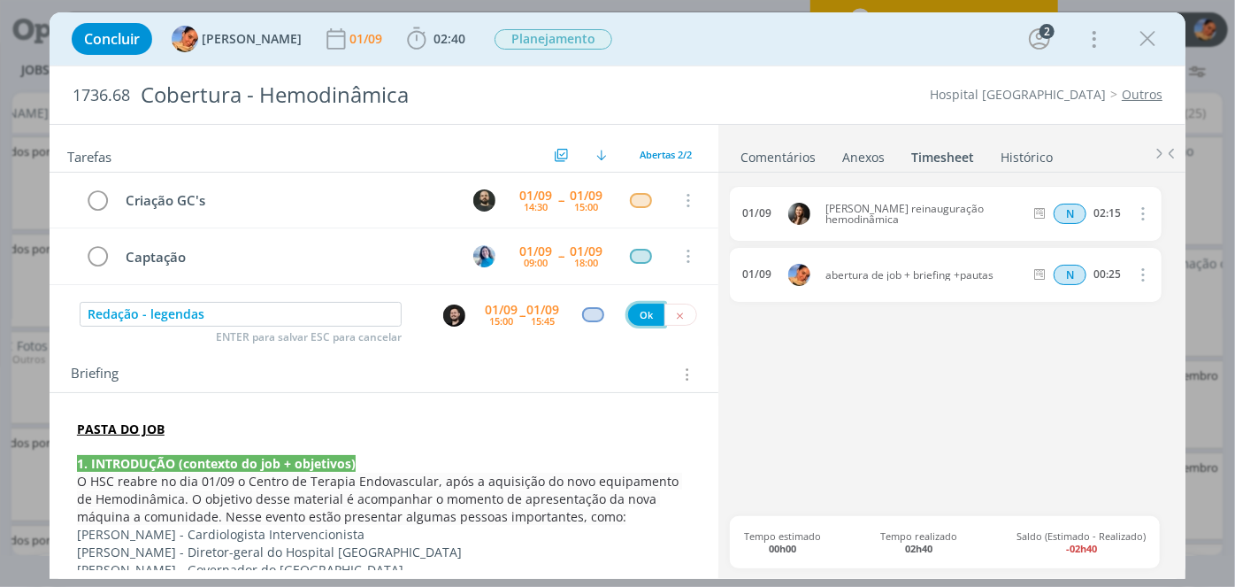
click at [632, 312] on button "Ok" at bounding box center [646, 314] width 36 height 22
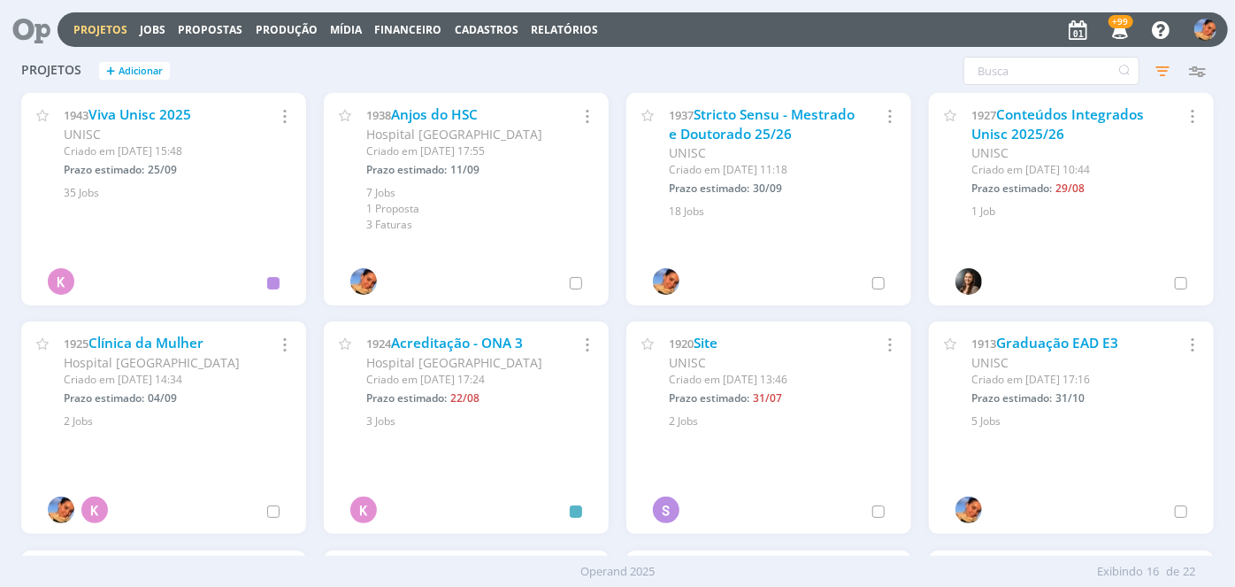
click at [43, 26] on icon at bounding box center [25, 29] width 36 height 35
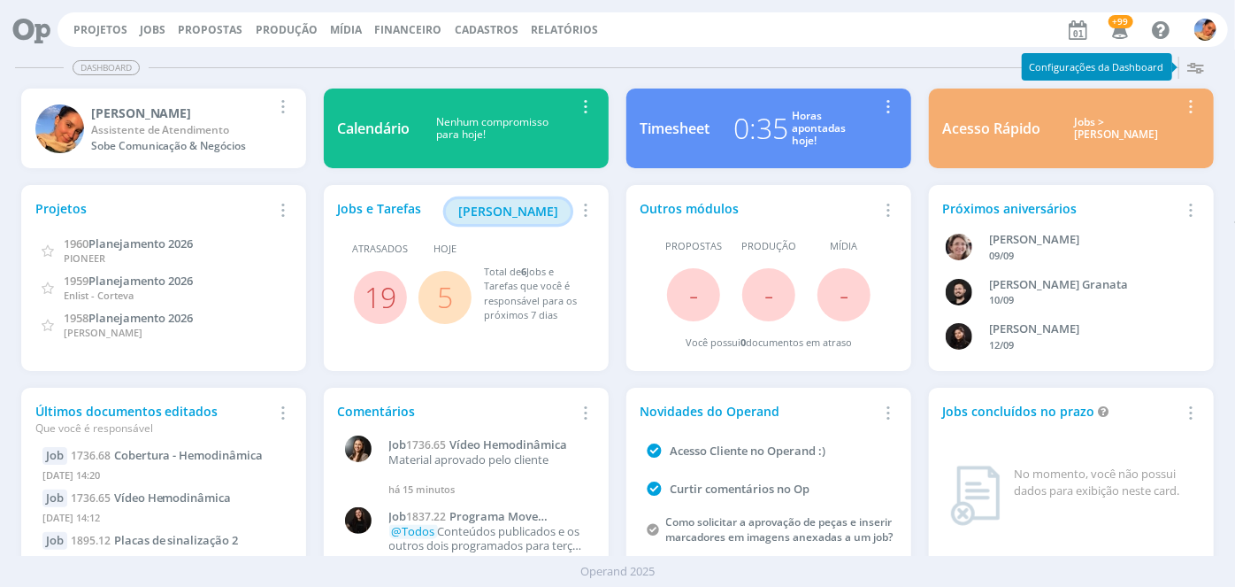
click at [538, 203] on span "Minha Pauta" at bounding box center [508, 211] width 100 height 17
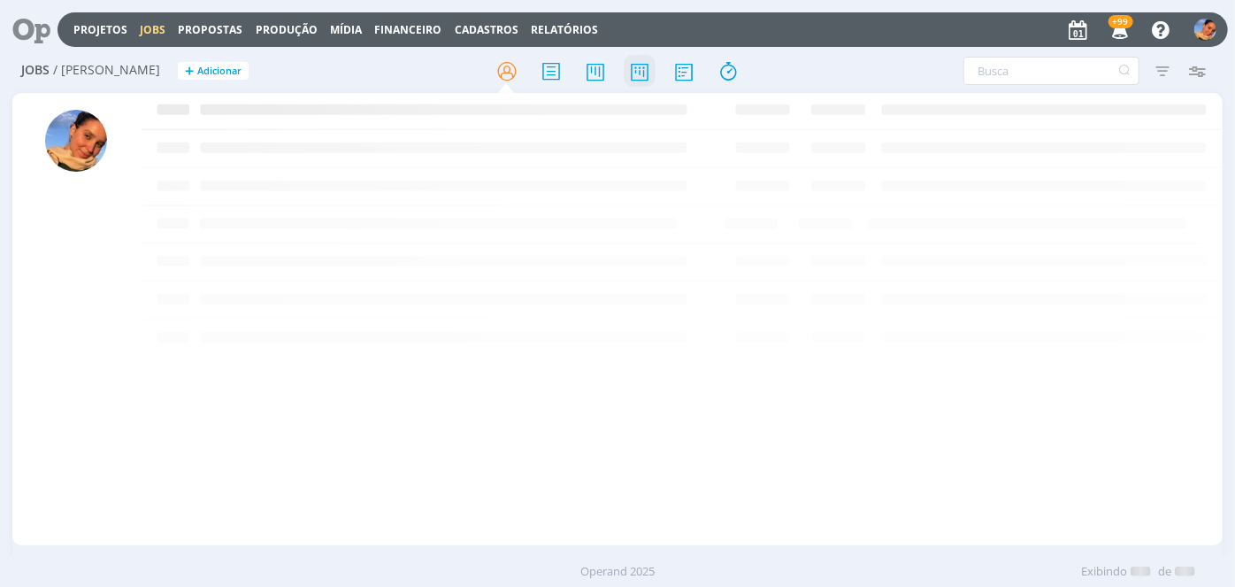
click at [634, 60] on icon at bounding box center [640, 71] width 32 height 35
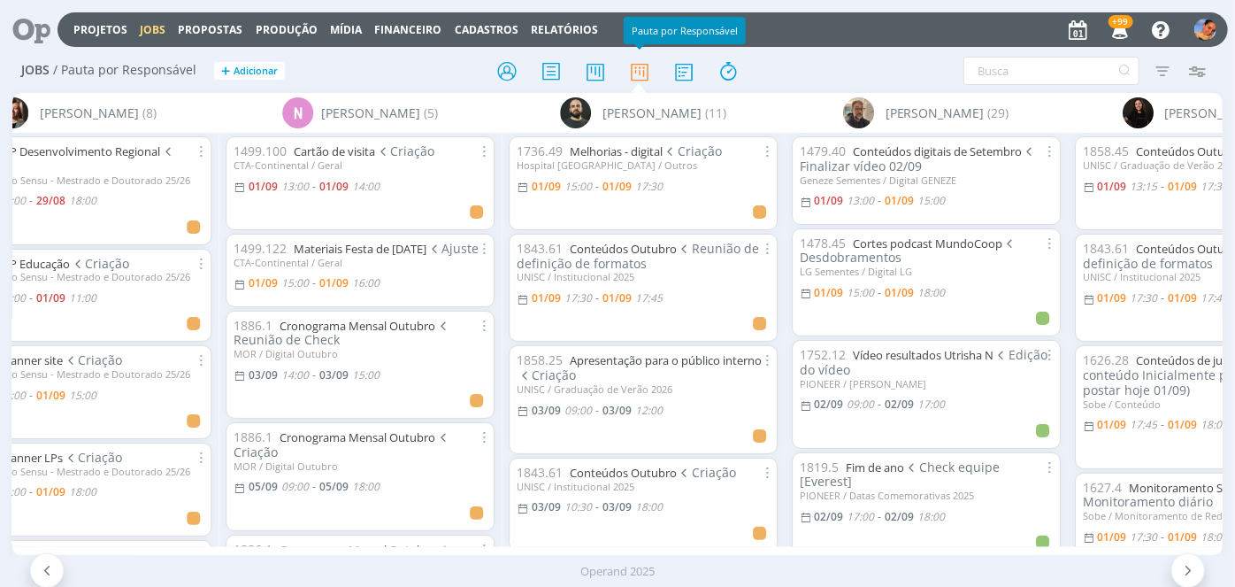
scroll to position [0, 2328]
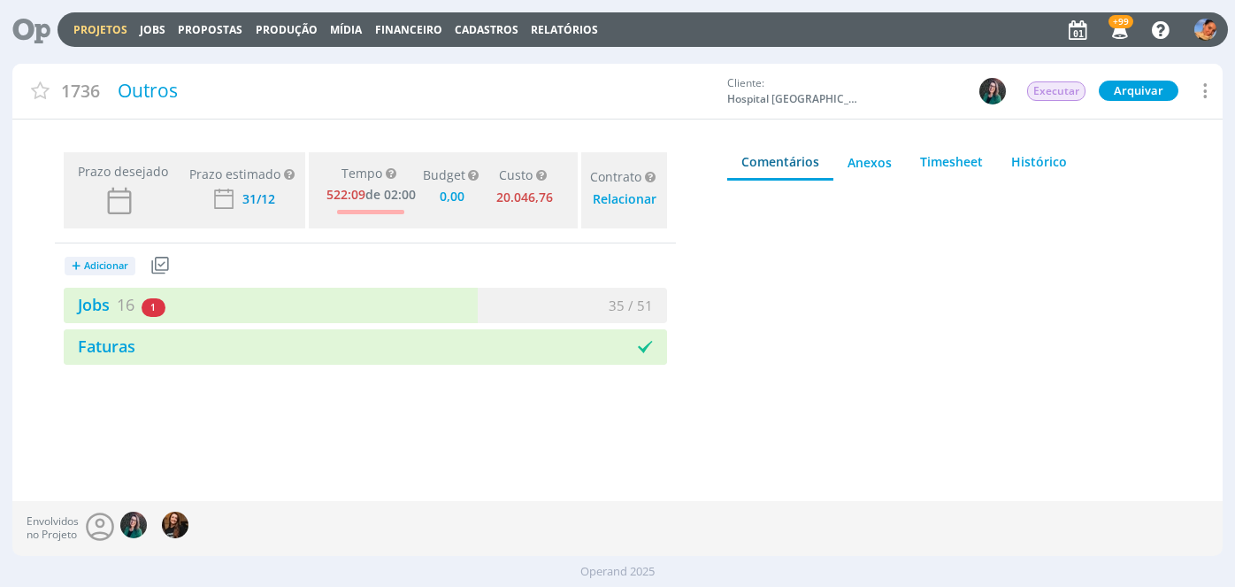
type input "0,00"
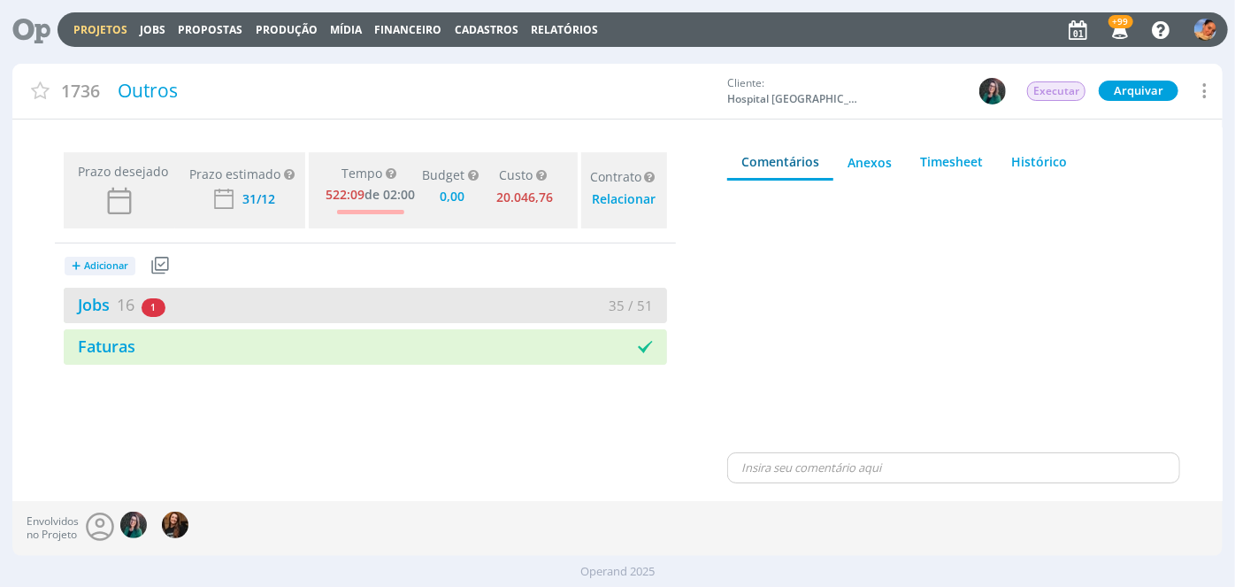
click at [266, 300] on div "Jobs 16 1 atrasado" at bounding box center [215, 305] width 302 height 24
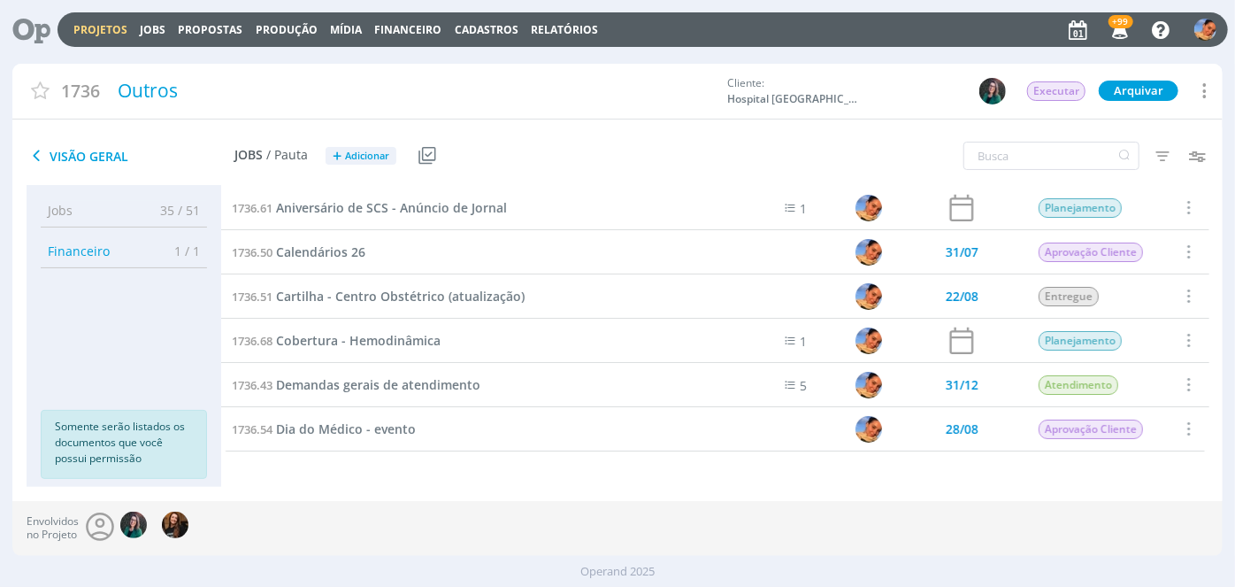
click at [1210, 194] on div "1736.61 Aniversário de SCS - Anúncio de Jornal 1 Planejamento Selecionar Conclu…" at bounding box center [721, 335] width 1001 height 301
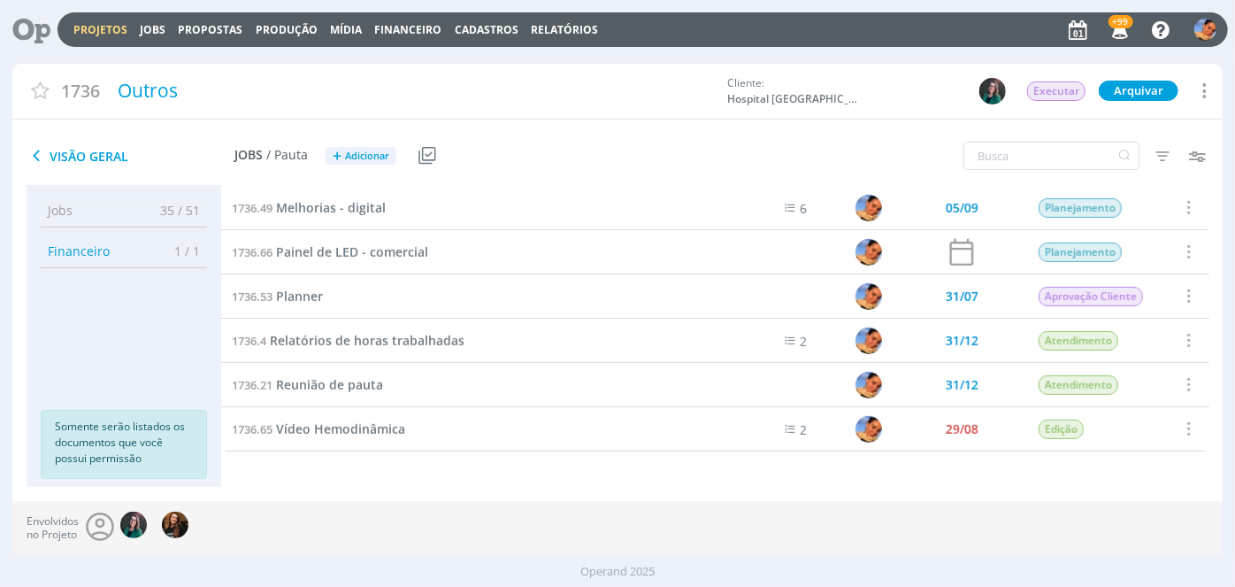
scroll to position [441, 0]
click at [389, 424] on span "Vídeo Hemodinâmica" at bounding box center [340, 430] width 129 height 17
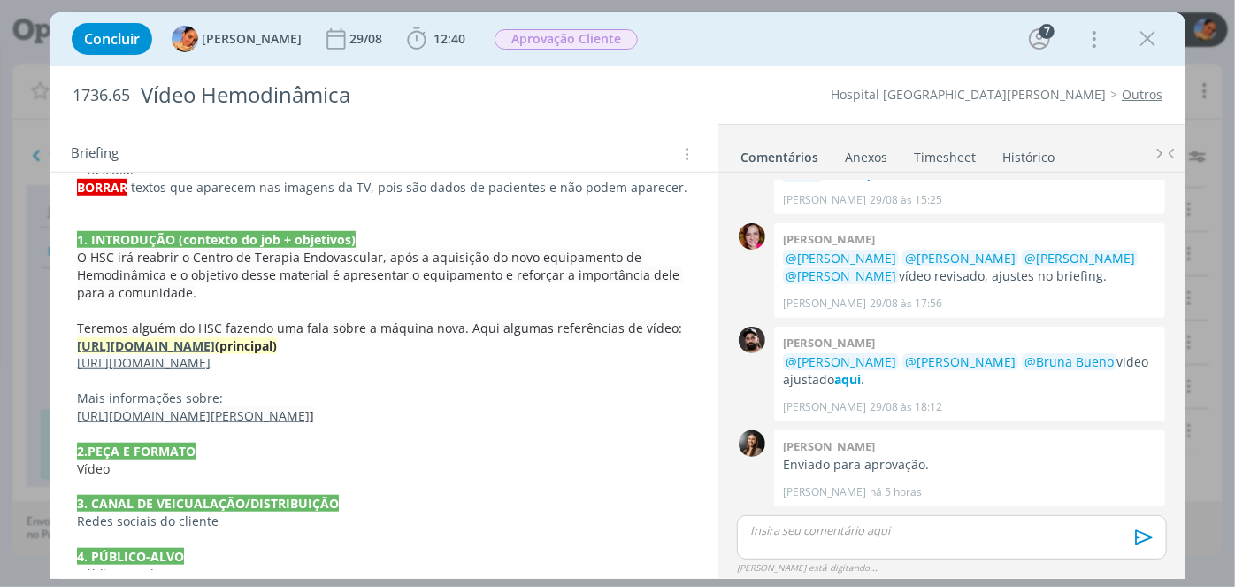
scroll to position [510, 0]
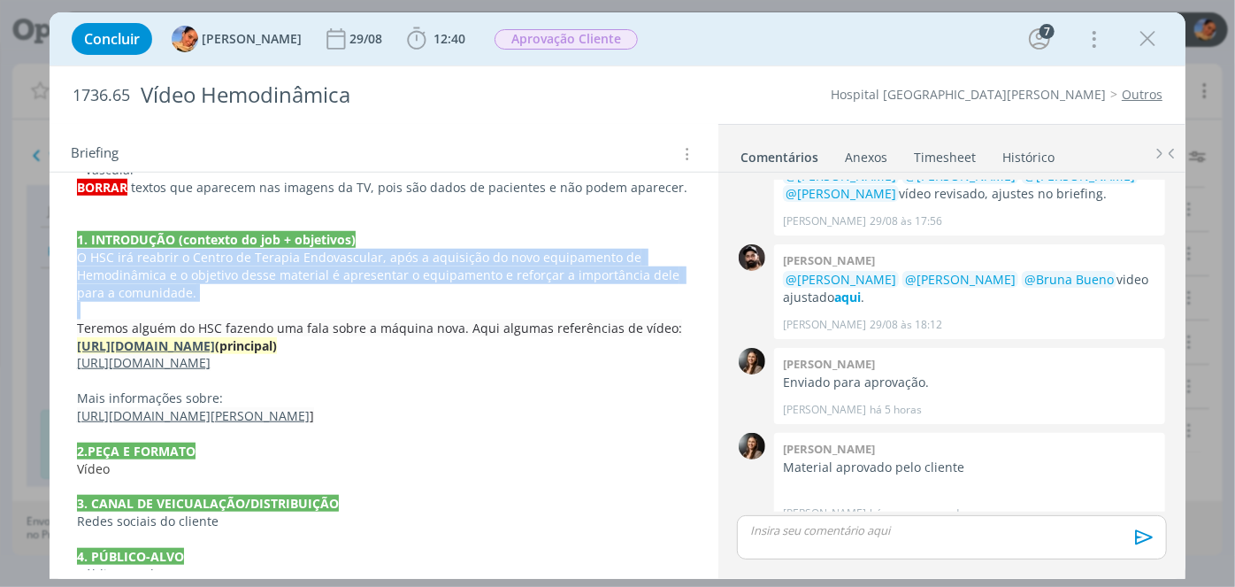
drag, startPoint x: 187, startPoint y: 284, endPoint x: 55, endPoint y: 239, distance: 139.3
click at [55, 239] on div "PASTA DO JOB REVISÃO 29/08 - ATUALIZAÇÃO 28/08 Borrar texto com dados de pacien…" at bounding box center [384, 189] width 669 height 955
copy span "O HSC irá reabrir o Centro de Terapia Endovascular, após a aquisição do novo eq…"
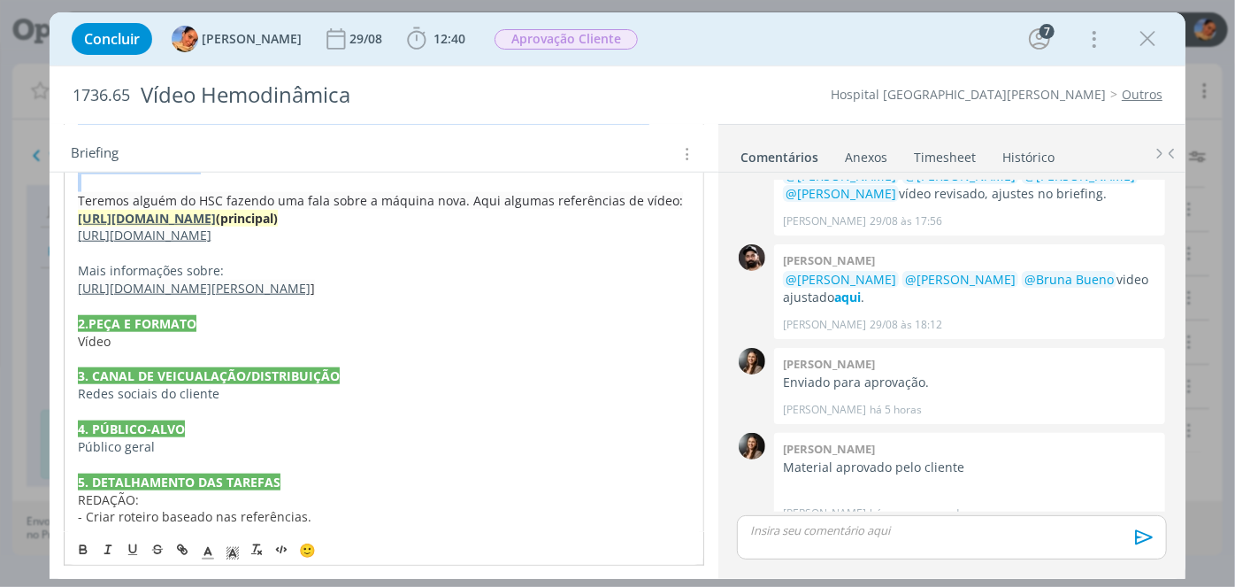
scroll to position [771, 0]
